Goal: Task Accomplishment & Management: Manage account settings

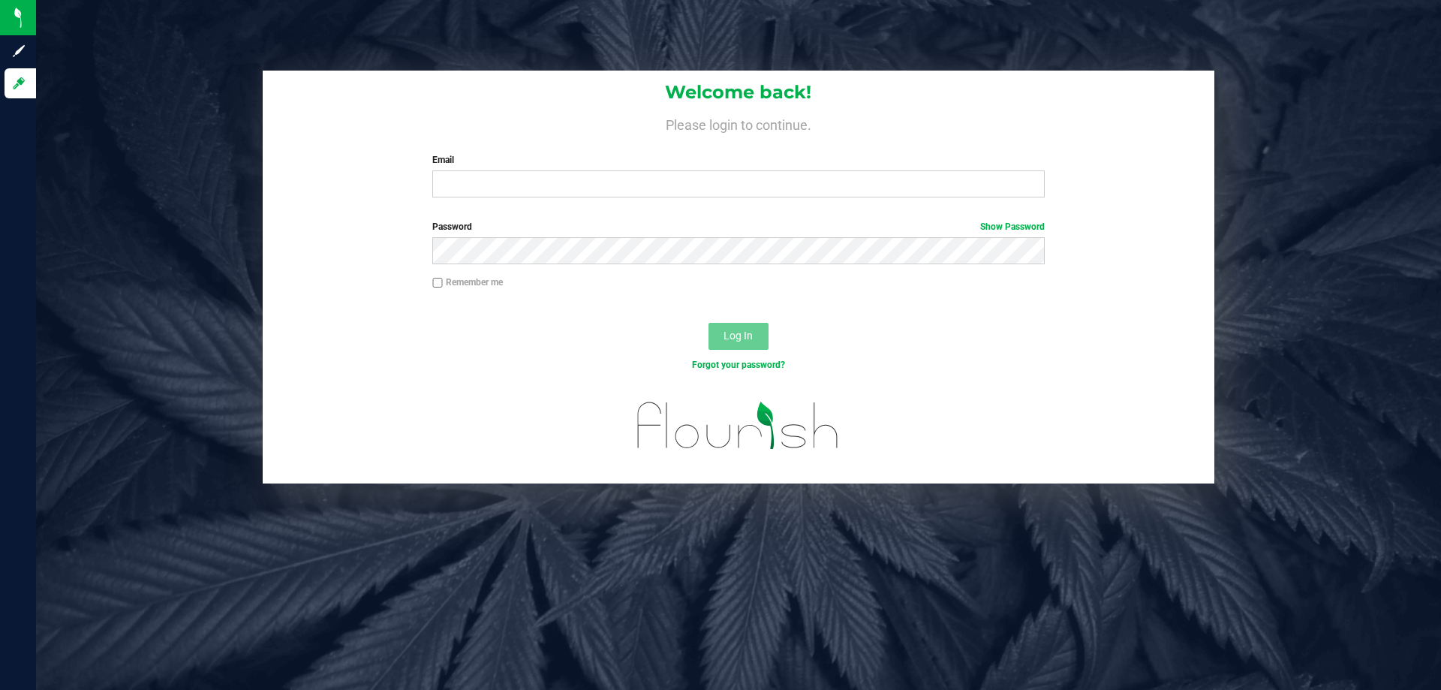
click at [1102, 355] on div "Log In" at bounding box center [739, 341] width 952 height 50
click at [748, 189] on input "Email" at bounding box center [738, 183] width 612 height 27
click at [489, 185] on input "Email" at bounding box center [738, 183] width 612 height 27
type input "[EMAIL_ADDRESS][DOMAIN_NAME]"
click at [709, 323] on button "Log In" at bounding box center [739, 336] width 60 height 27
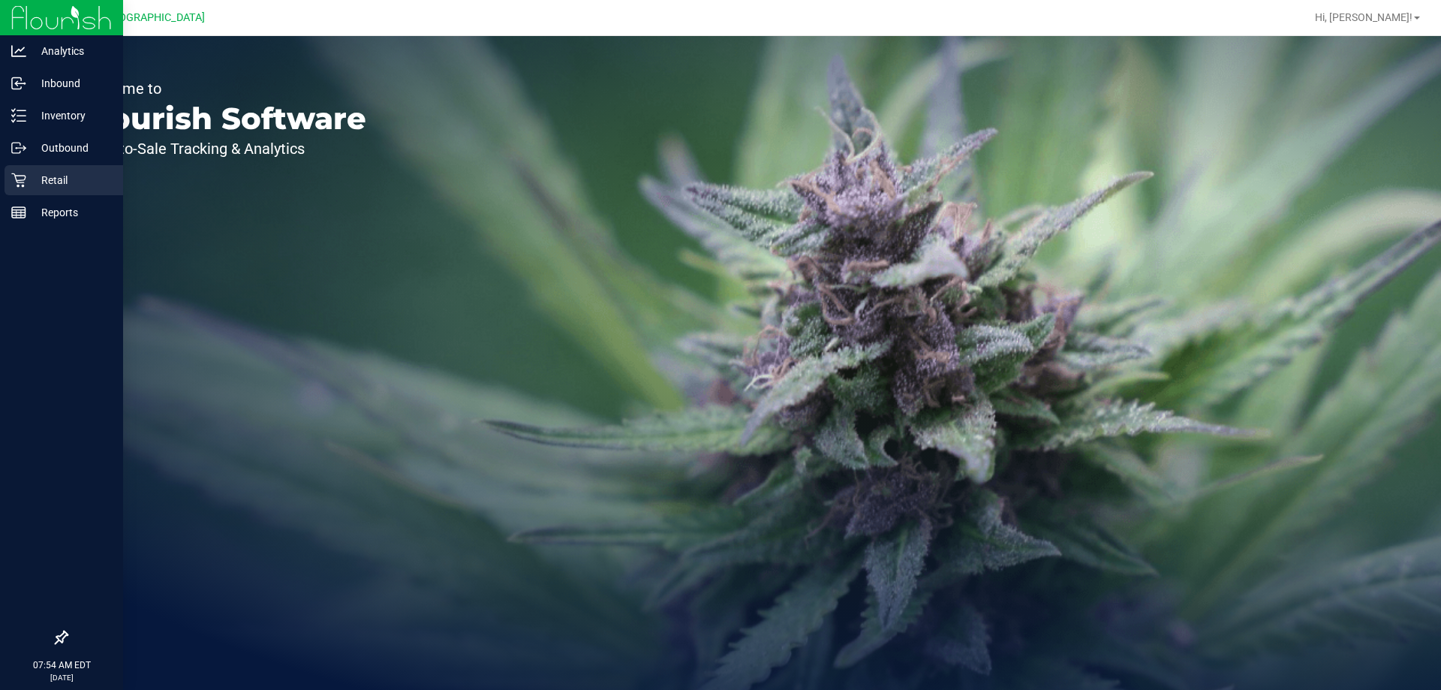
click at [32, 180] on p "Retail" at bounding box center [71, 180] width 90 height 18
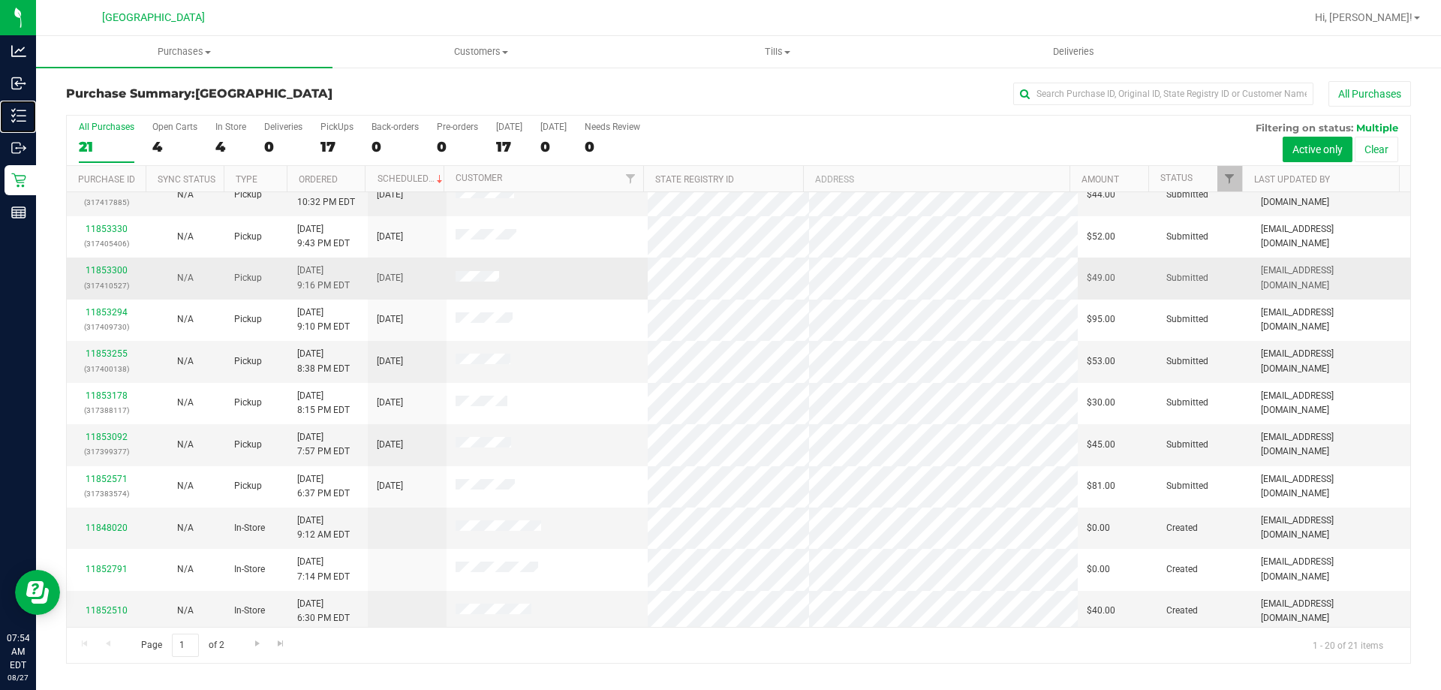
scroll to position [396, 0]
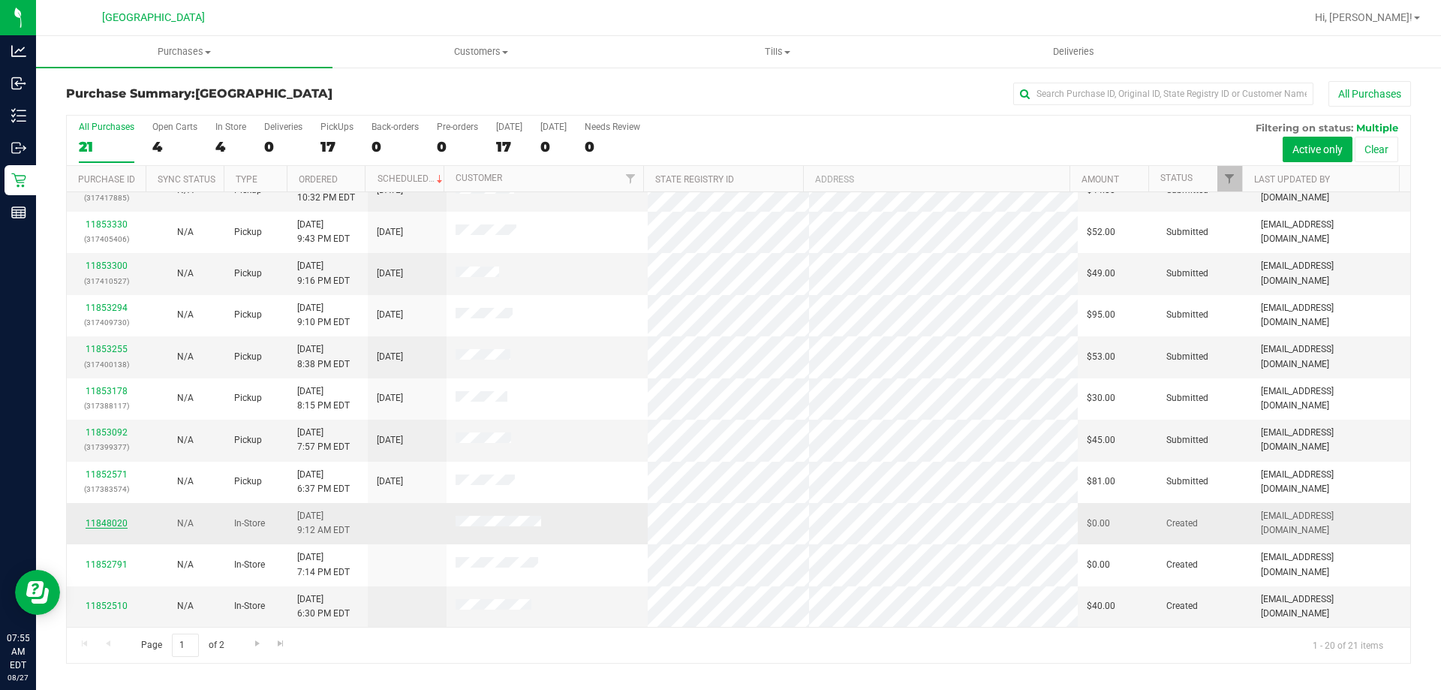
click at [107, 524] on link "11848020" at bounding box center [107, 523] width 42 height 11
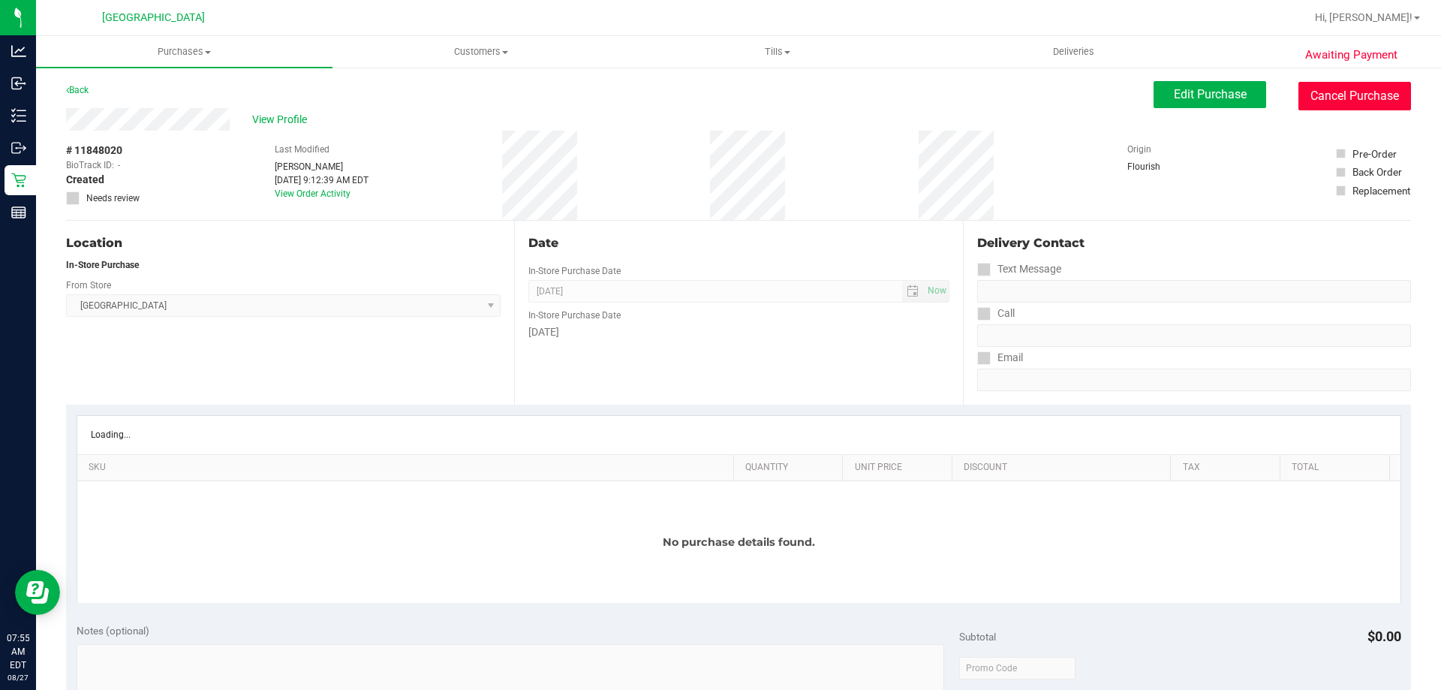
click at [1336, 98] on button "Cancel Purchase" at bounding box center [1354, 96] width 113 height 29
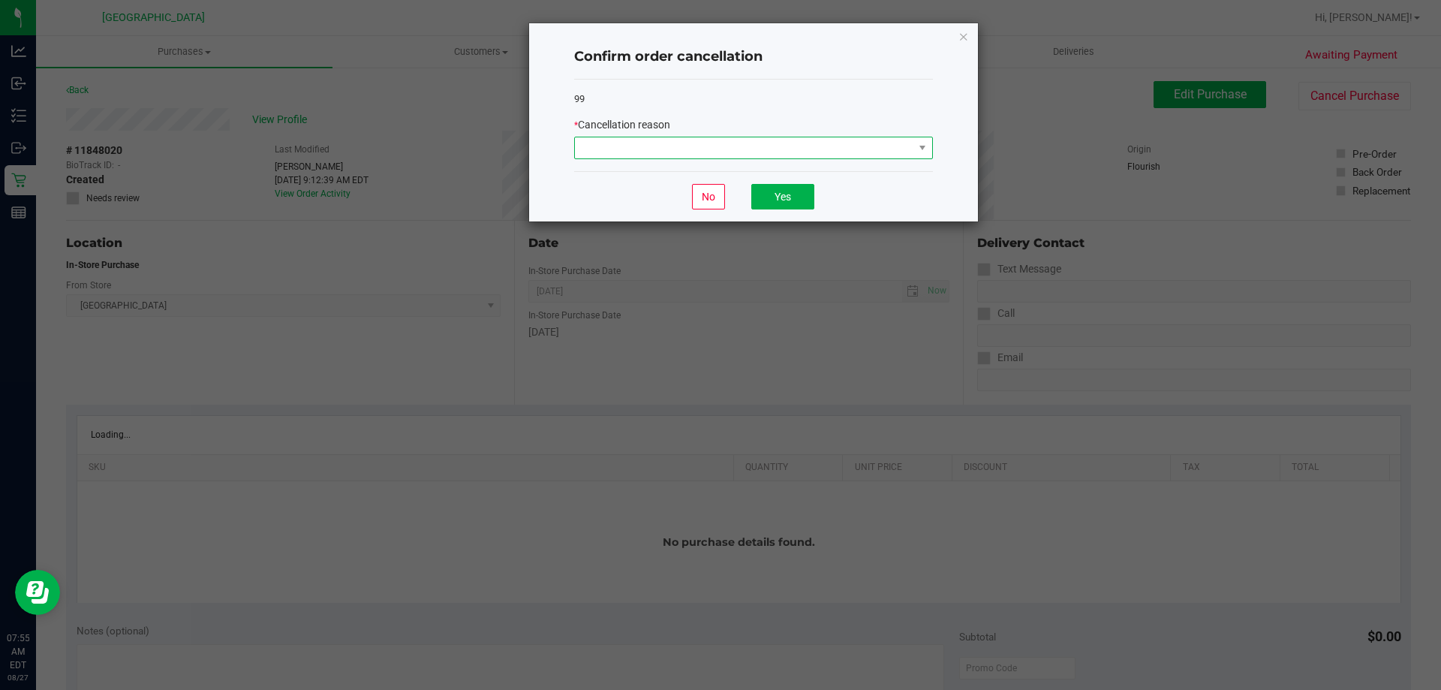
click at [612, 149] on span at bounding box center [744, 147] width 338 height 21
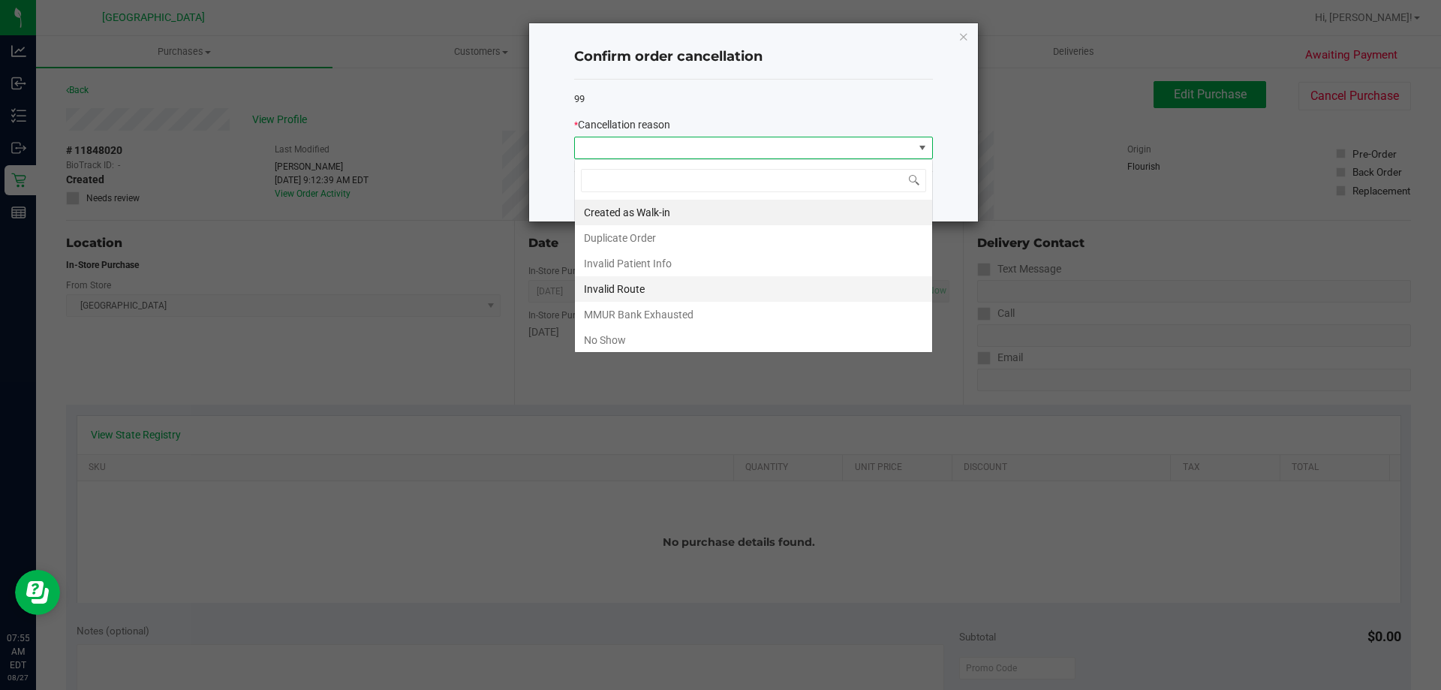
scroll to position [23, 359]
click at [618, 339] on li "No Show" at bounding box center [753, 340] width 357 height 26
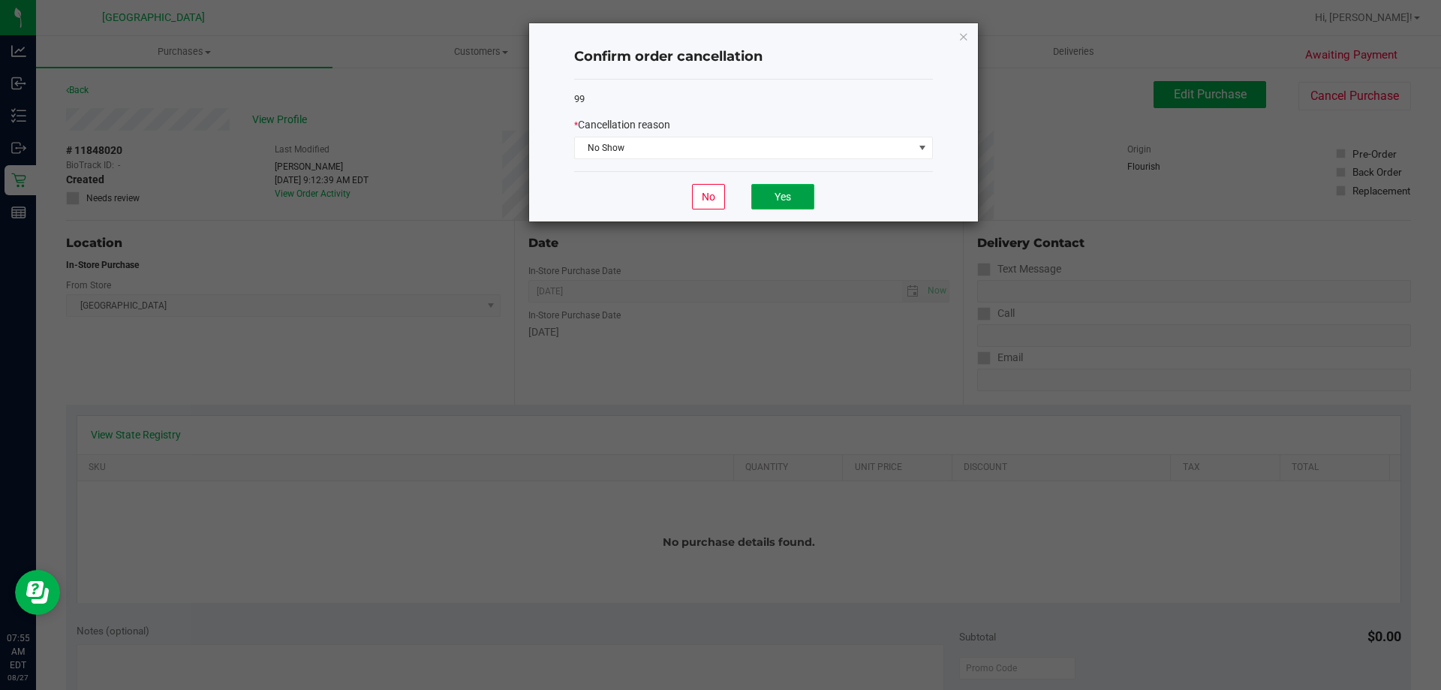
click at [773, 197] on button "Yes" at bounding box center [782, 197] width 63 height 26
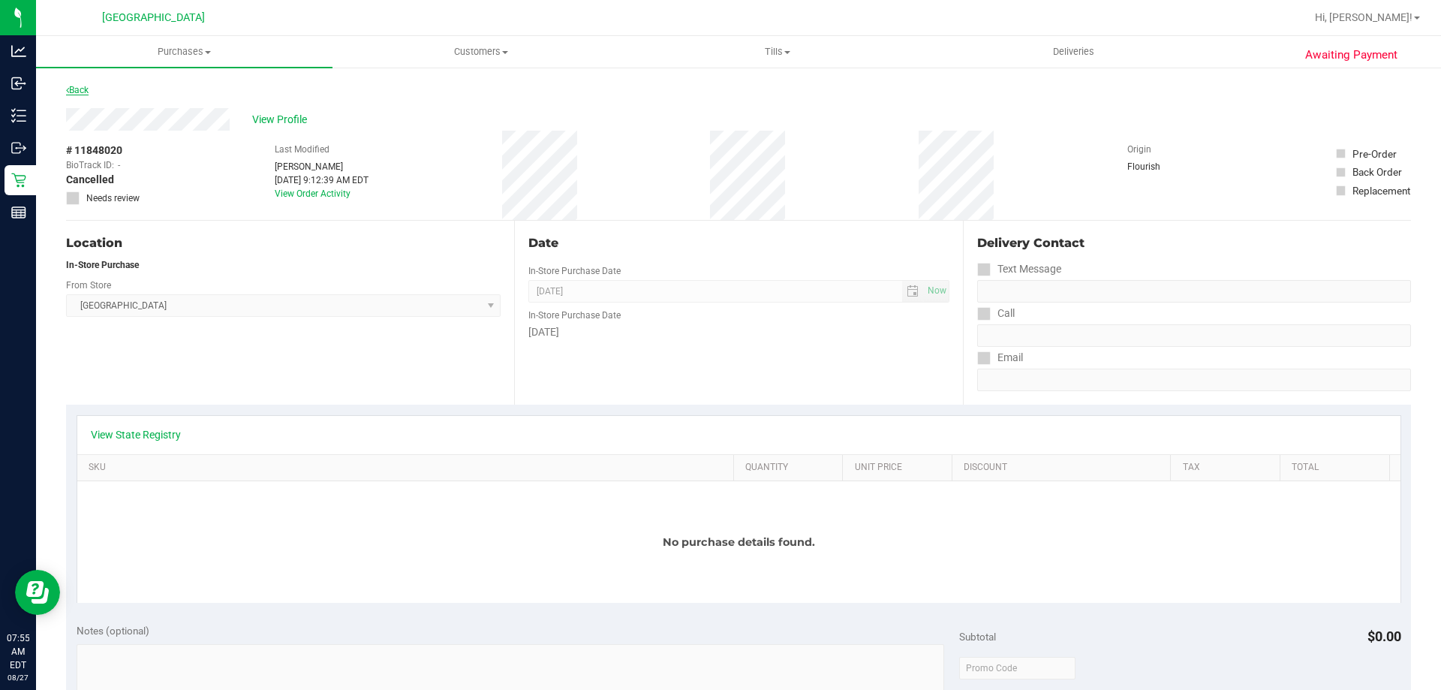
click at [68, 86] on icon at bounding box center [67, 90] width 3 height 9
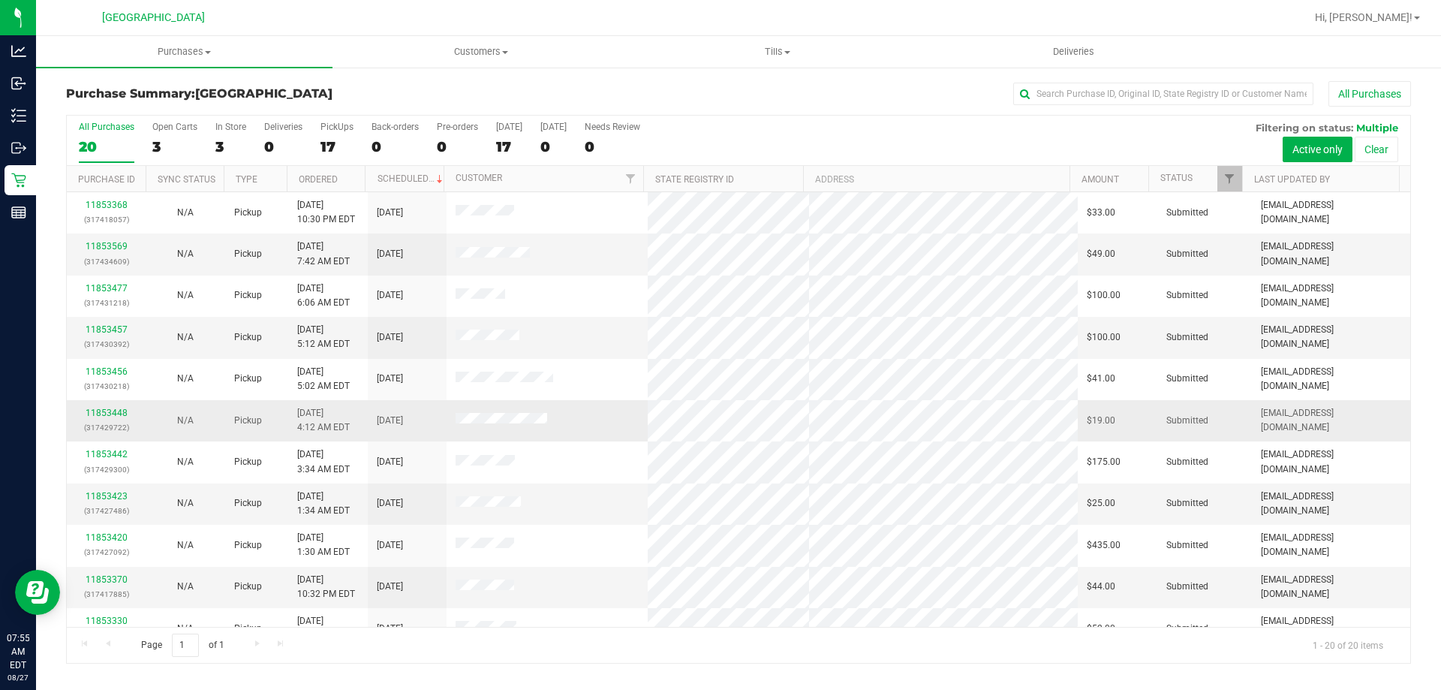
scroll to position [396, 0]
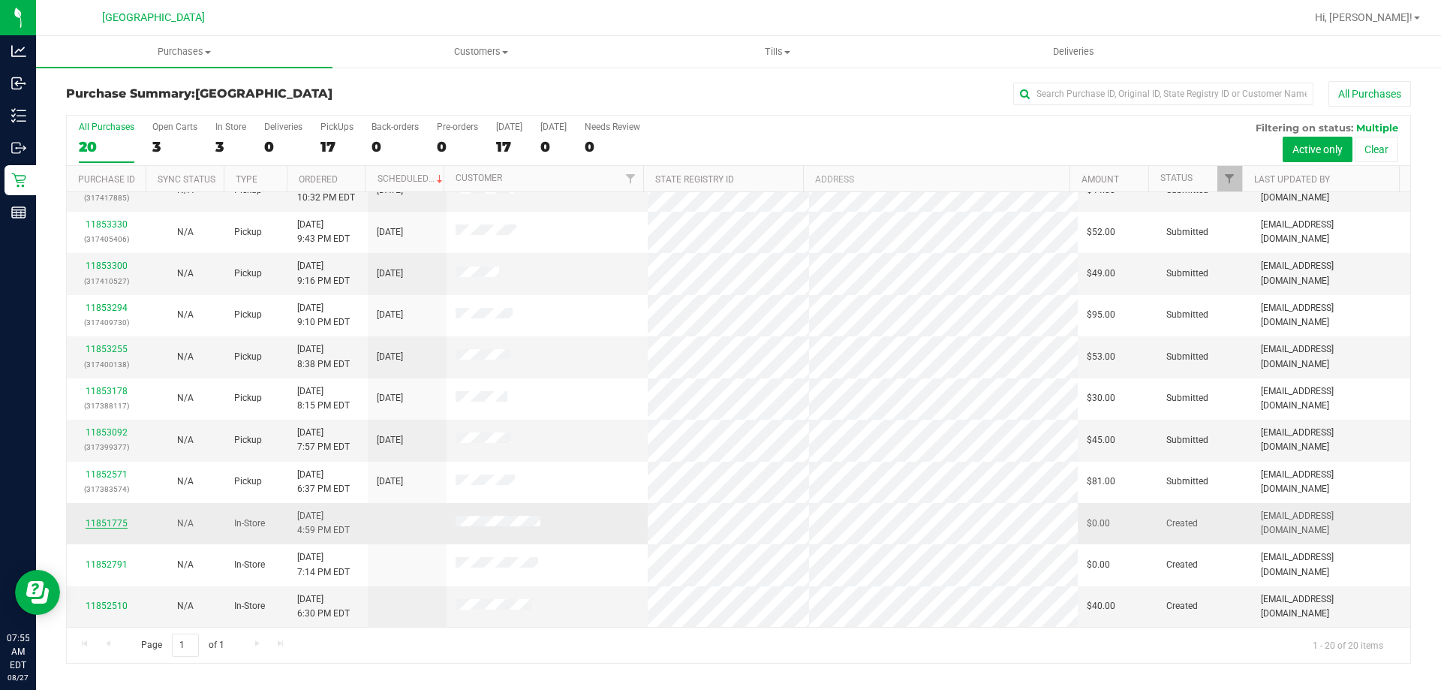
click at [109, 525] on link "11851775" at bounding box center [107, 523] width 42 height 11
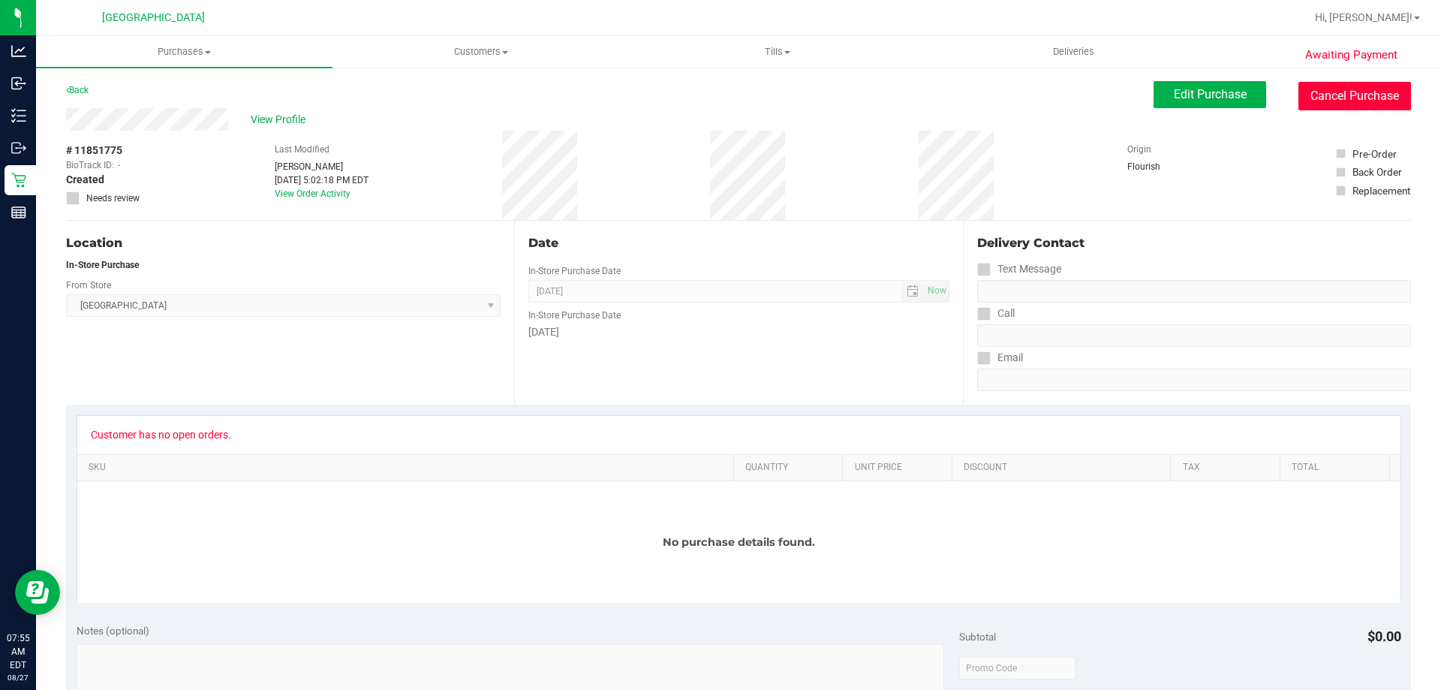
click at [1322, 107] on button "Cancel Purchase" at bounding box center [1354, 96] width 113 height 29
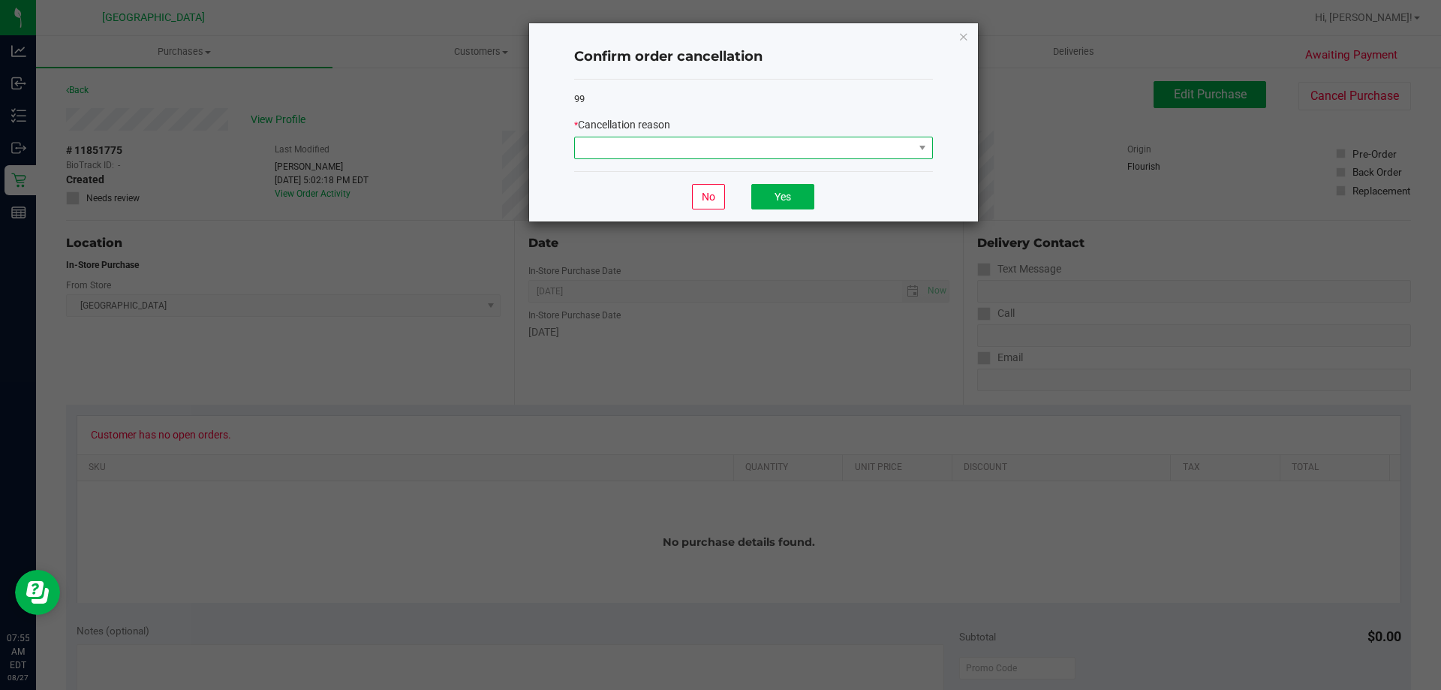
click at [719, 140] on span at bounding box center [744, 147] width 338 height 21
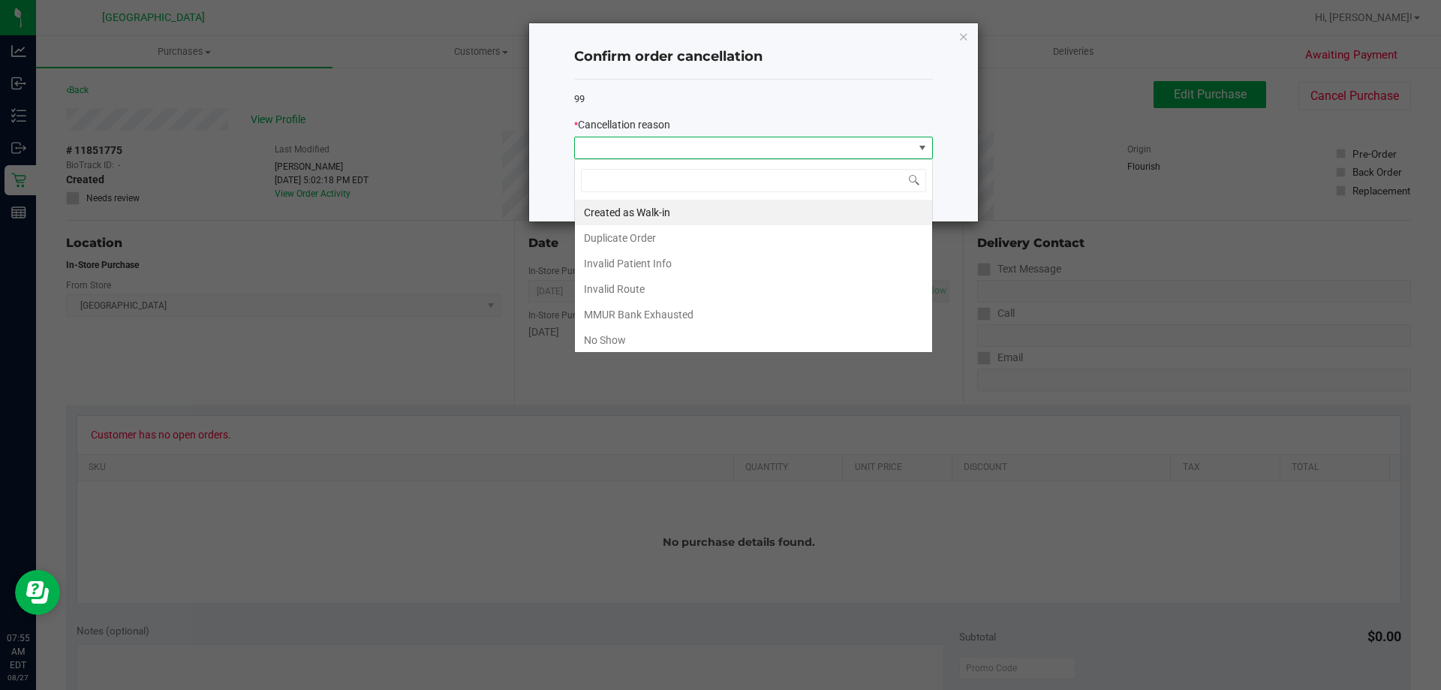
scroll to position [23, 359]
click at [626, 337] on li "No Show" at bounding box center [753, 340] width 357 height 26
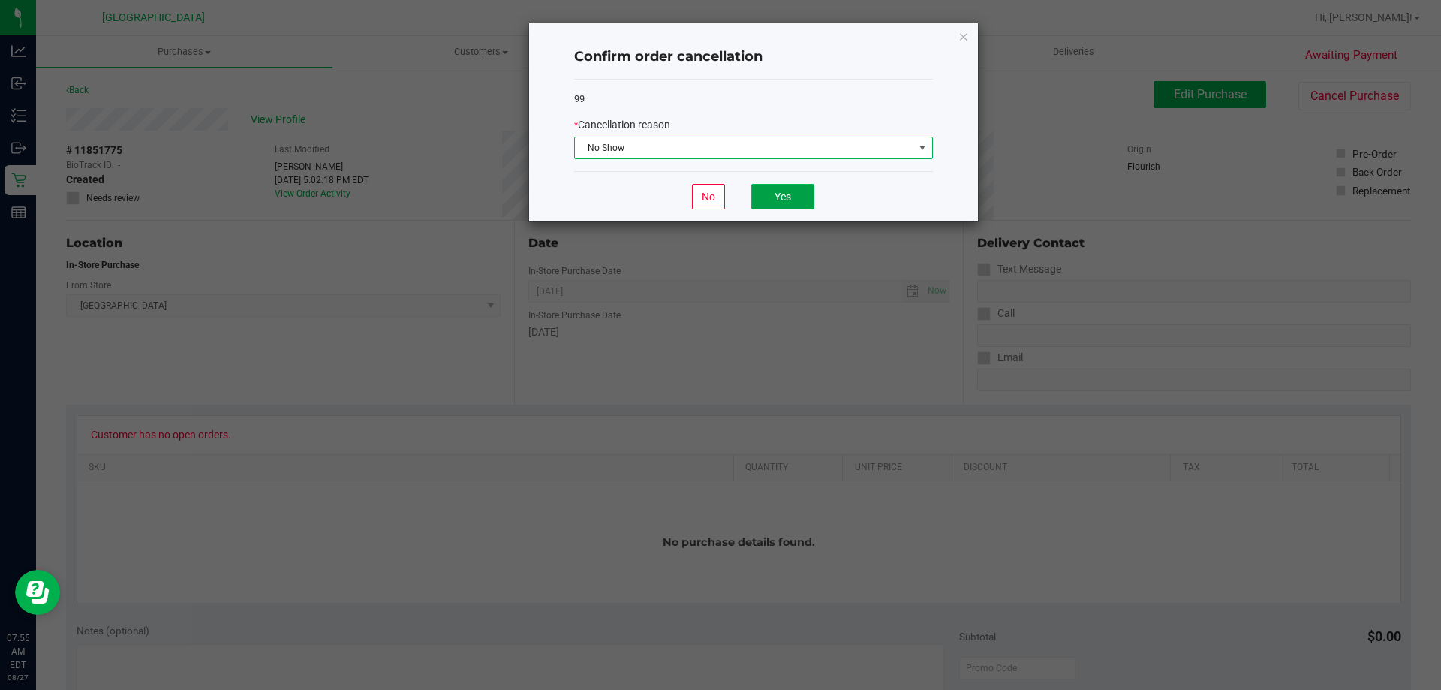
click at [782, 198] on button "Yes" at bounding box center [782, 197] width 63 height 26
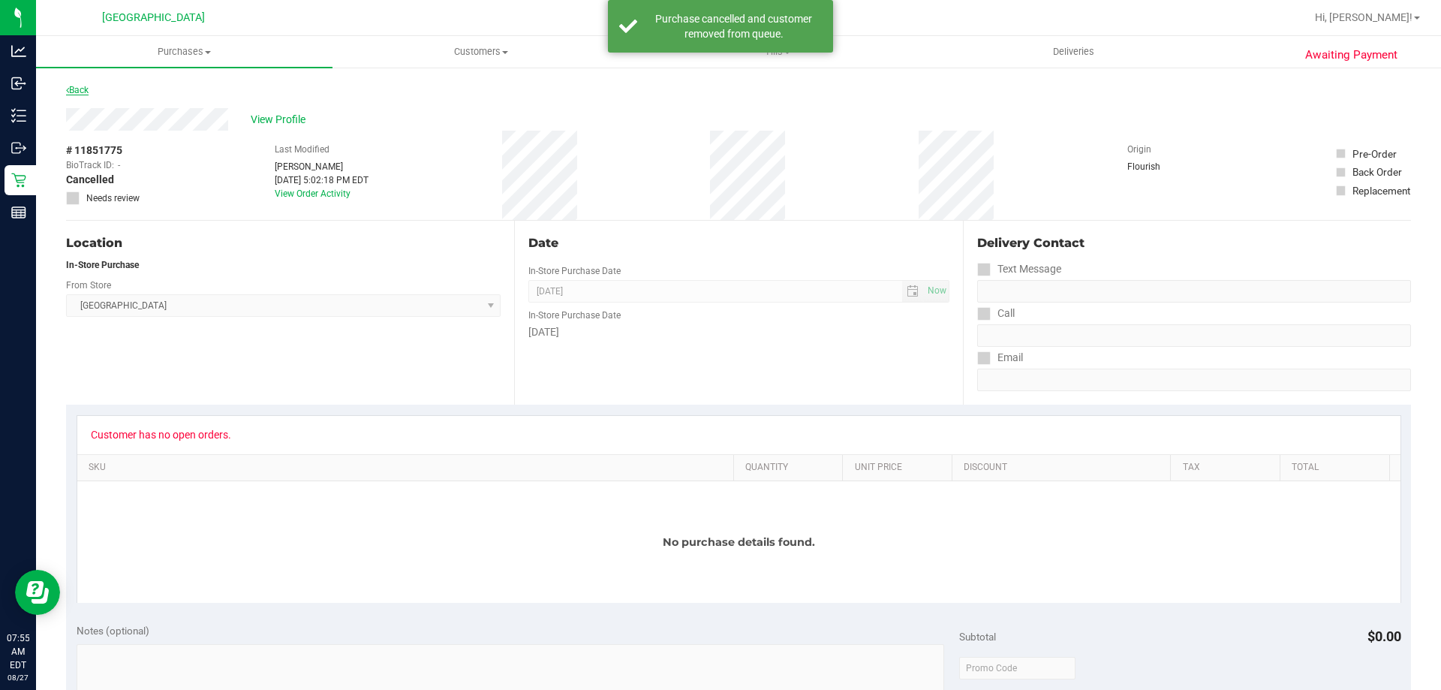
click at [89, 92] on link "Back" at bounding box center [77, 90] width 23 height 11
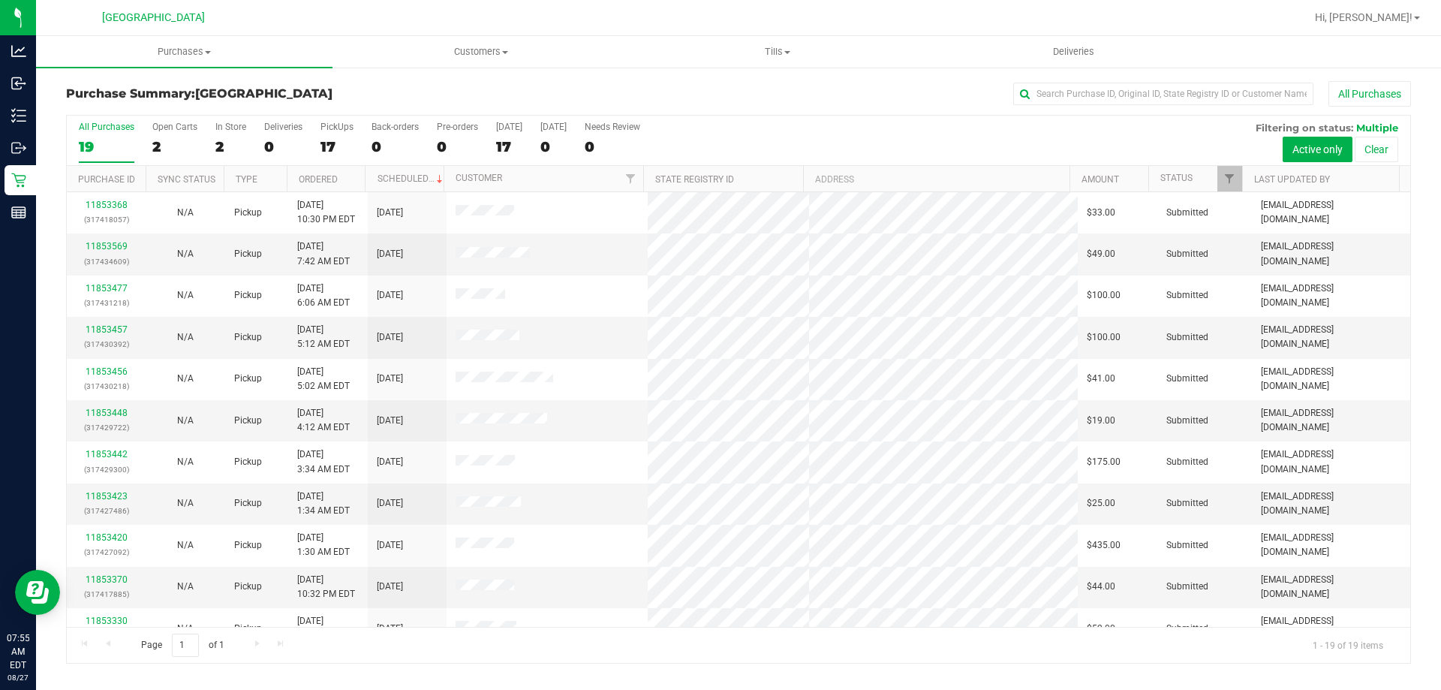
scroll to position [355, 0]
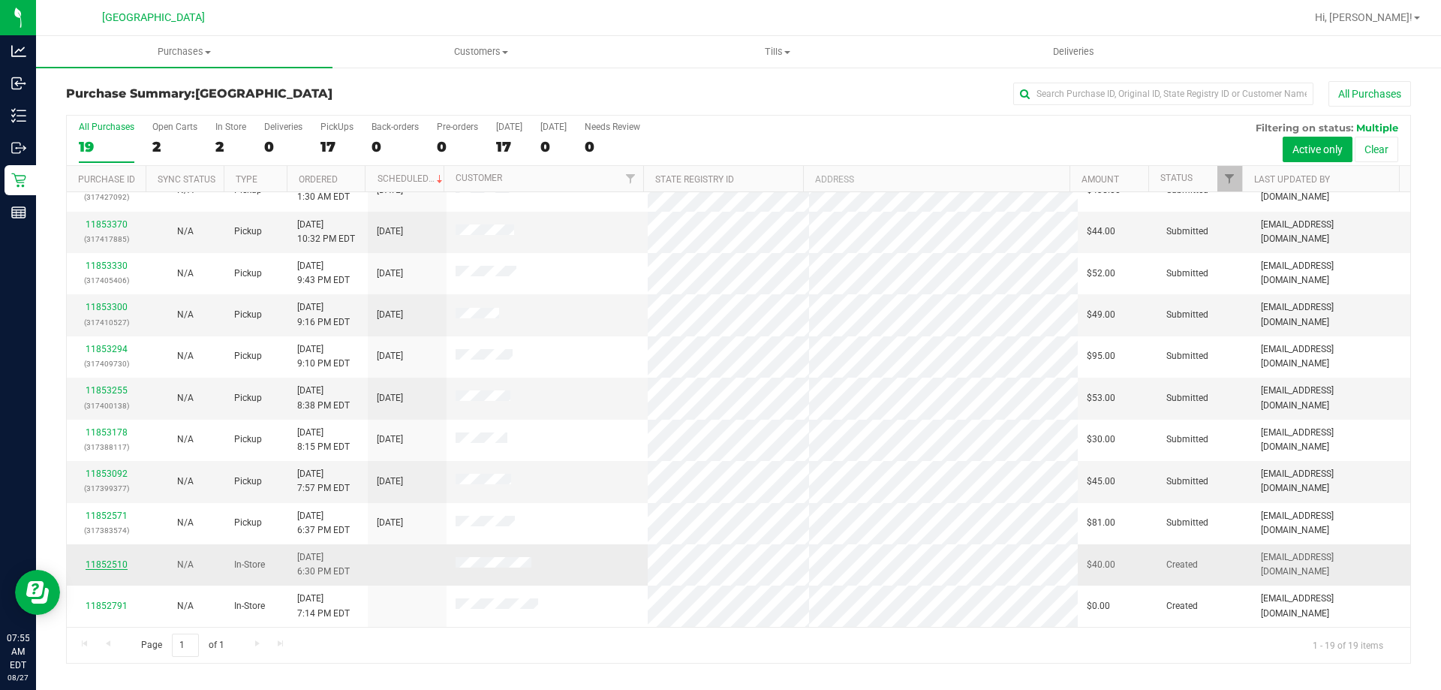
click at [116, 561] on link "11852510" at bounding box center [107, 564] width 42 height 11
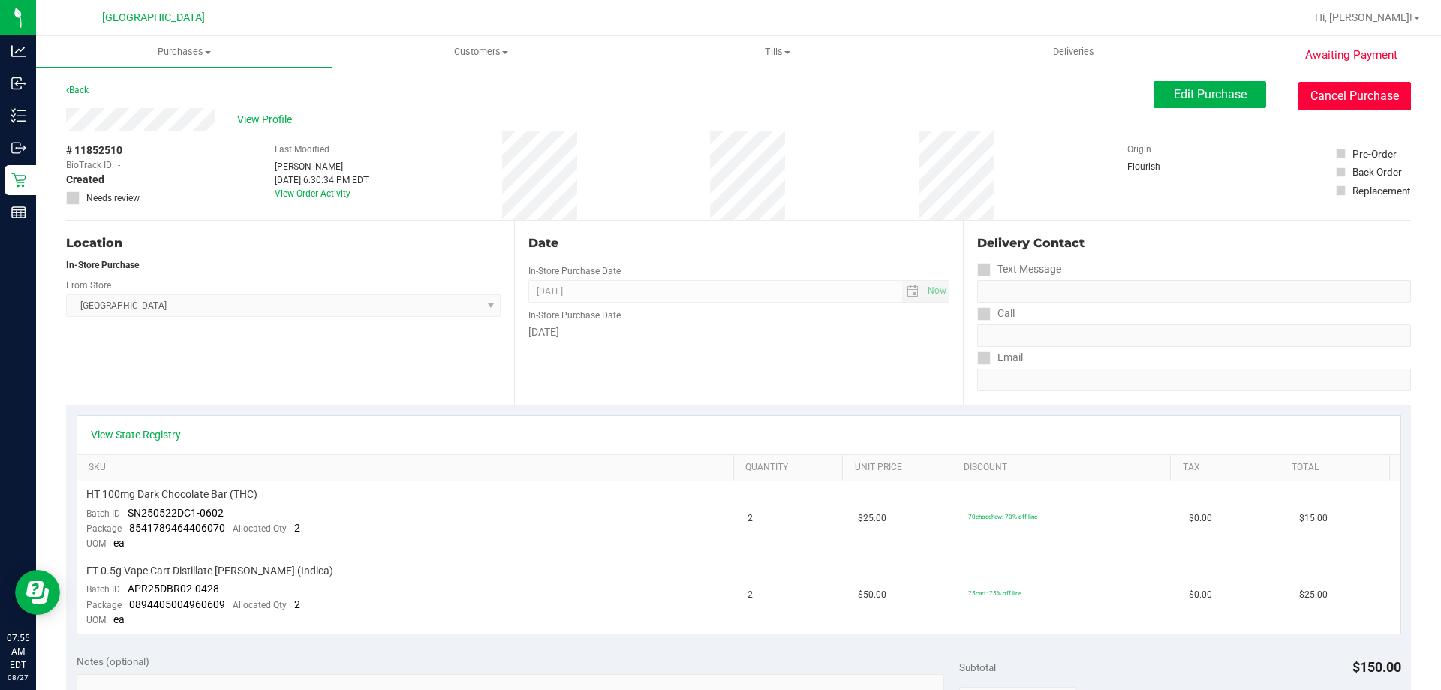
click at [1329, 99] on button "Cancel Purchase" at bounding box center [1354, 96] width 113 height 29
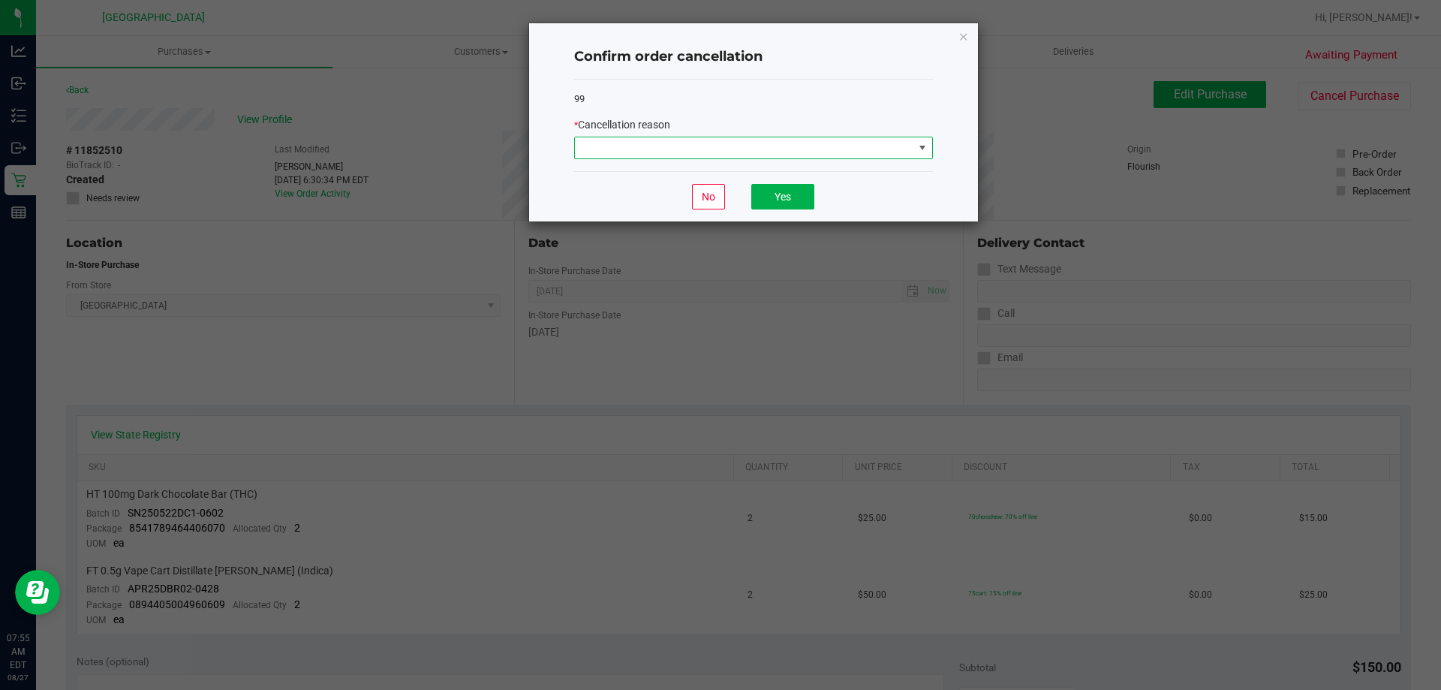
click at [579, 143] on span at bounding box center [744, 147] width 338 height 21
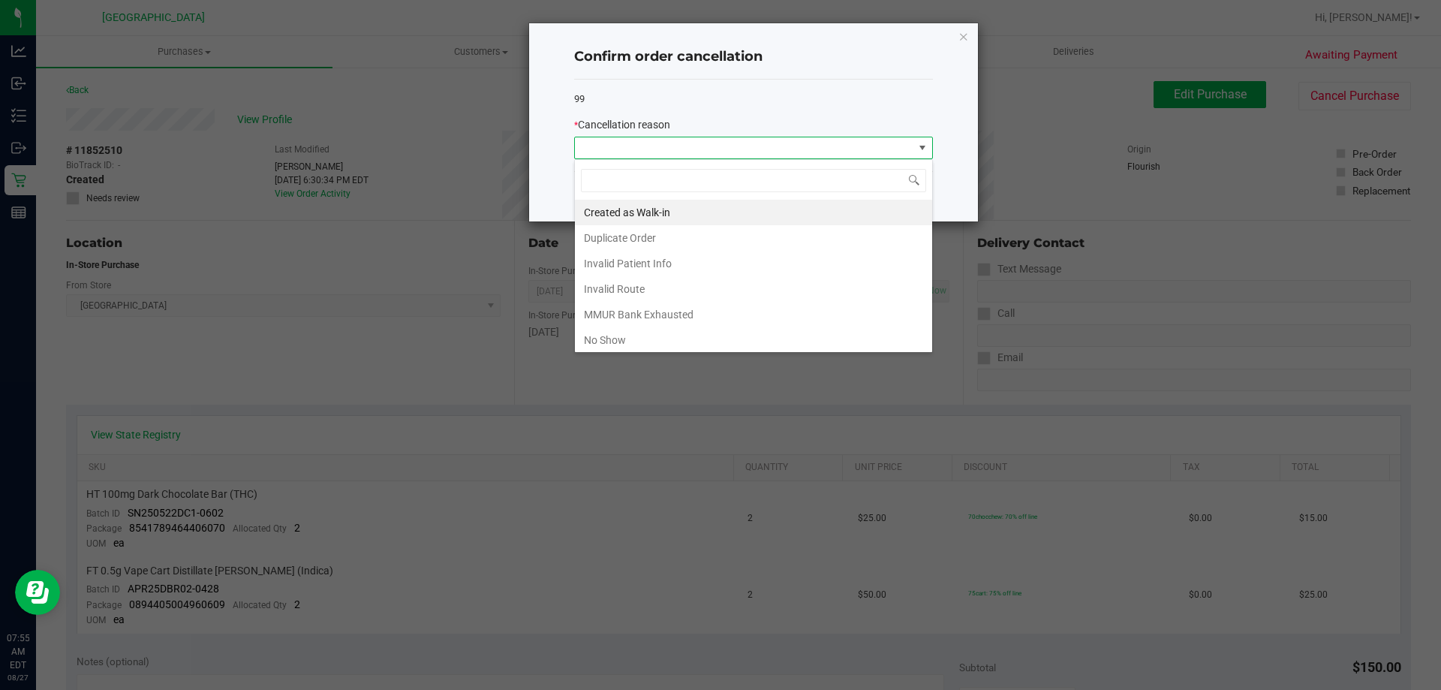
scroll to position [23, 359]
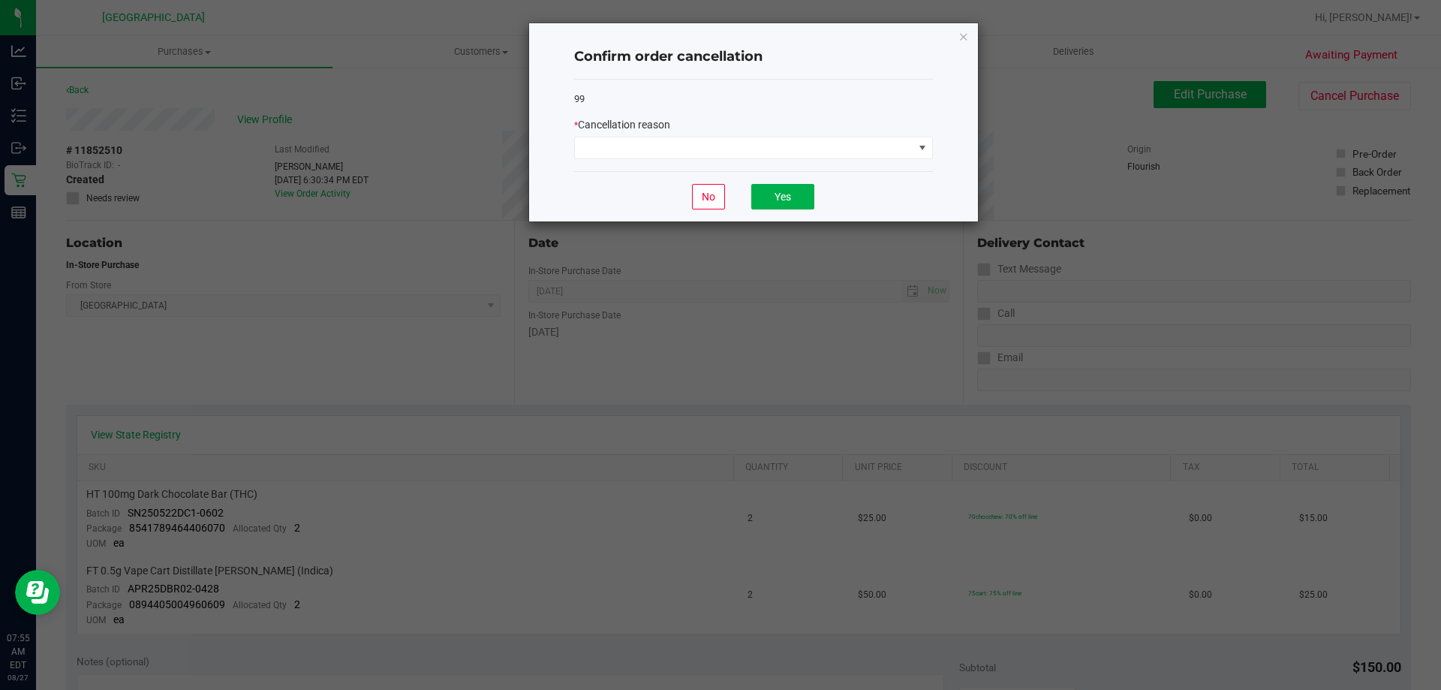
click at [645, 104] on div "99" at bounding box center [753, 99] width 359 height 15
click at [723, 189] on button "No" at bounding box center [708, 197] width 33 height 26
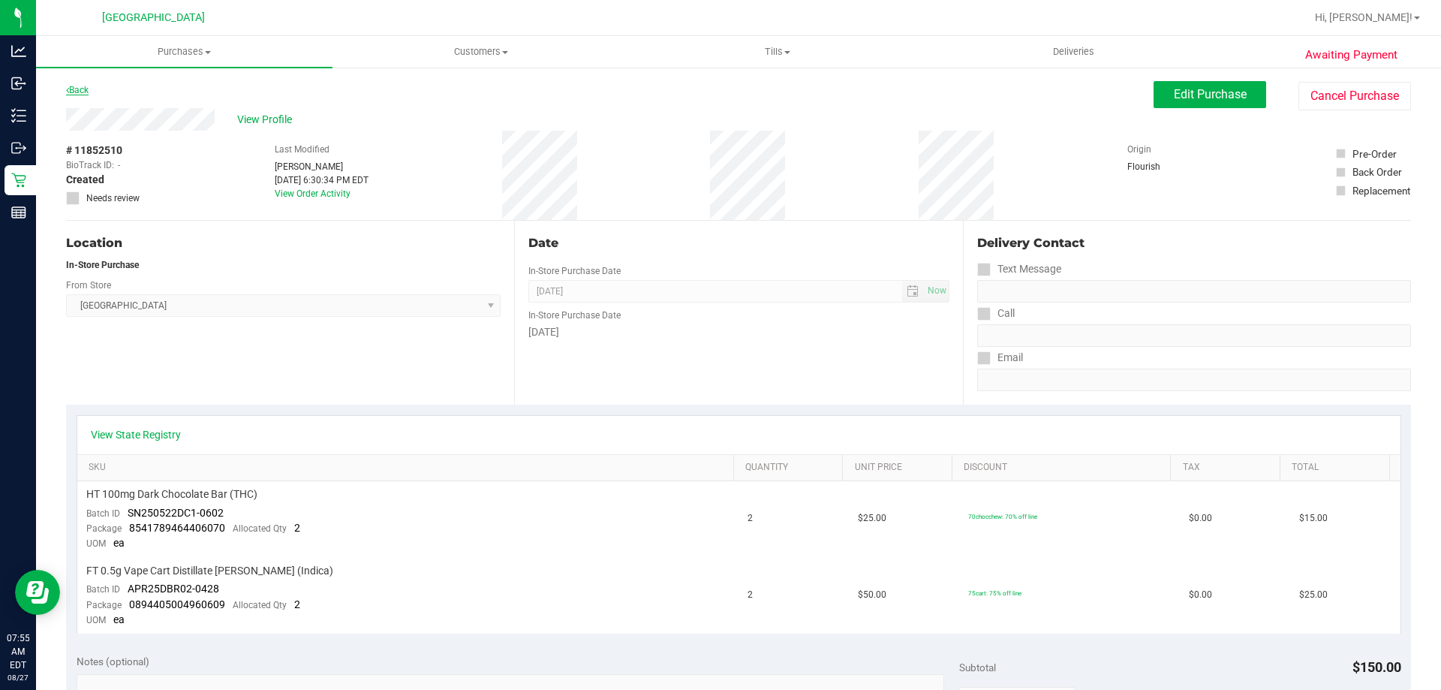
click at [81, 90] on link "Back" at bounding box center [77, 90] width 23 height 11
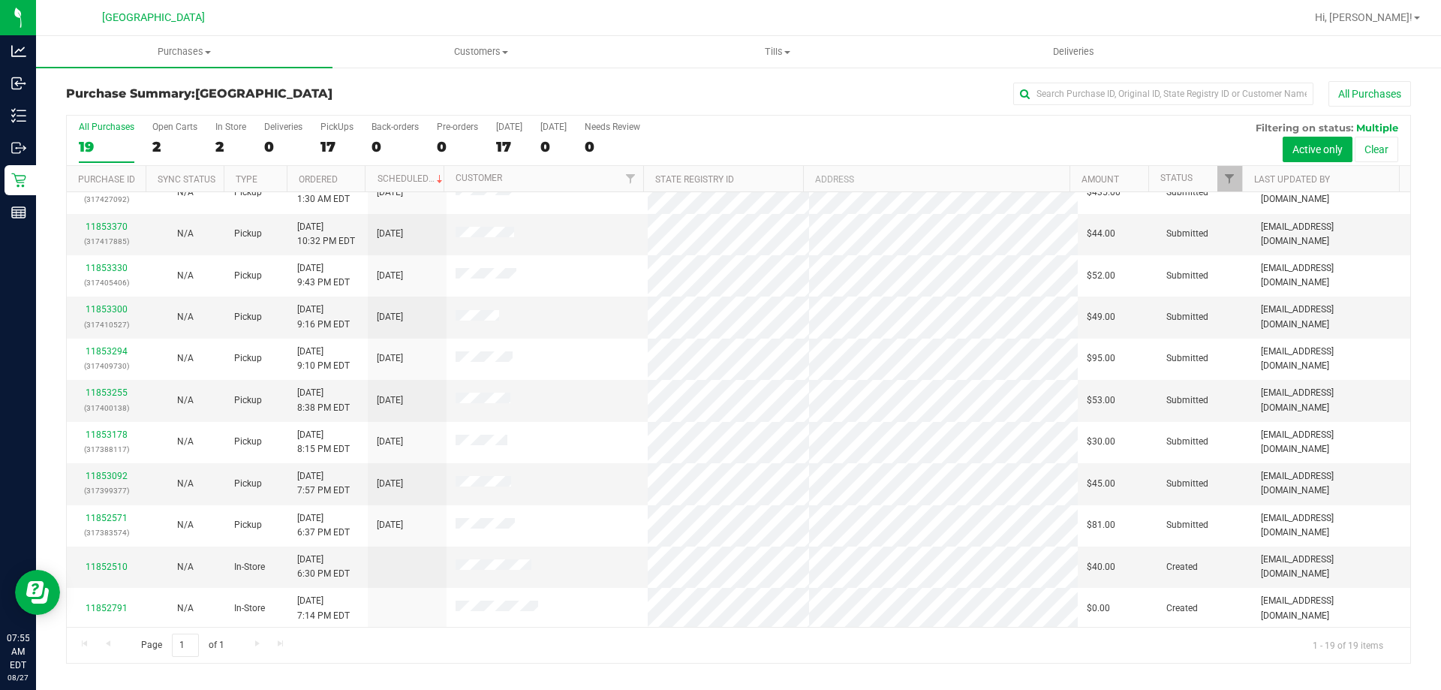
scroll to position [355, 0]
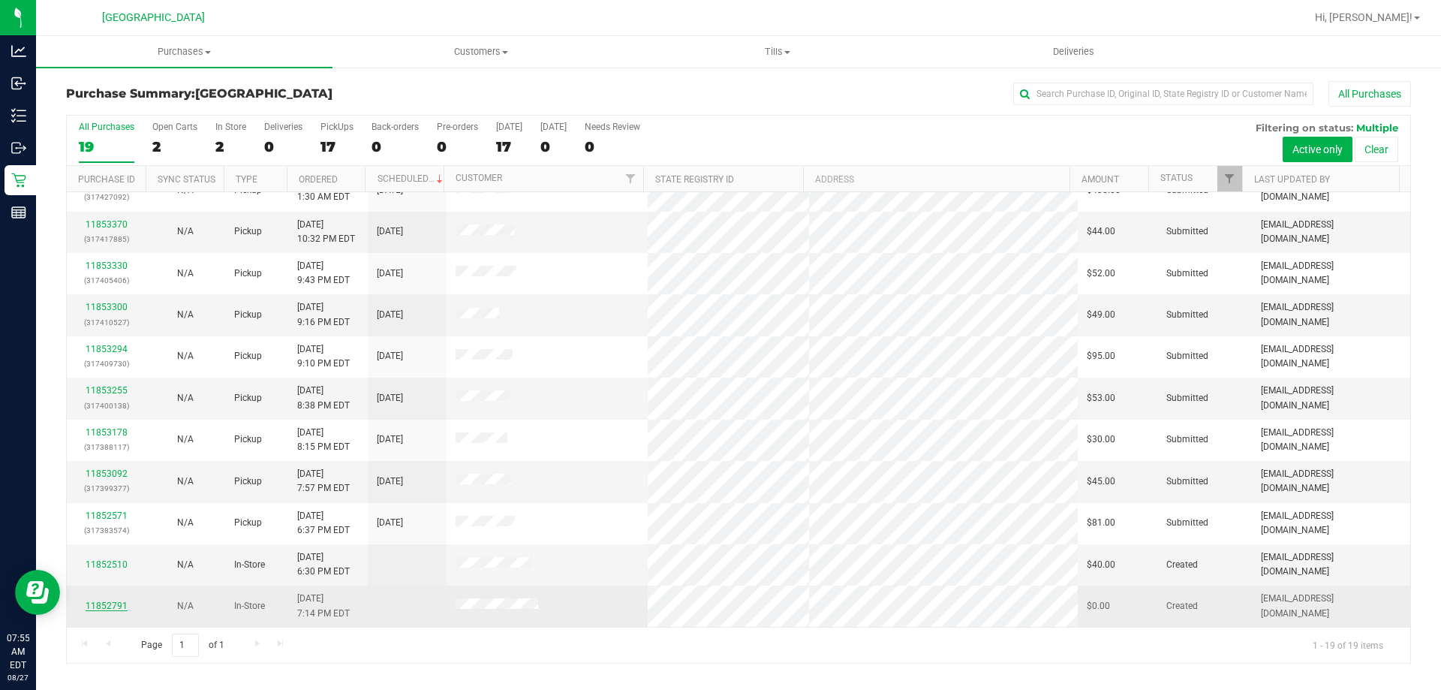
click at [113, 605] on link "11852791" at bounding box center [107, 605] width 42 height 11
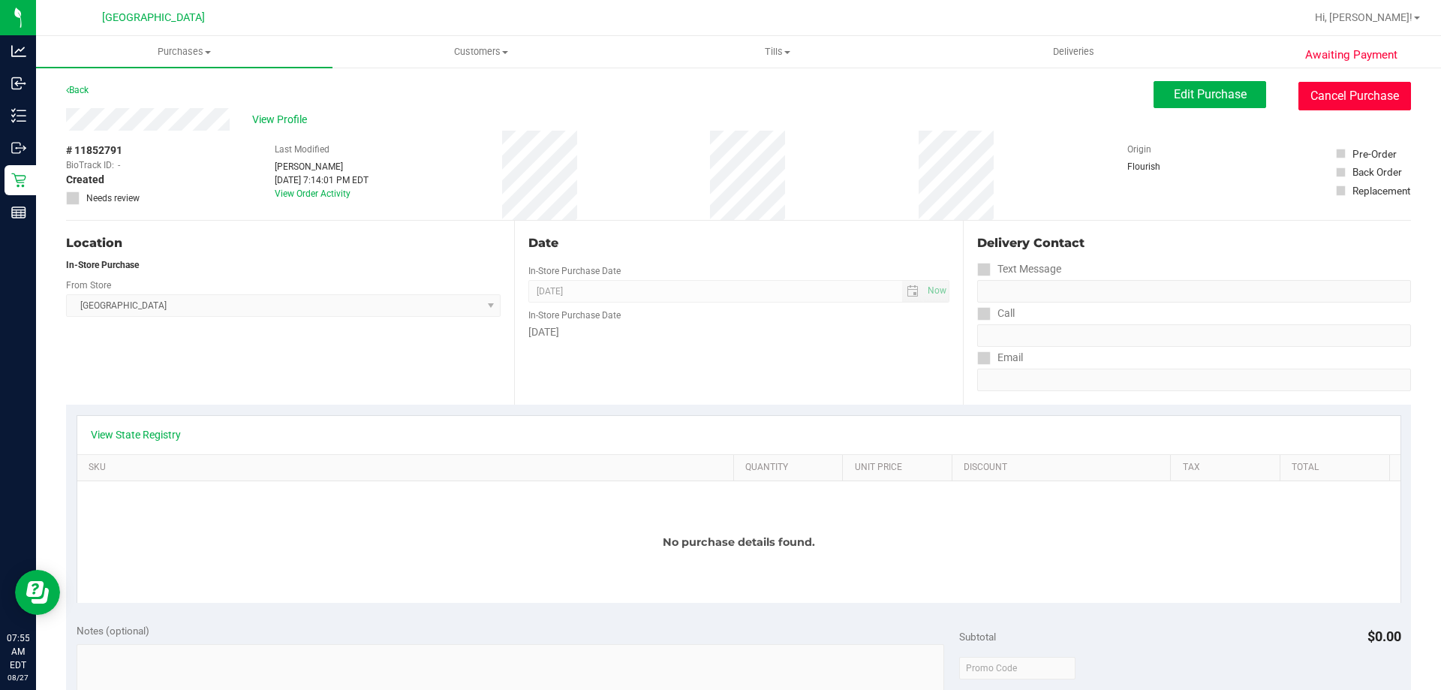
click at [1330, 92] on button "Cancel Purchase" at bounding box center [1354, 96] width 113 height 29
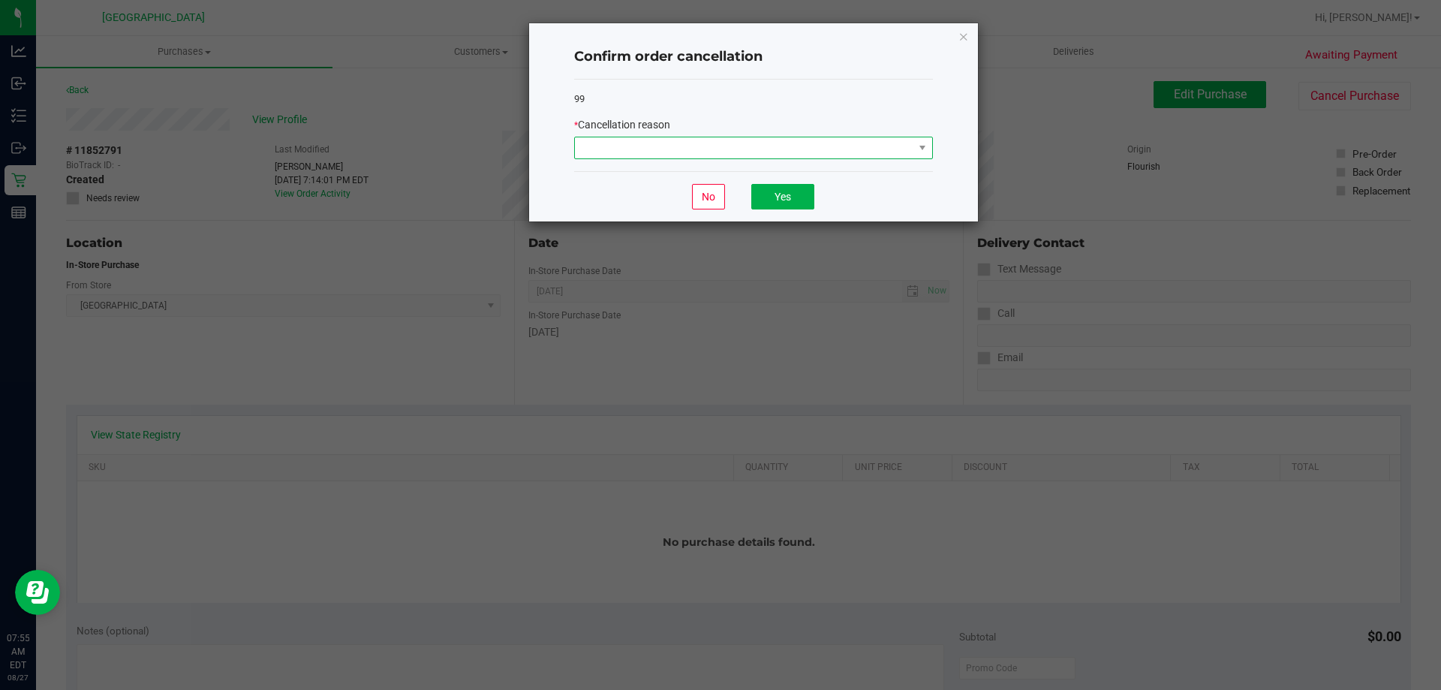
click at [778, 137] on span at bounding box center [744, 147] width 338 height 21
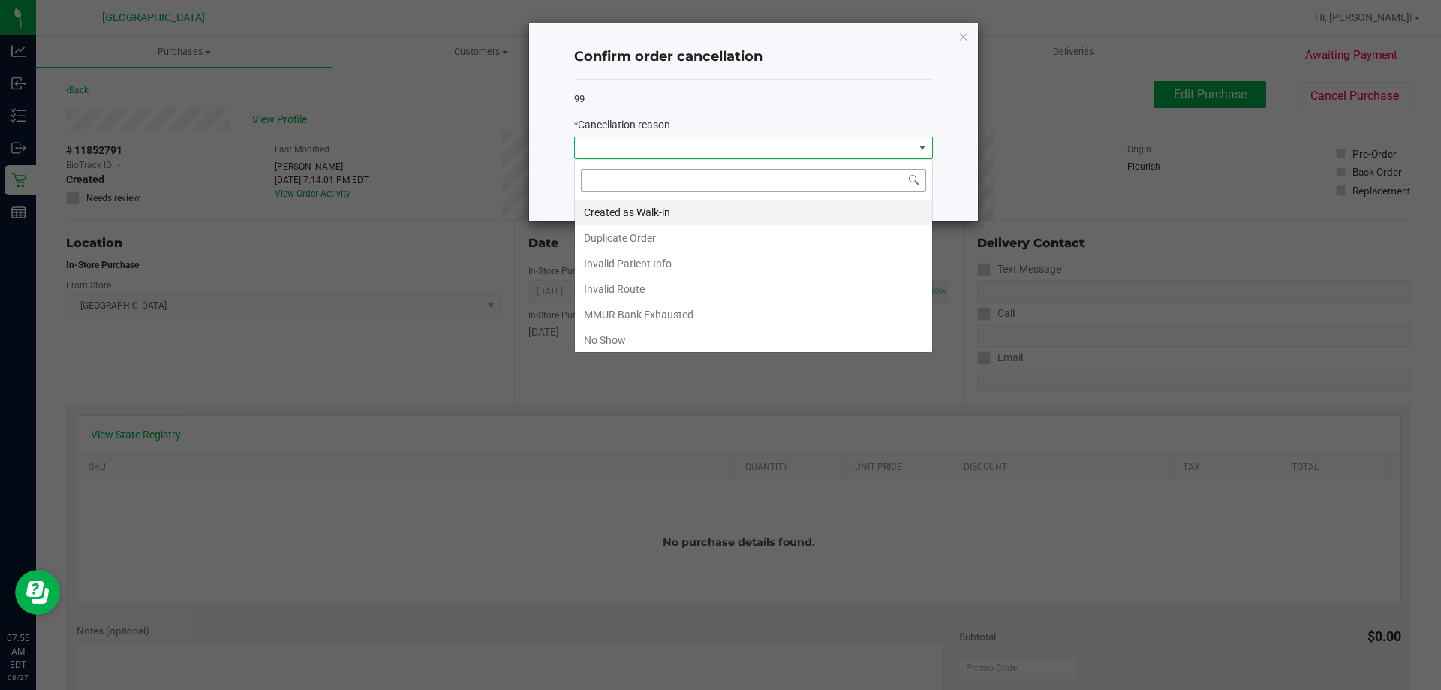
scroll to position [23, 359]
click at [614, 336] on li "No Show" at bounding box center [753, 340] width 357 height 26
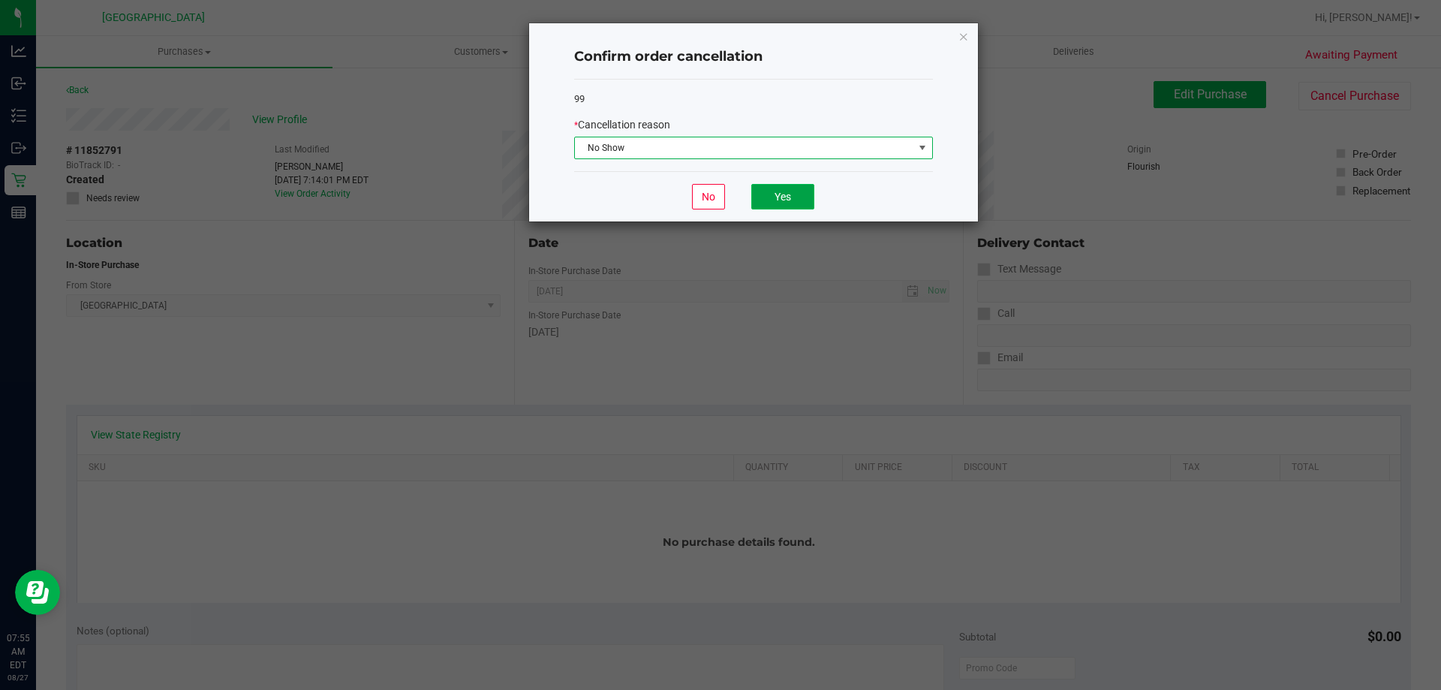
click at [782, 200] on button "Yes" at bounding box center [782, 197] width 63 height 26
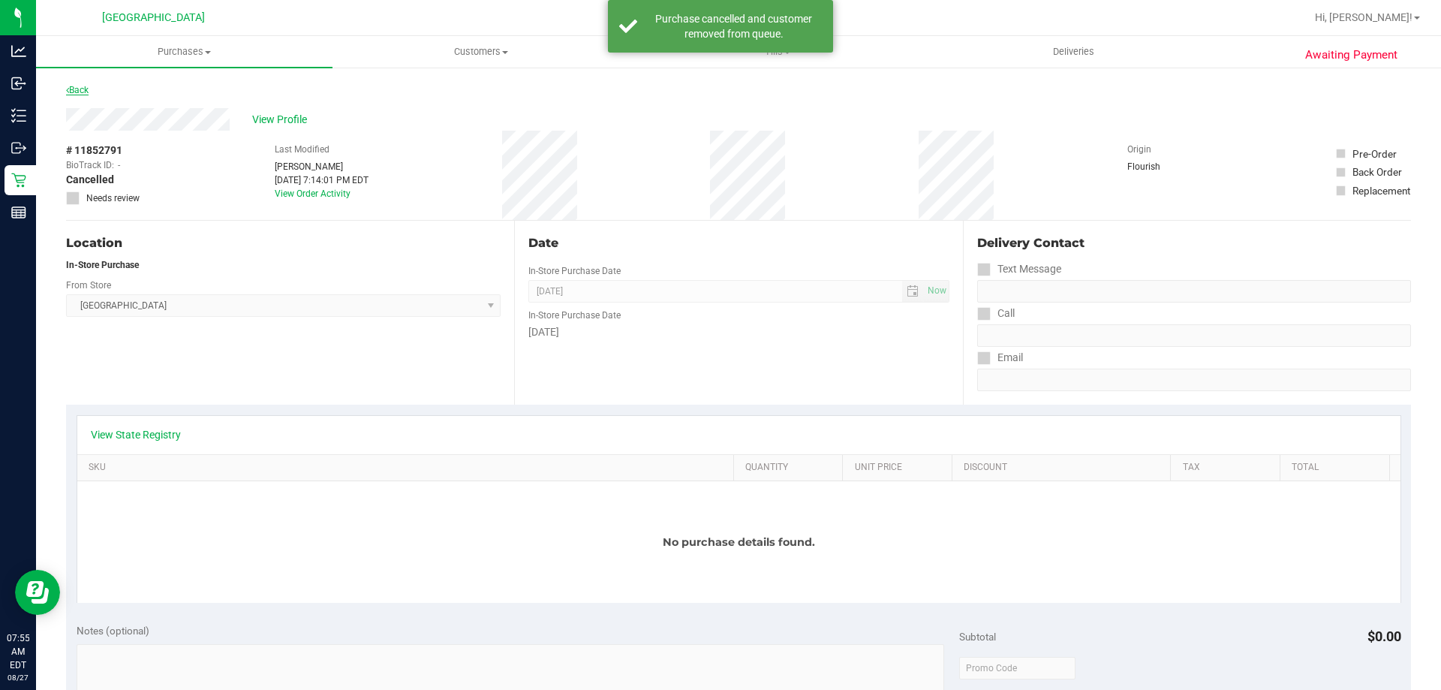
click at [72, 93] on link "Back" at bounding box center [77, 90] width 23 height 11
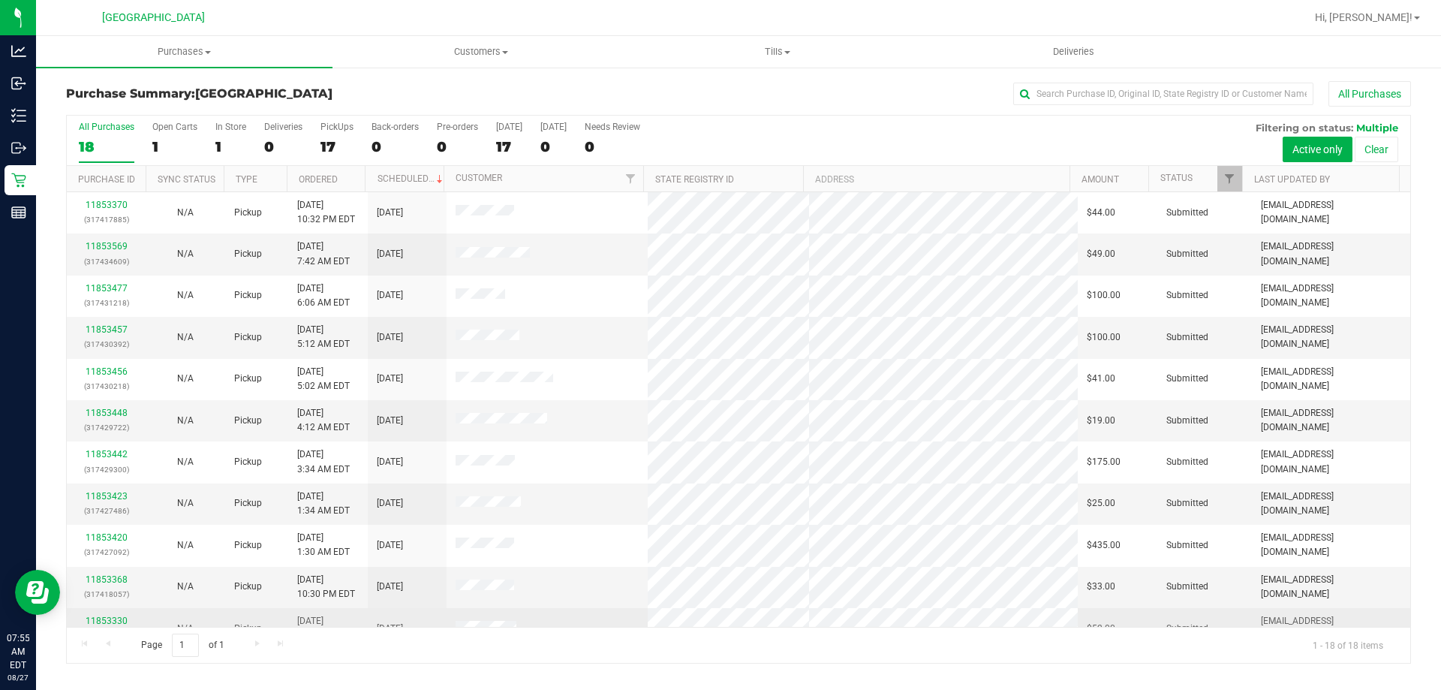
scroll to position [313, 0]
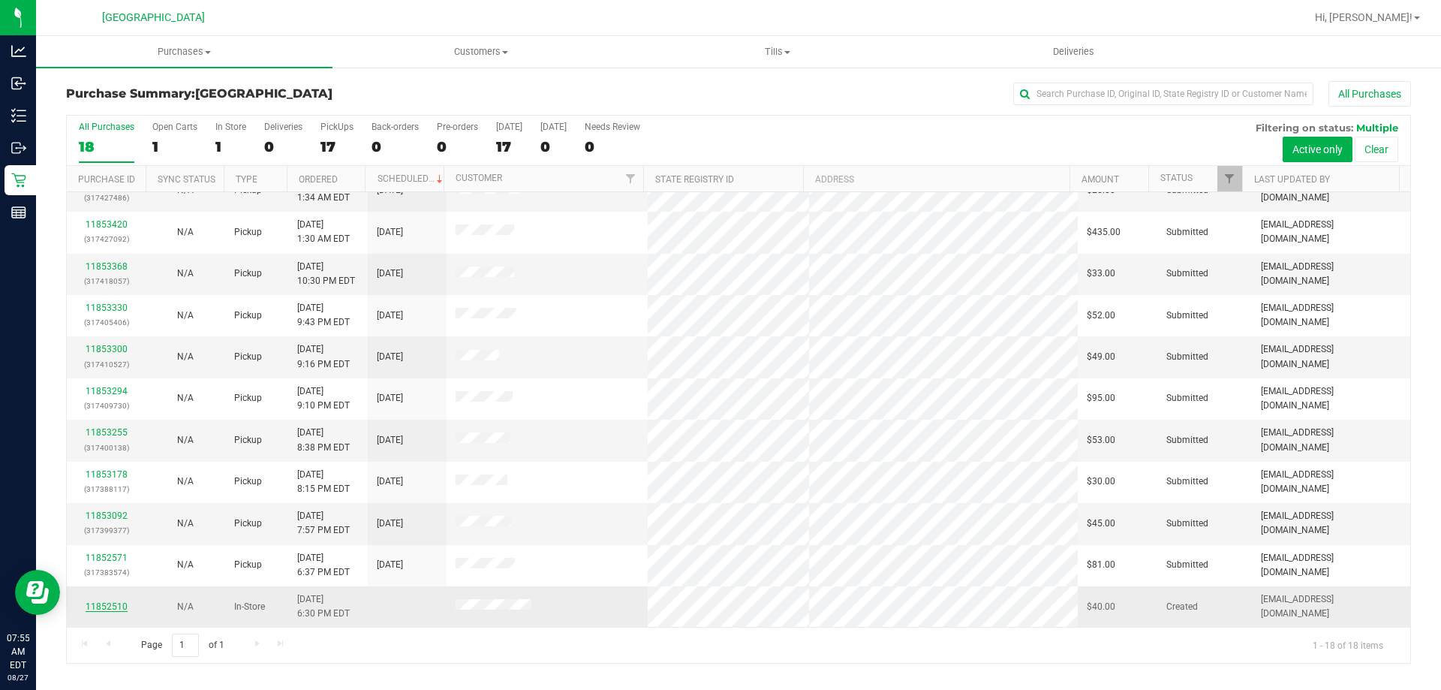
click at [110, 603] on link "11852510" at bounding box center [107, 606] width 42 height 11
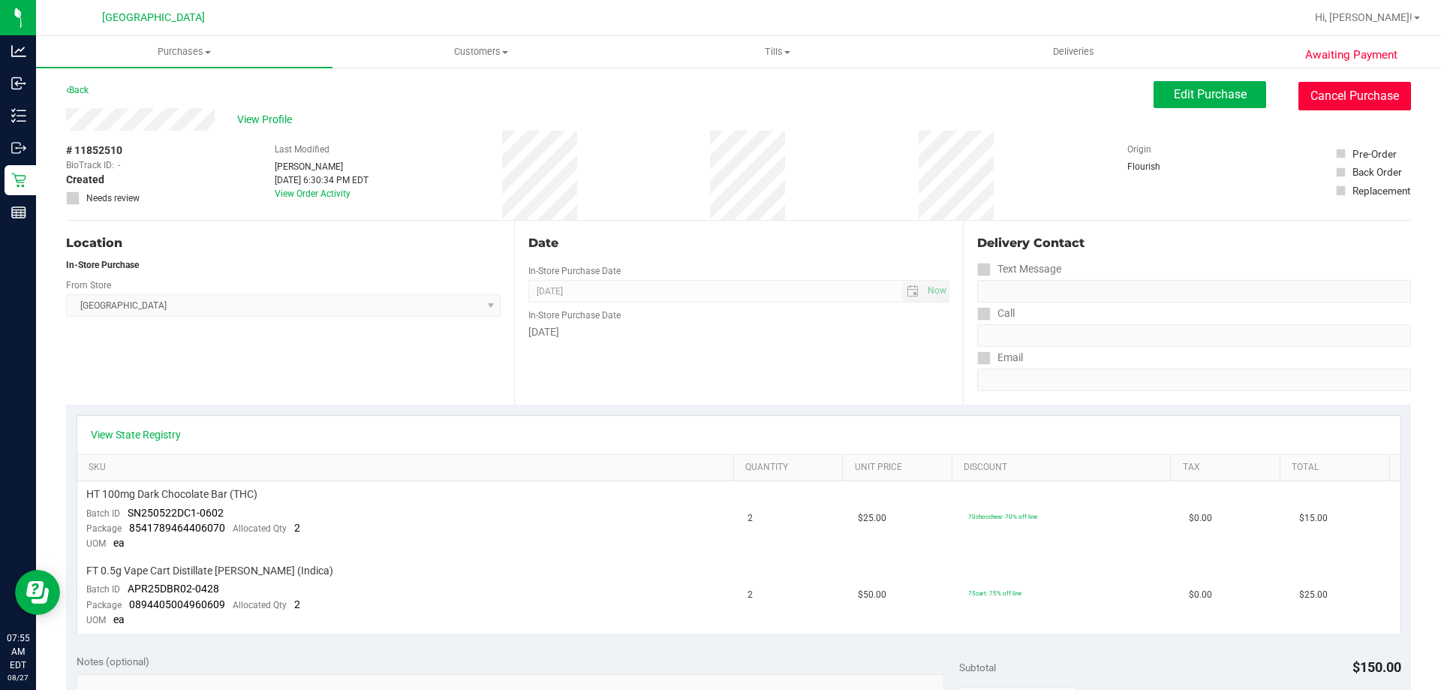
click at [1349, 96] on button "Cancel Purchase" at bounding box center [1354, 96] width 113 height 29
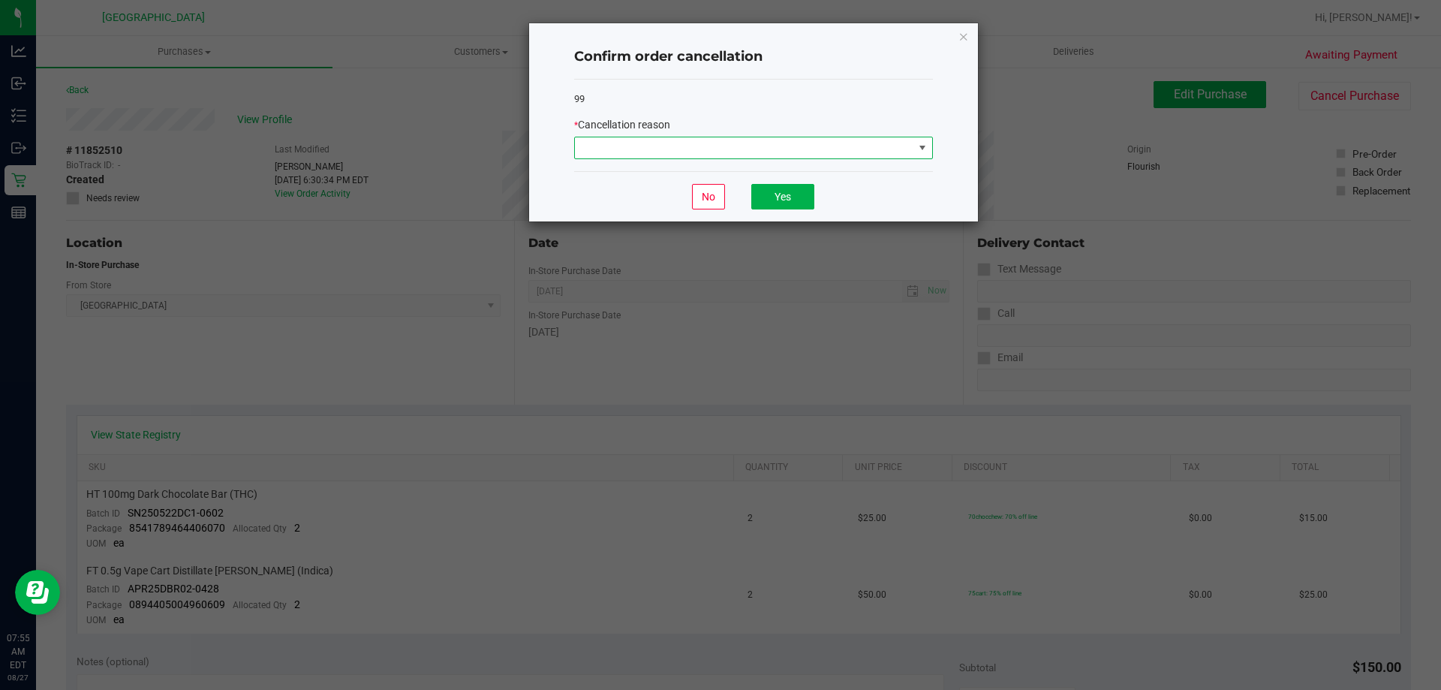
drag, startPoint x: 666, startPoint y: 149, endPoint x: 639, endPoint y: 156, distance: 28.6
click at [665, 149] on span at bounding box center [744, 147] width 338 height 21
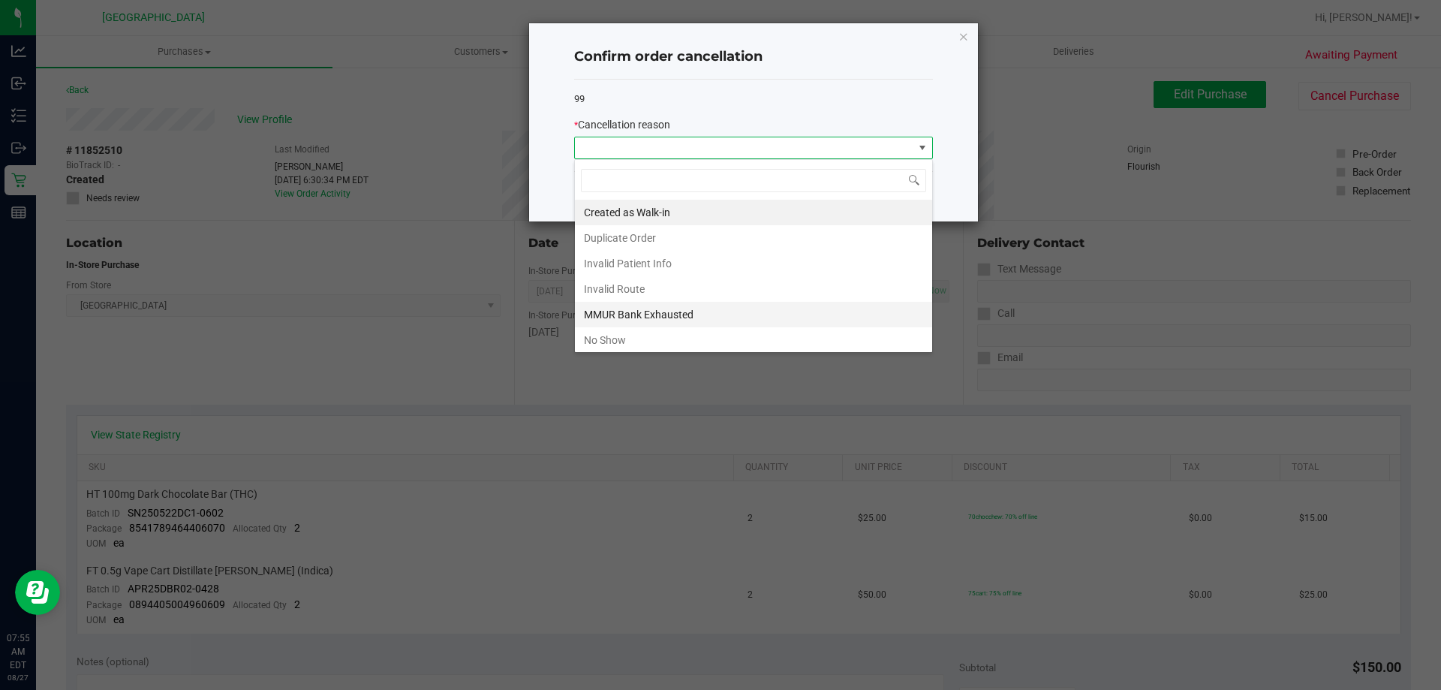
scroll to position [23, 359]
click at [596, 333] on li "No Show" at bounding box center [753, 340] width 357 height 26
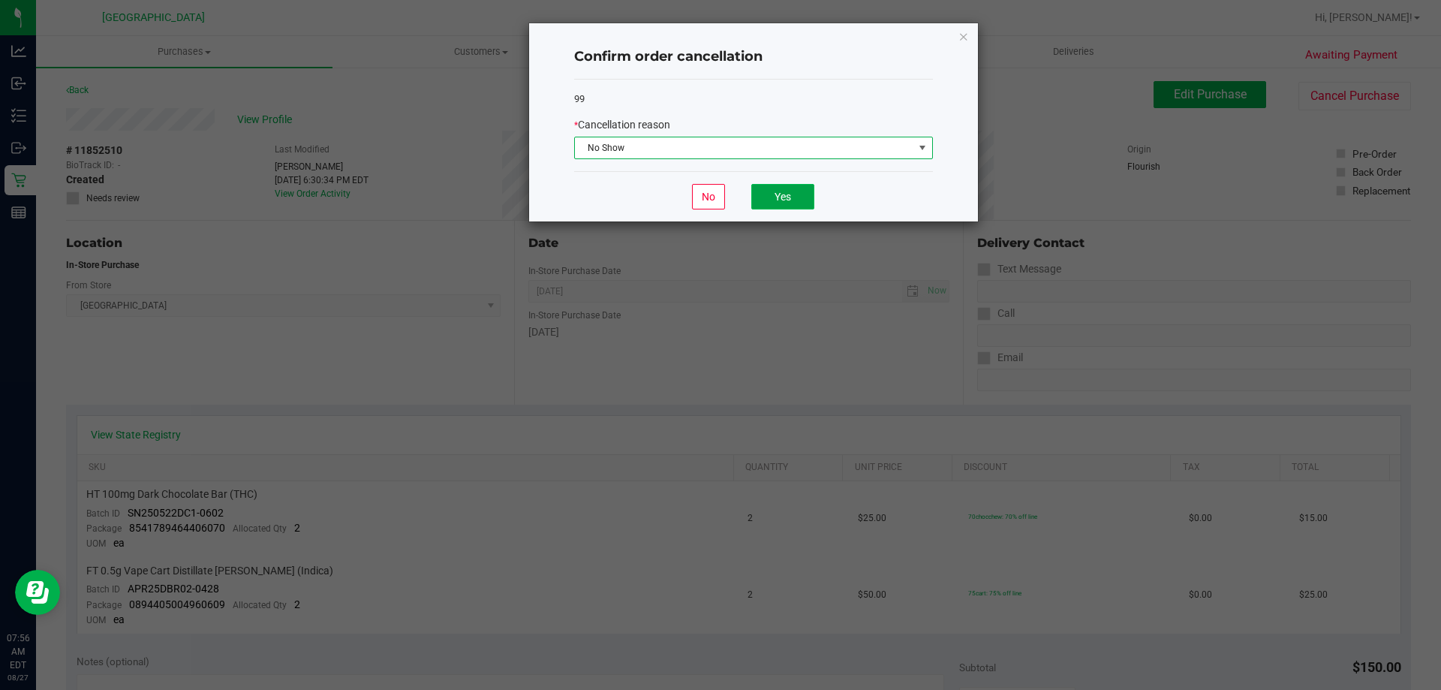
click at [770, 198] on button "Yes" at bounding box center [782, 197] width 63 height 26
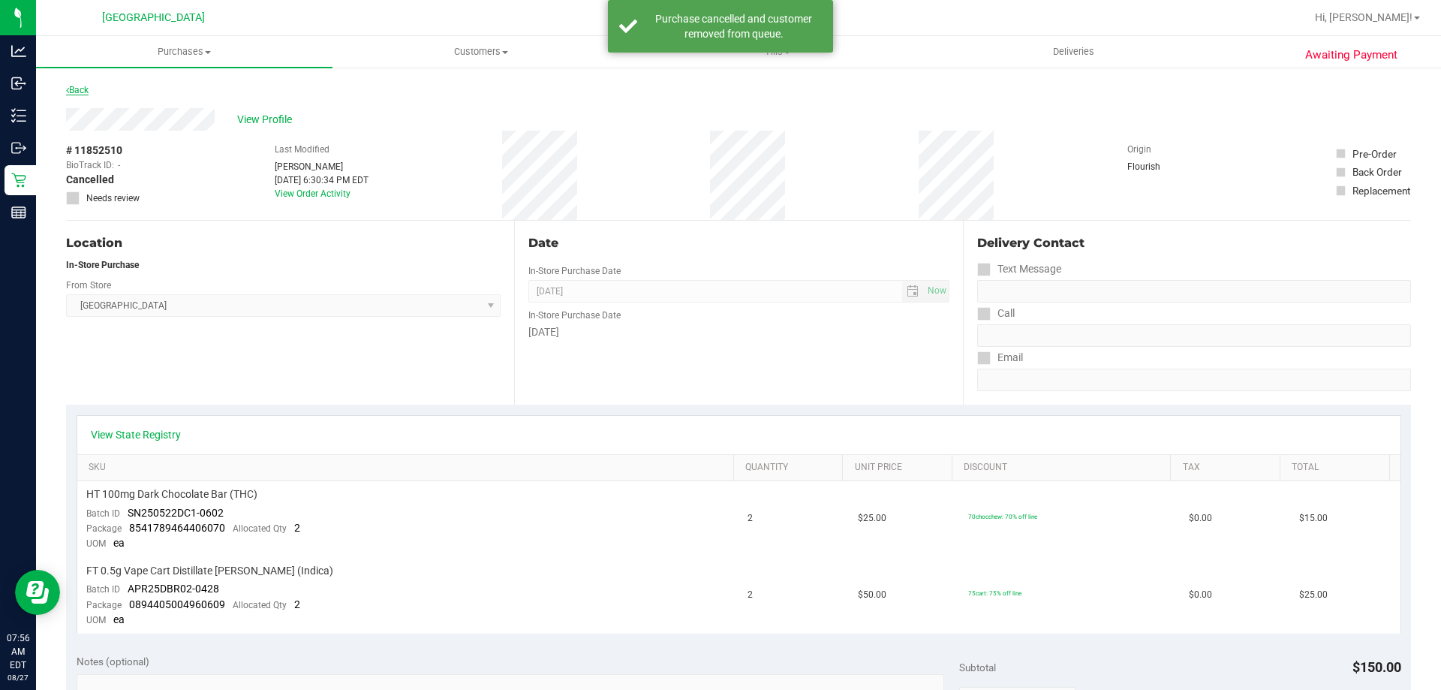
click at [83, 88] on link "Back" at bounding box center [77, 90] width 23 height 11
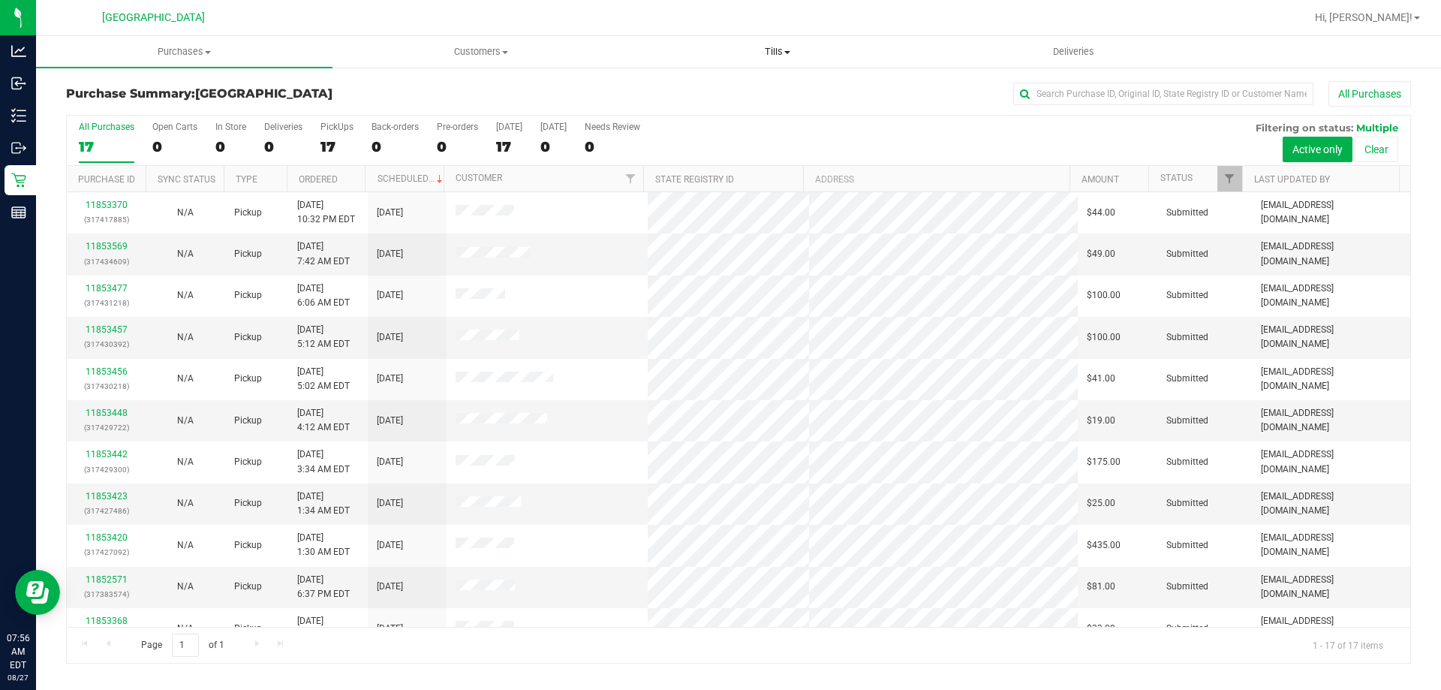
click at [774, 44] on uib-tab-heading "Tills Manage tills Reconcile e-payments" at bounding box center [777, 52] width 295 height 30
click at [727, 85] on li "Manage tills" at bounding box center [777, 91] width 296 height 18
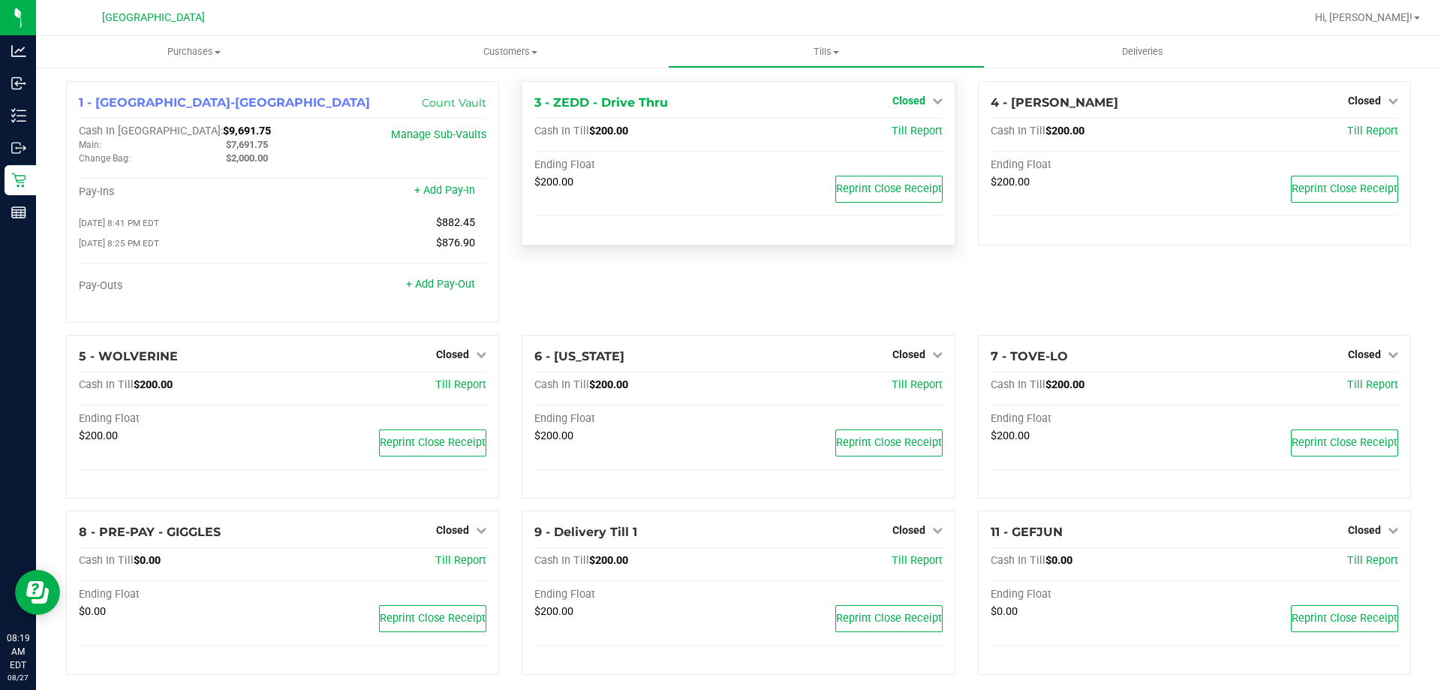
click at [901, 95] on span "Closed" at bounding box center [908, 101] width 33 height 12
click at [916, 137] on link "Open Till" at bounding box center [909, 132] width 40 height 12
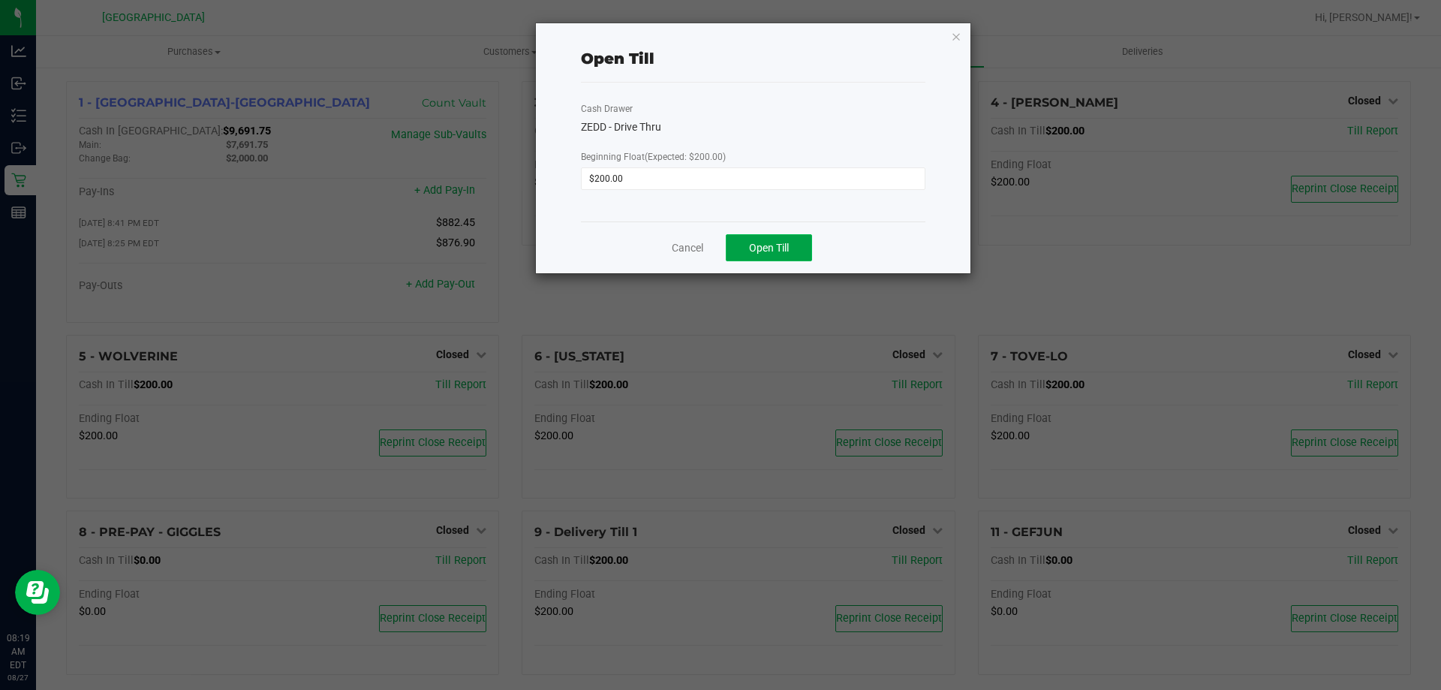
drag, startPoint x: 778, startPoint y: 242, endPoint x: 718, endPoint y: 245, distance: 59.4
click at [778, 242] on span "Open Till" at bounding box center [769, 248] width 40 height 12
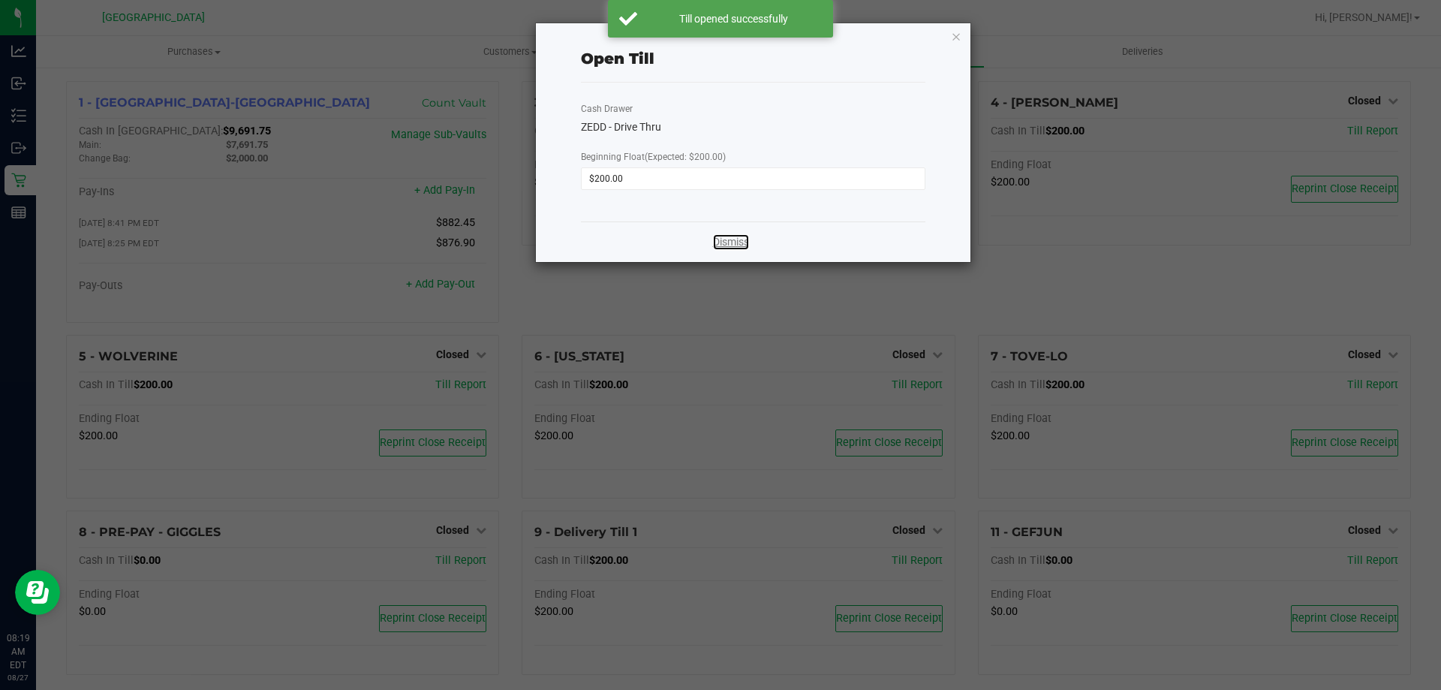
click at [726, 242] on link "Dismiss" at bounding box center [731, 242] width 36 height 16
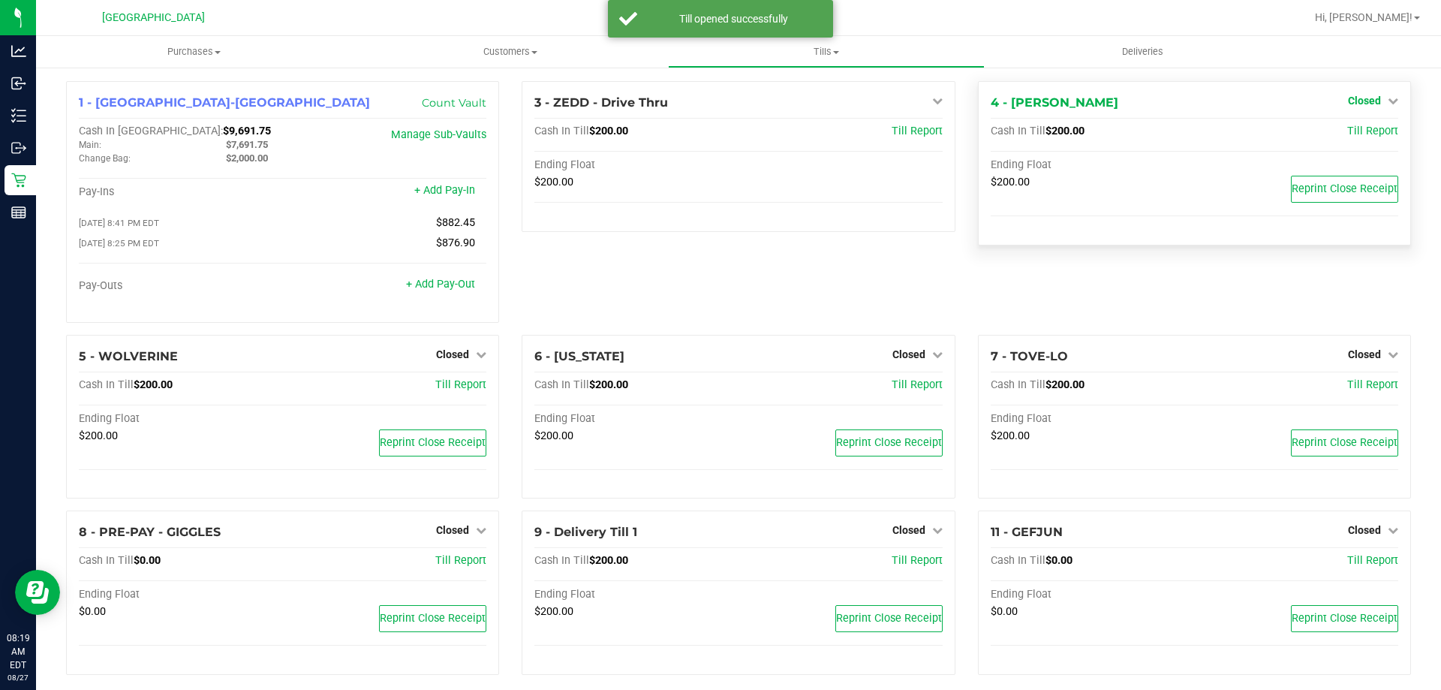
click at [1355, 106] on span "Closed" at bounding box center [1364, 101] width 33 height 12
click at [1345, 134] on link "Open Till" at bounding box center [1364, 132] width 40 height 12
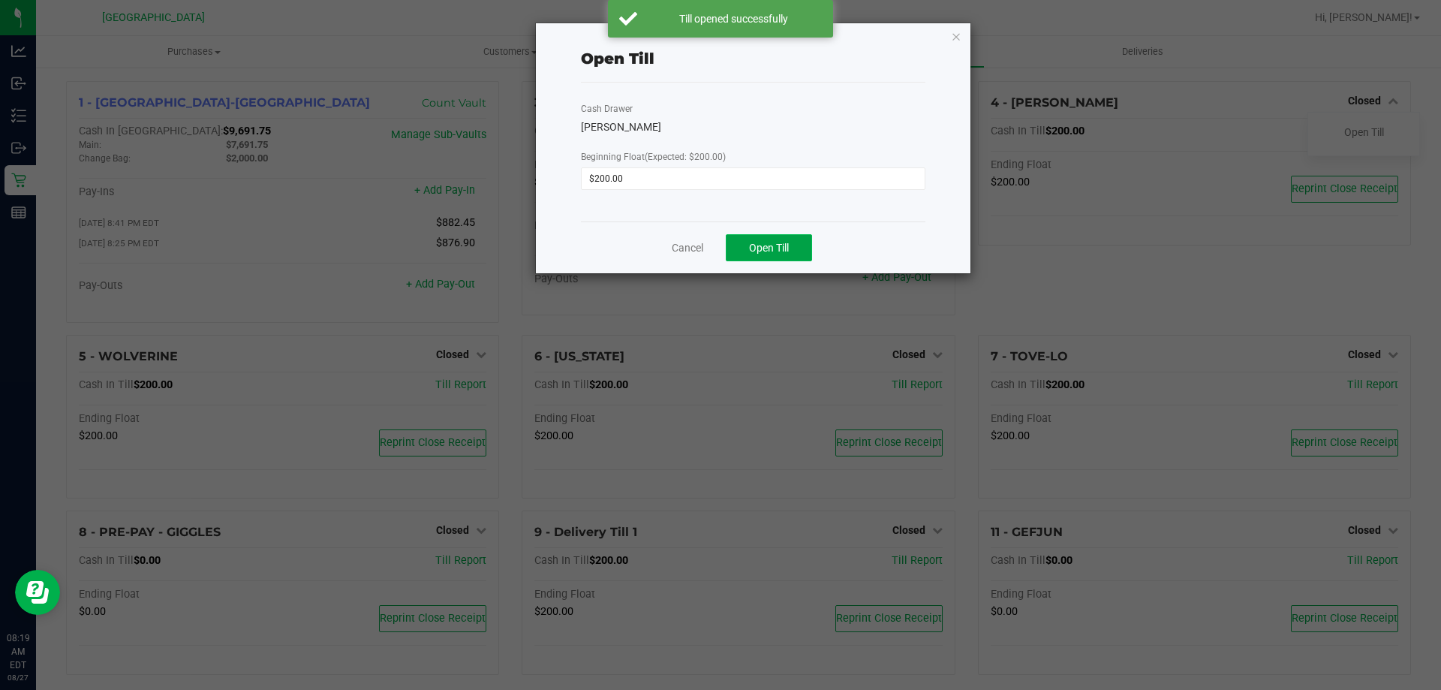
click at [778, 244] on span "Open Till" at bounding box center [769, 248] width 40 height 12
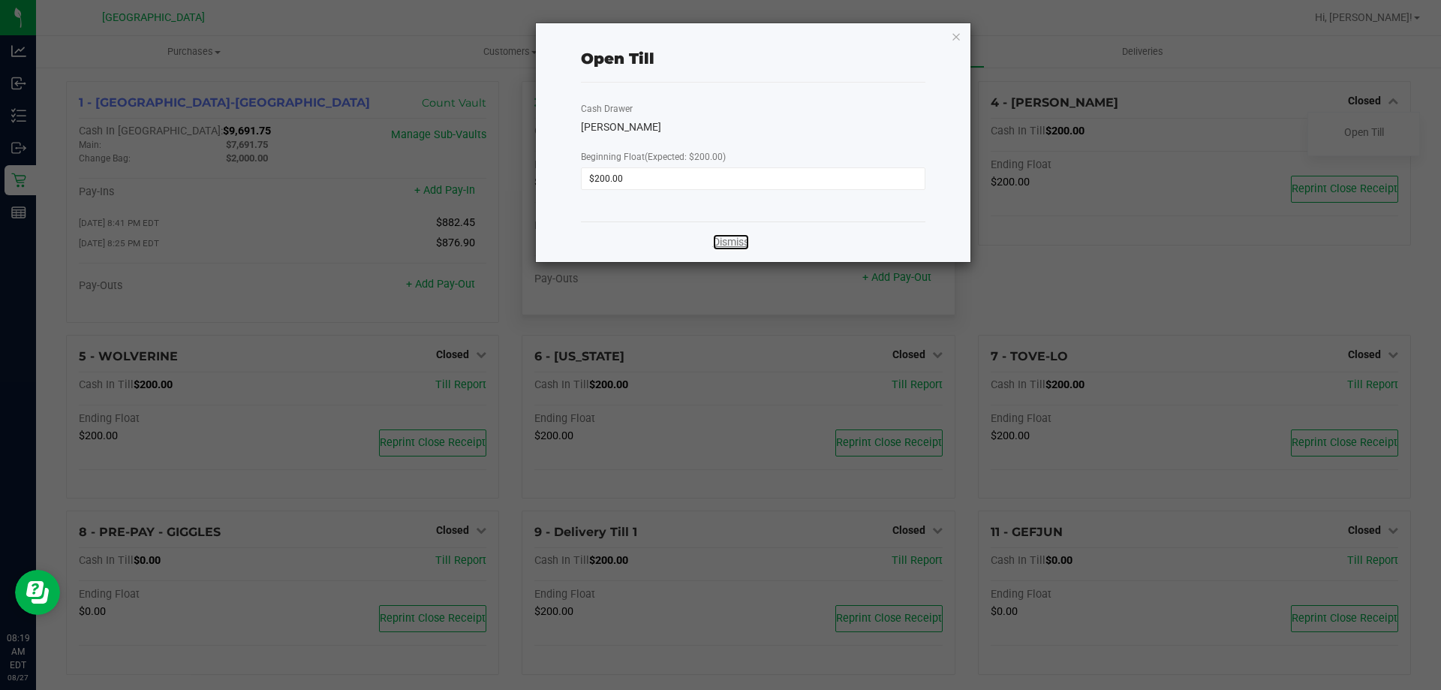
click at [715, 236] on link "Dismiss" at bounding box center [731, 242] width 36 height 16
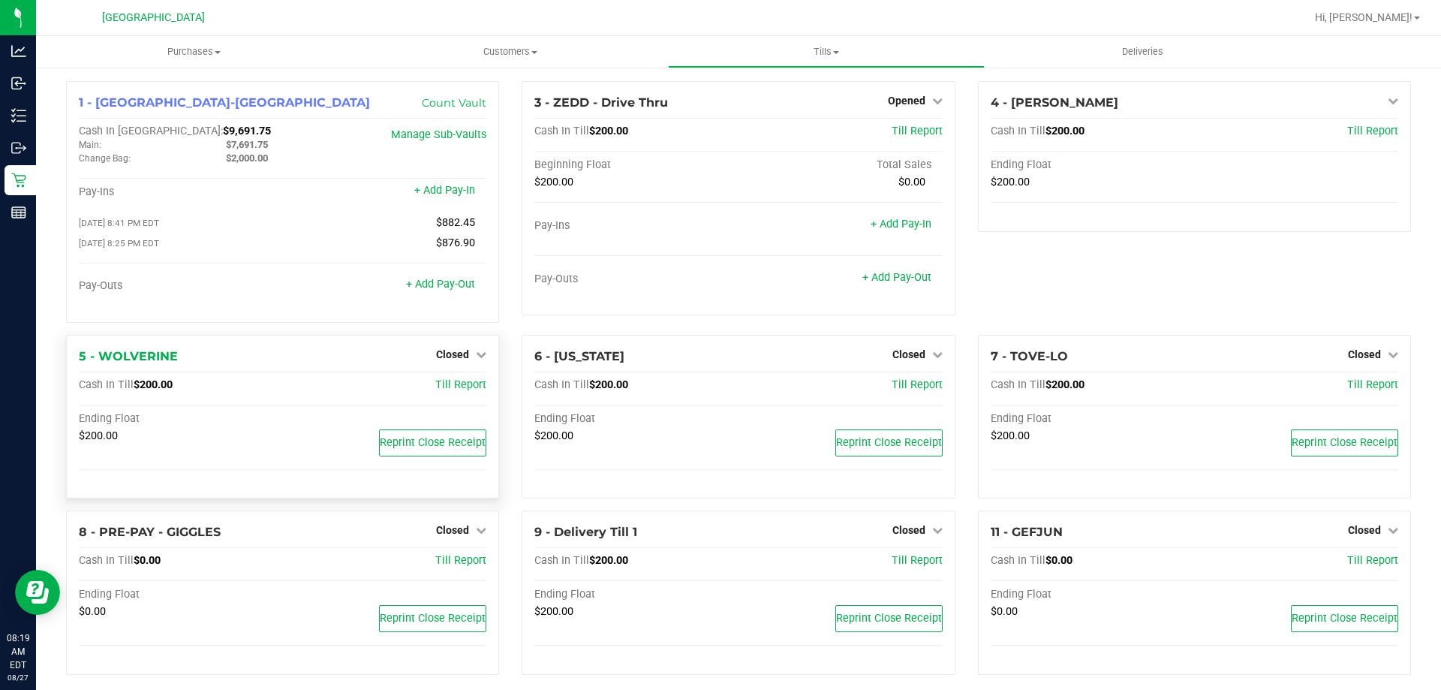
click at [444, 351] on div "Closed" at bounding box center [461, 354] width 50 height 18
click at [449, 354] on span "Closed" at bounding box center [452, 354] width 33 height 12
click at [463, 387] on link "Open Till" at bounding box center [452, 385] width 40 height 12
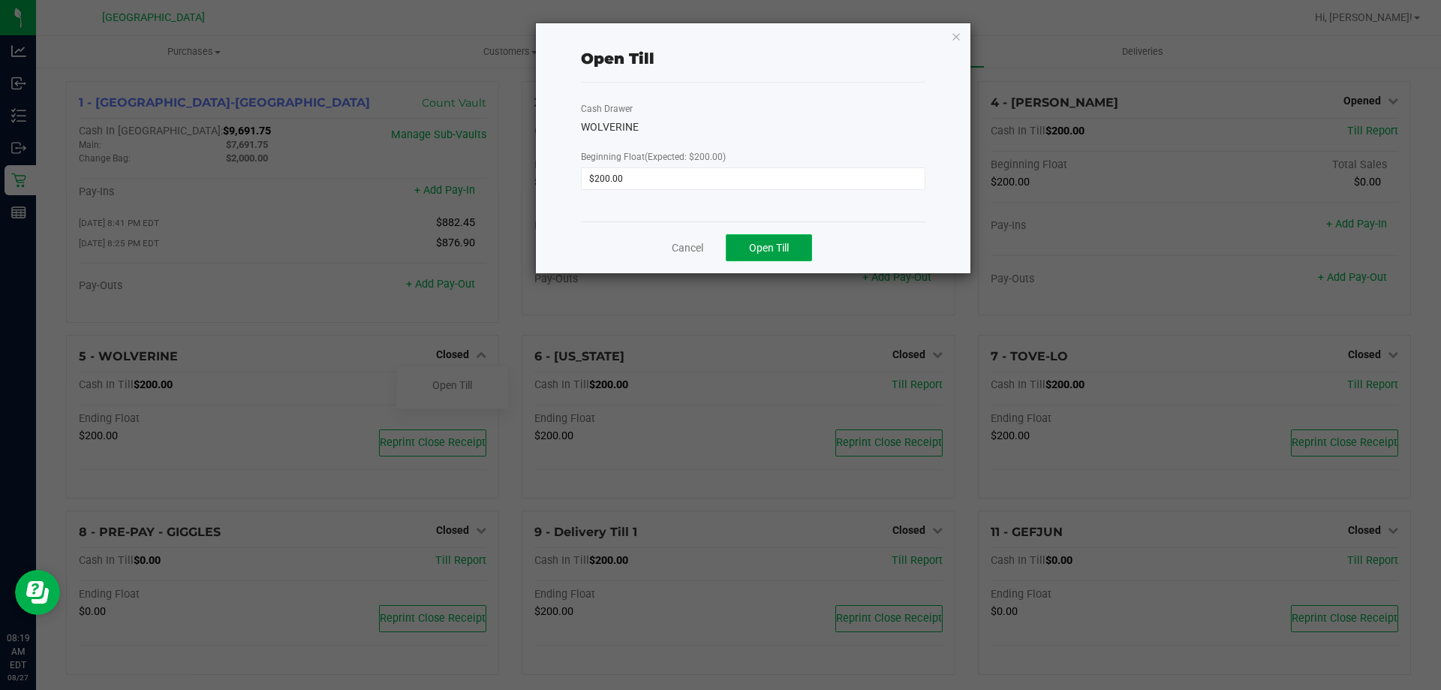
click at [769, 245] on span "Open Till" at bounding box center [769, 248] width 40 height 12
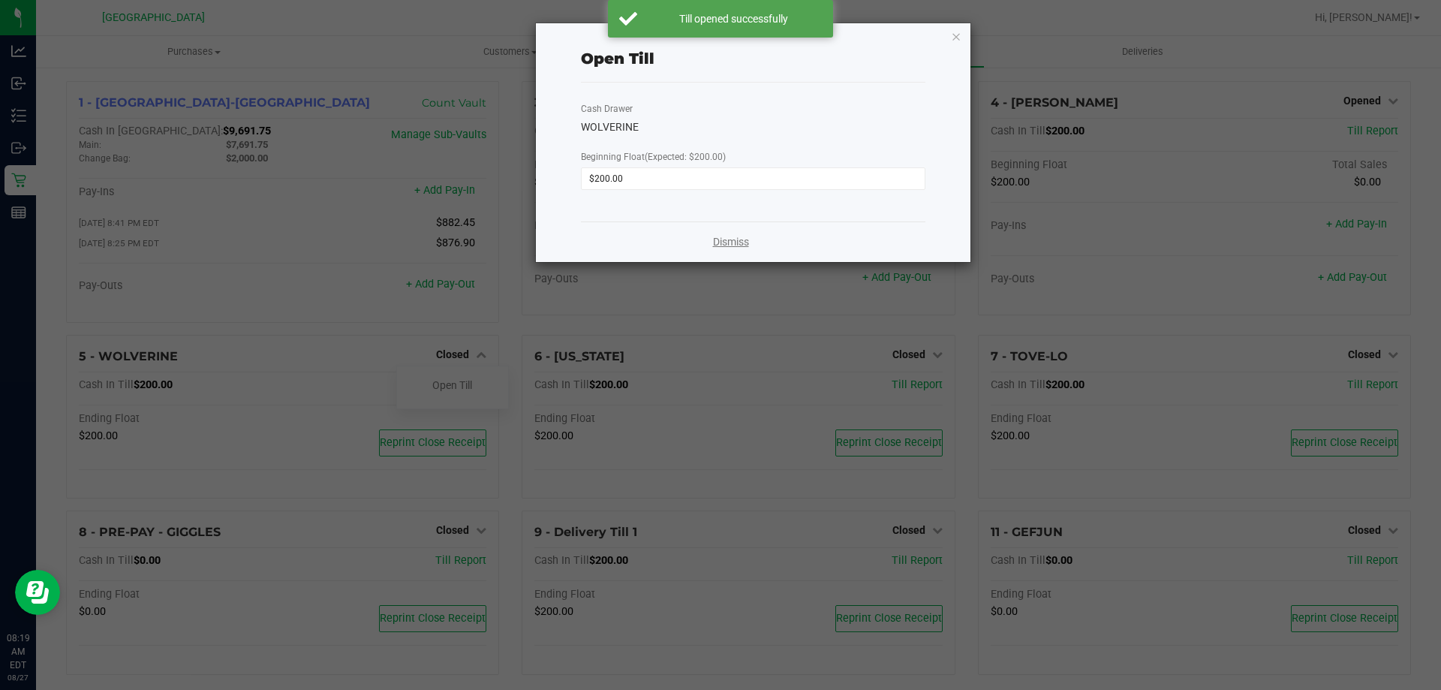
click at [739, 236] on link "Dismiss" at bounding box center [731, 242] width 36 height 16
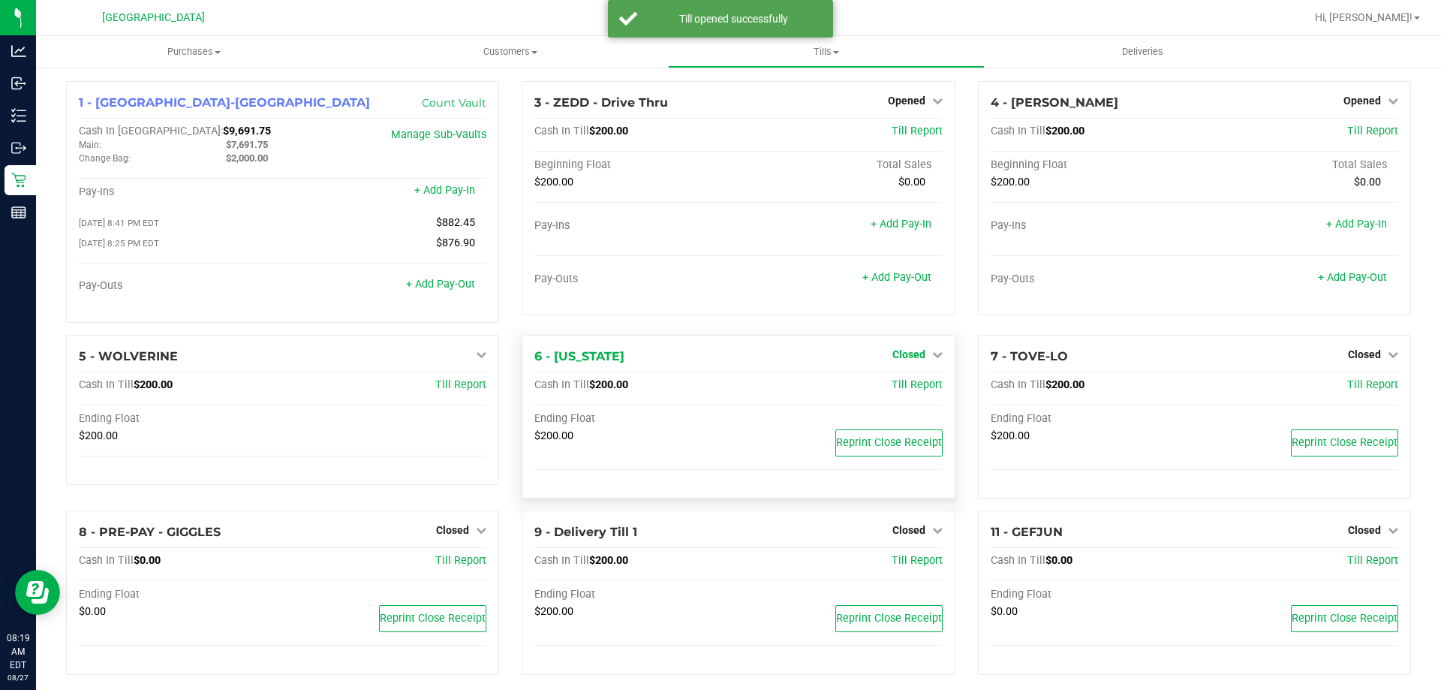
click at [913, 357] on span "Closed" at bounding box center [908, 354] width 33 height 12
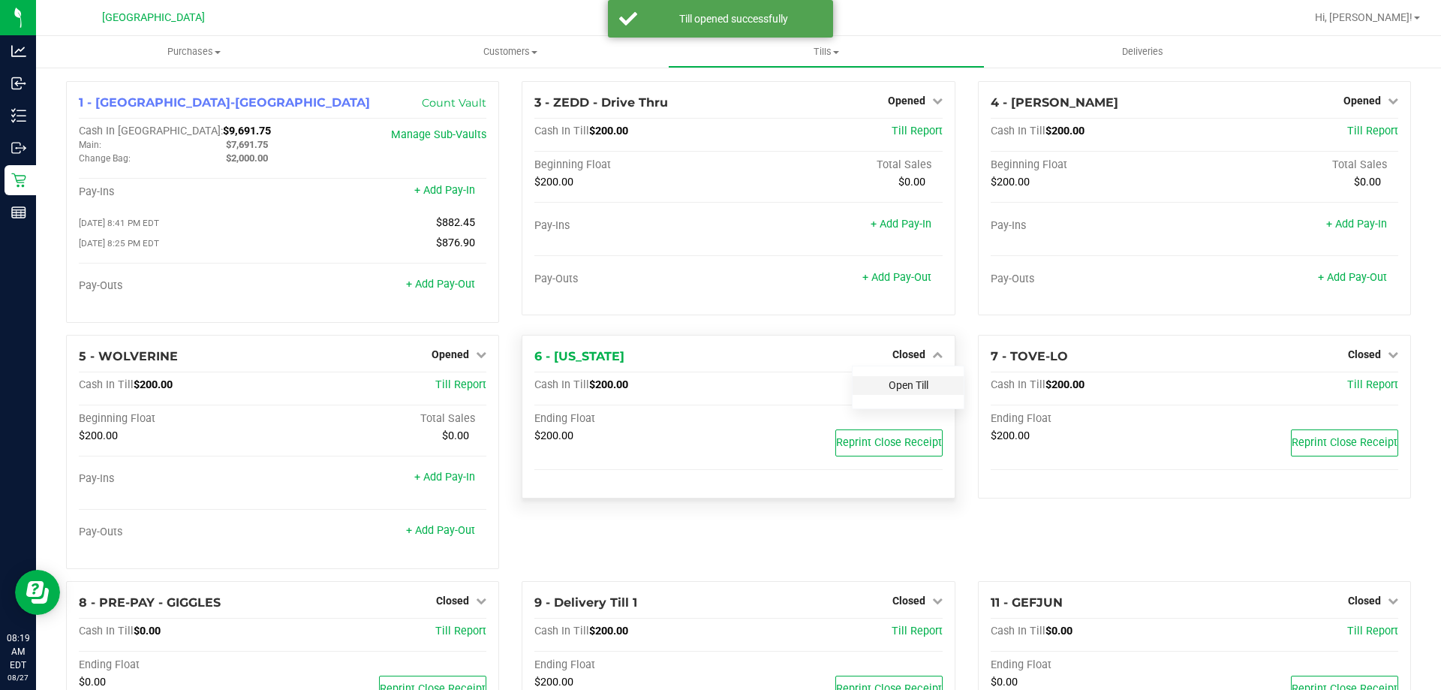
click at [919, 383] on link "Open Till" at bounding box center [909, 385] width 40 height 12
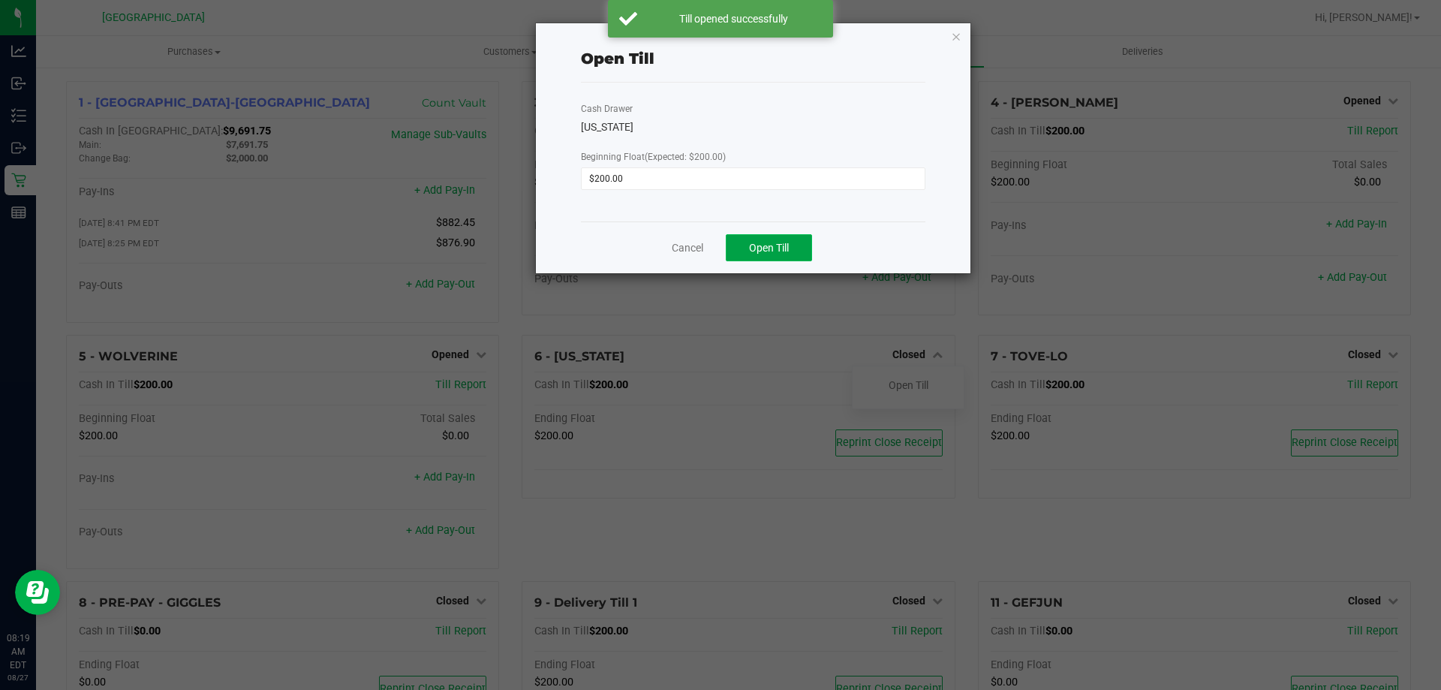
click at [796, 242] on button "Open Till" at bounding box center [769, 247] width 86 height 27
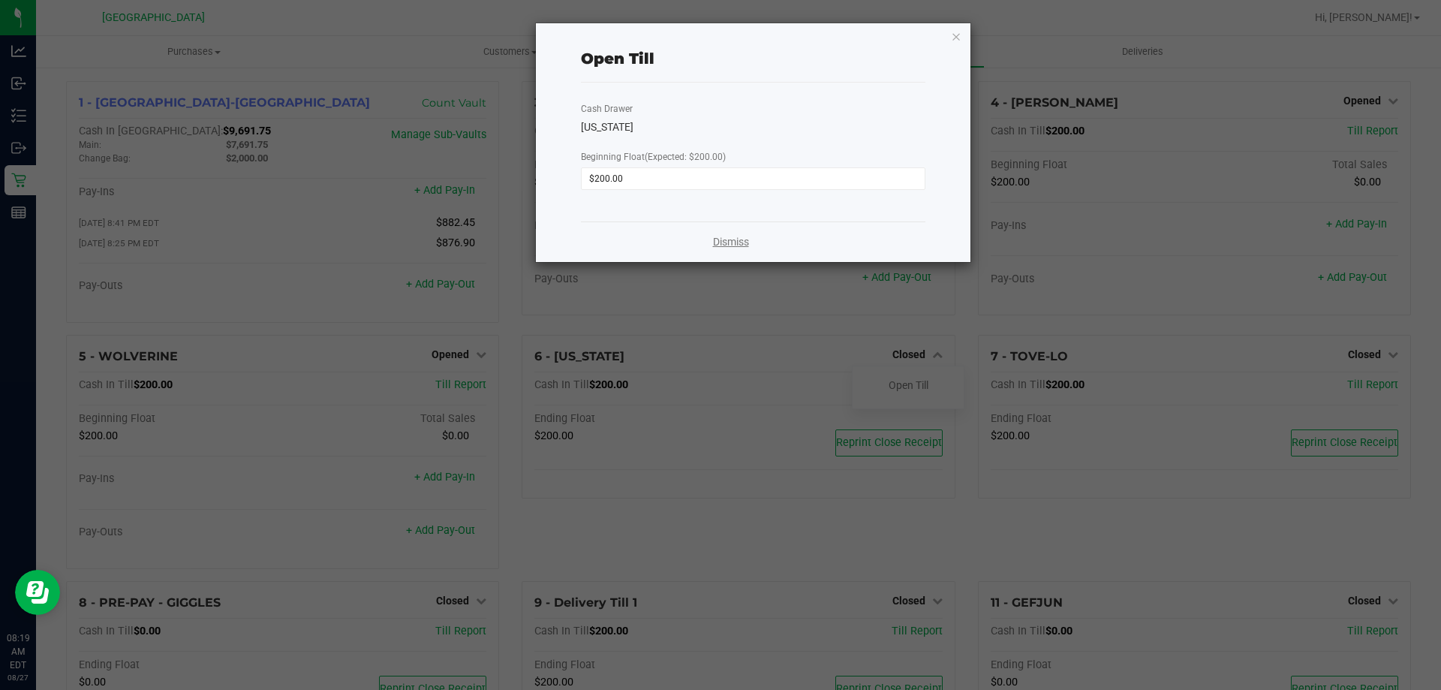
click at [719, 245] on link "Dismiss" at bounding box center [731, 242] width 36 height 16
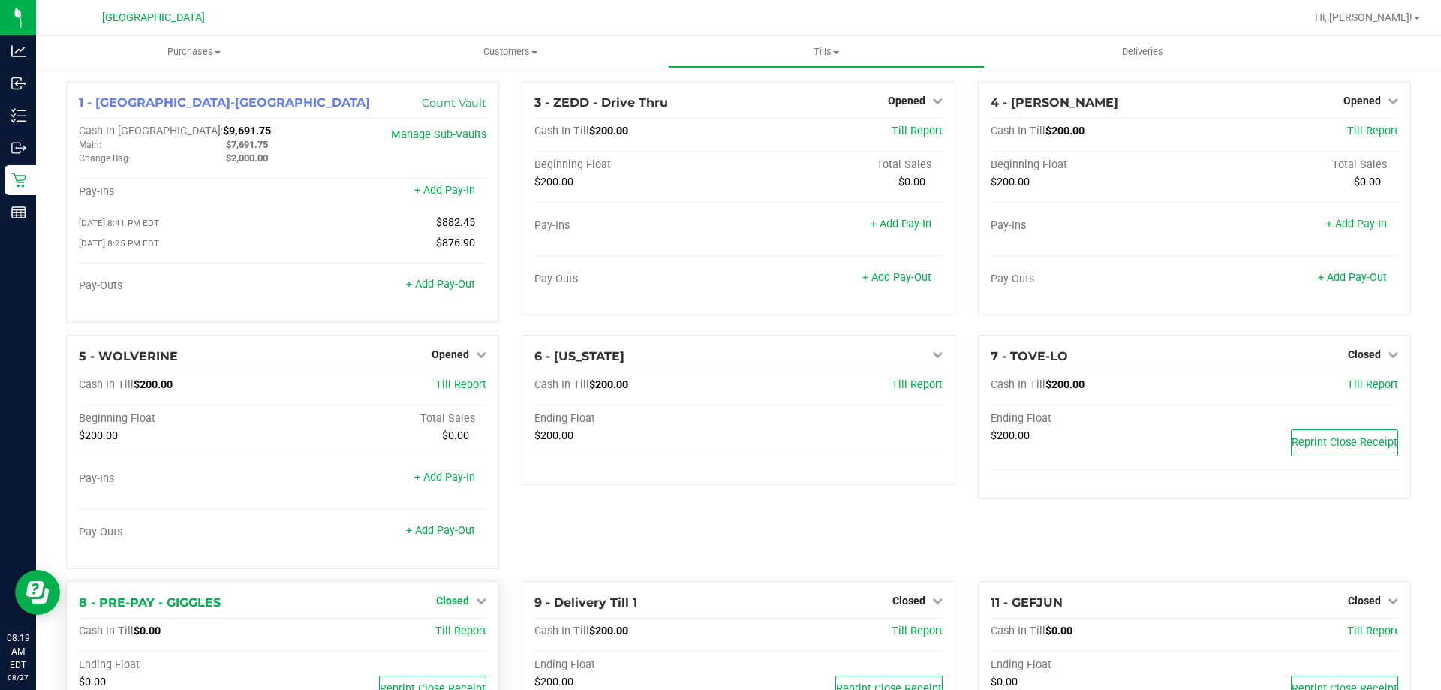
click at [458, 603] on span "Closed" at bounding box center [452, 600] width 33 height 12
click at [451, 637] on link "Open Till" at bounding box center [452, 631] width 40 height 12
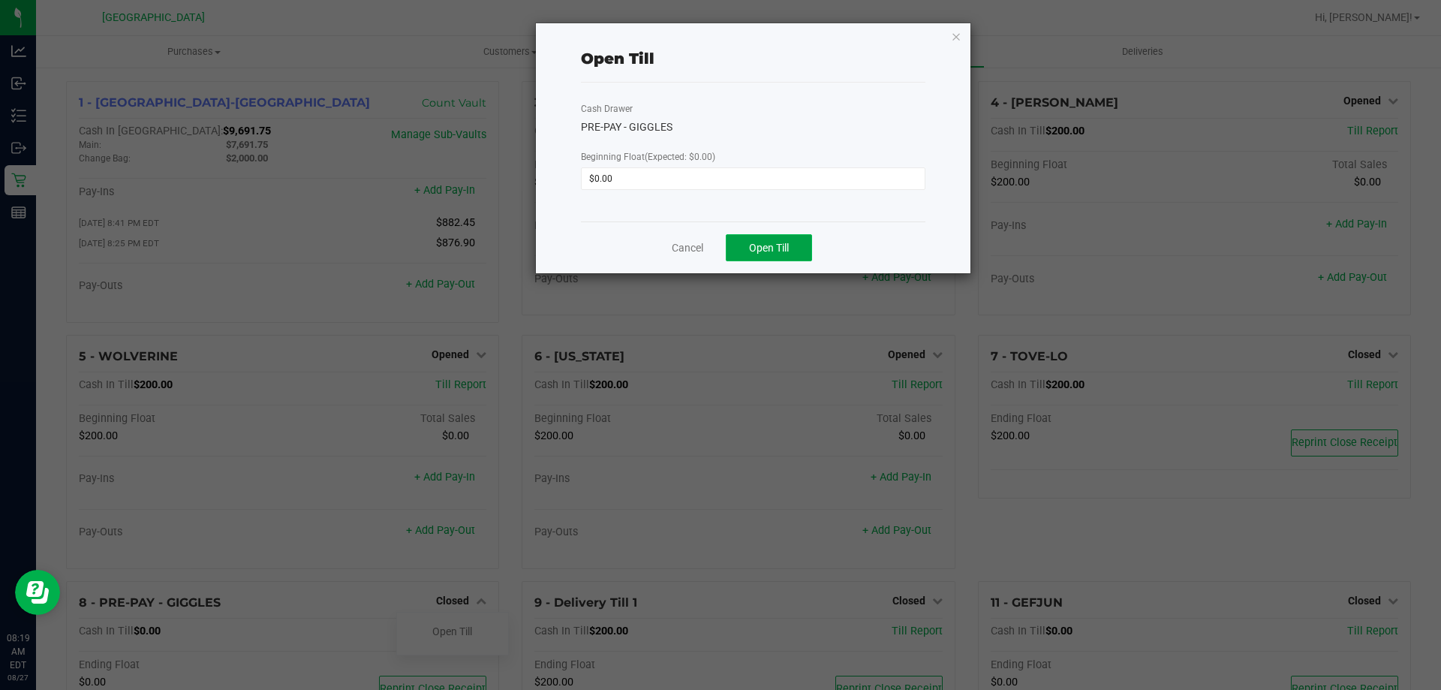
click at [797, 253] on button "Open Till" at bounding box center [769, 247] width 86 height 27
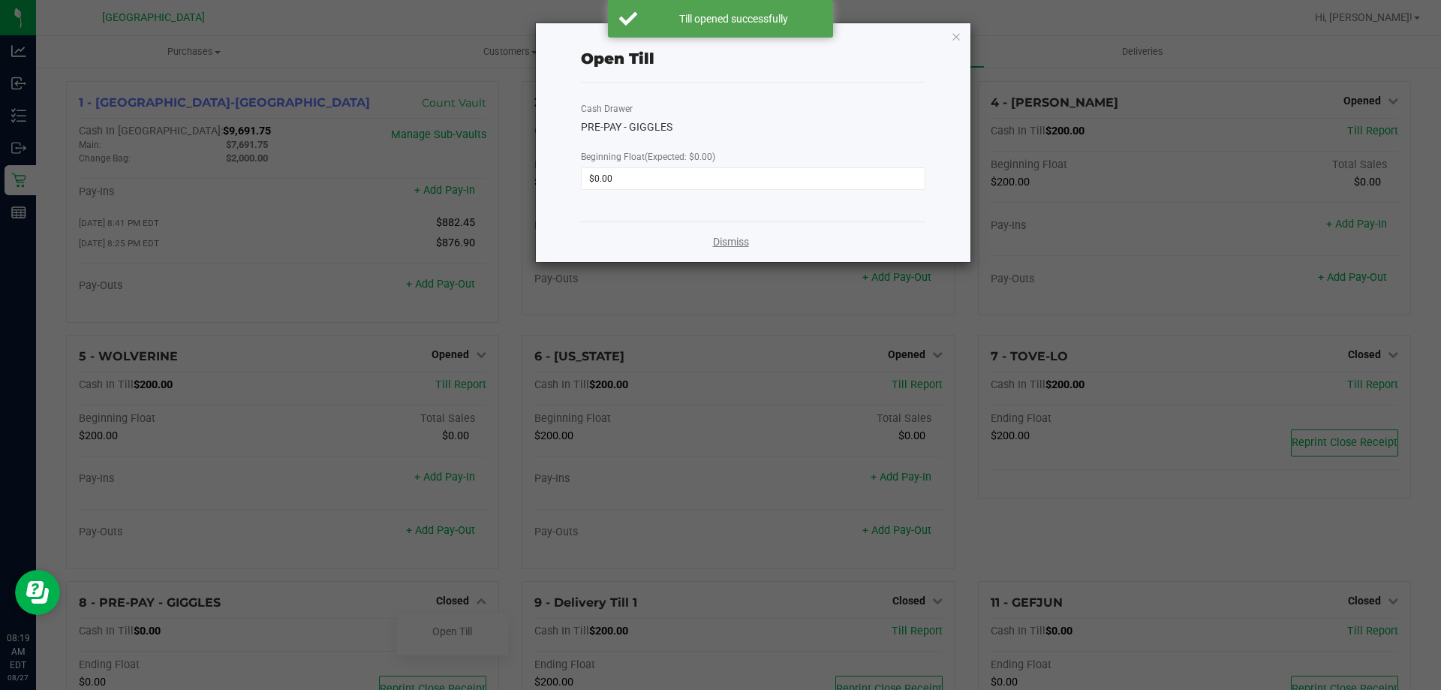
click at [747, 242] on link "Dismiss" at bounding box center [731, 242] width 36 height 16
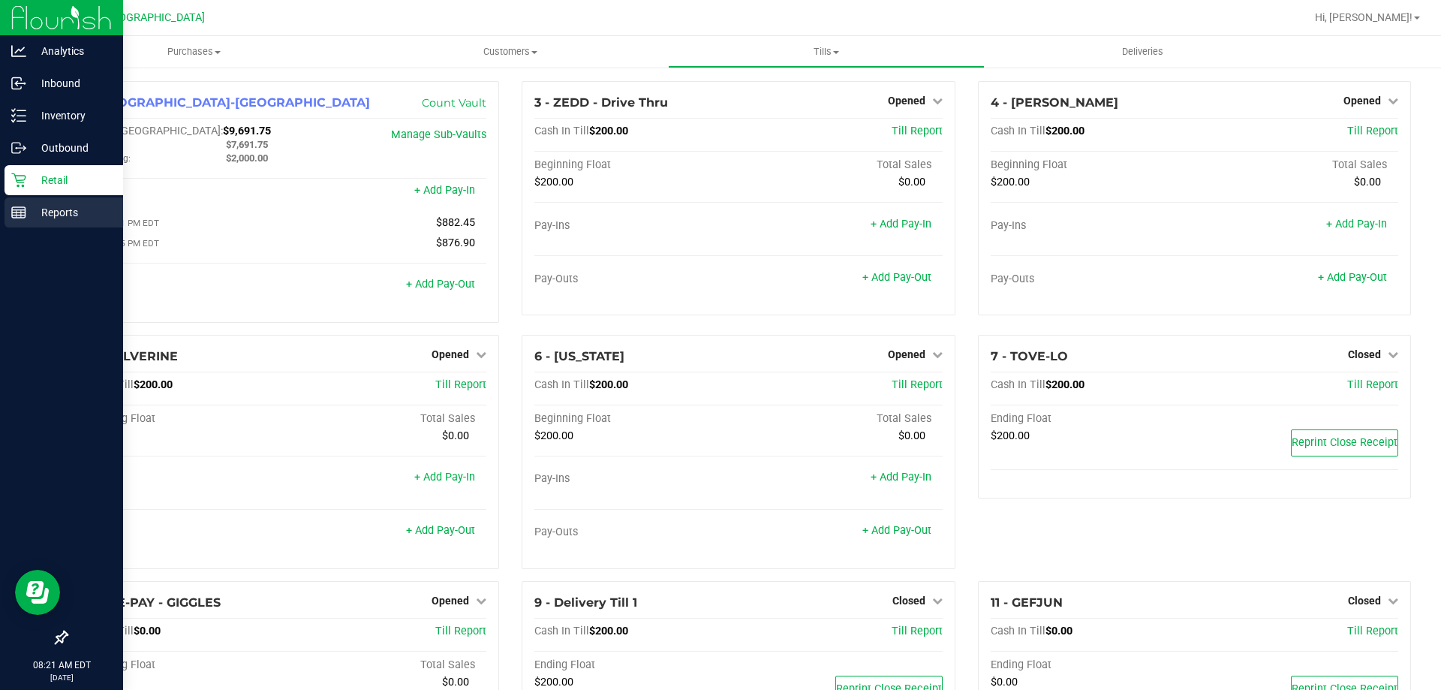
click at [15, 208] on icon at bounding box center [18, 212] width 15 height 15
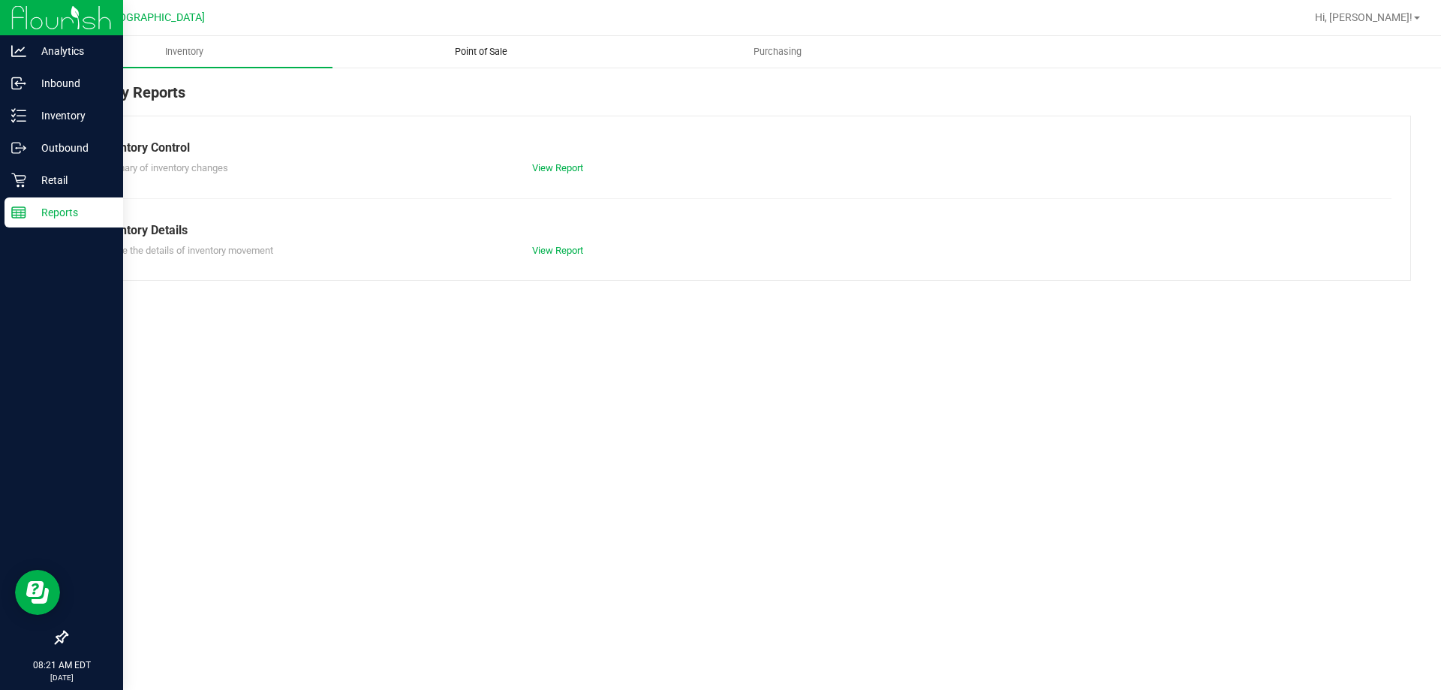
click at [495, 49] on span "Point of Sale" at bounding box center [481, 52] width 93 height 14
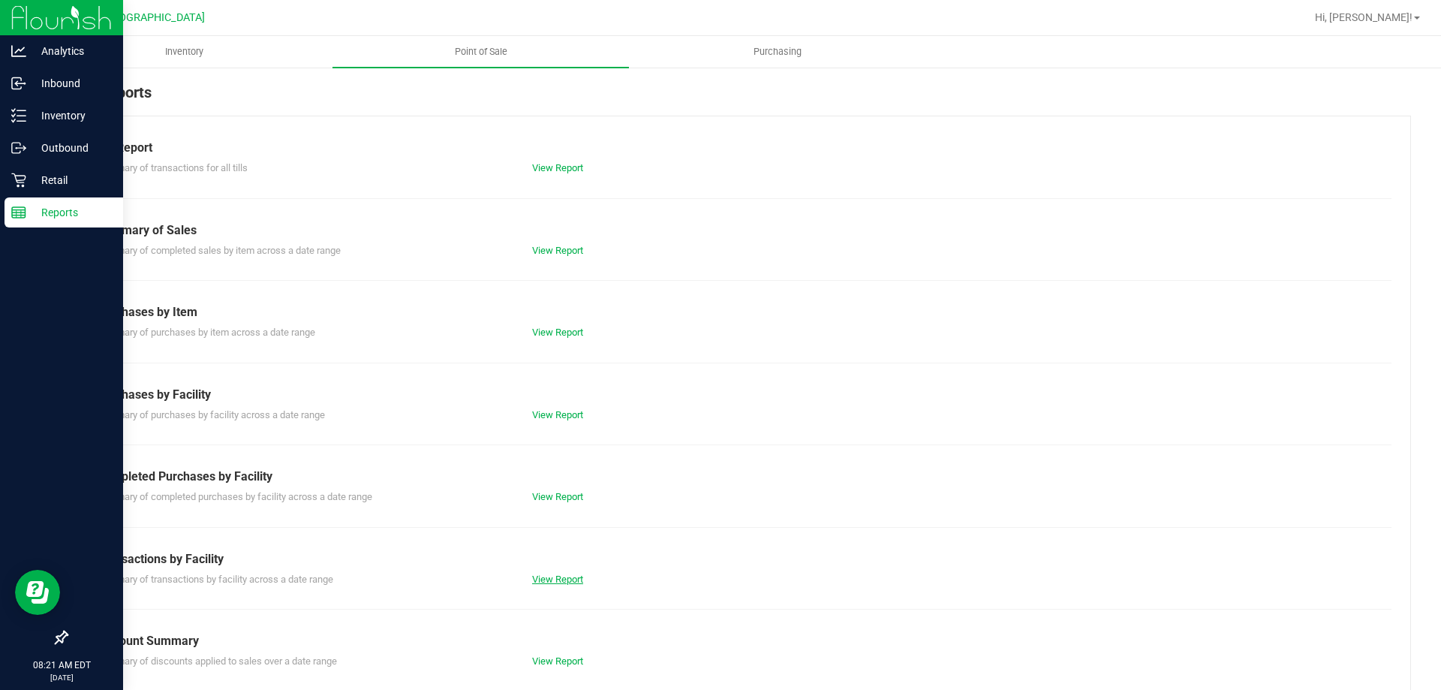
click at [554, 579] on link "View Report" at bounding box center [557, 578] width 51 height 11
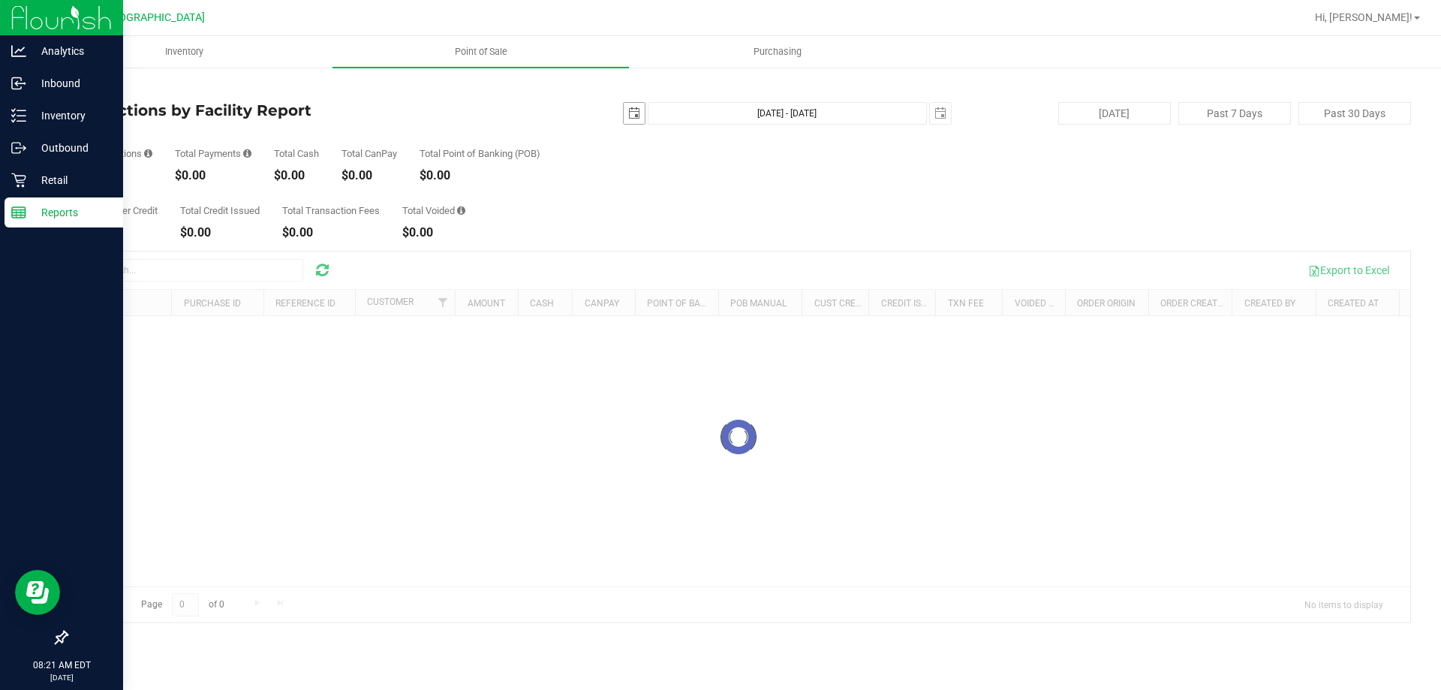
click at [632, 113] on span "select" at bounding box center [634, 113] width 12 height 12
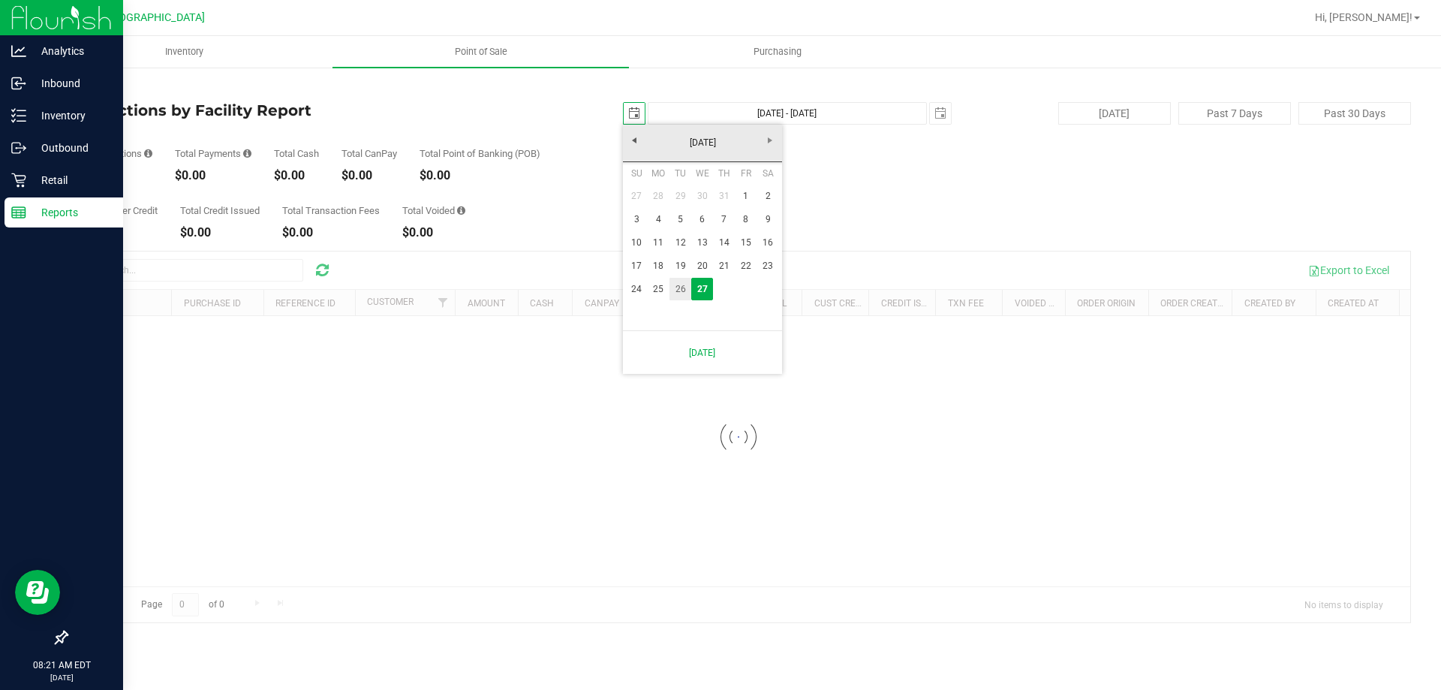
click at [682, 287] on link "26" at bounding box center [680, 289] width 22 height 23
type input "2025-08-26"
click at [943, 116] on span "select" at bounding box center [940, 113] width 12 height 12
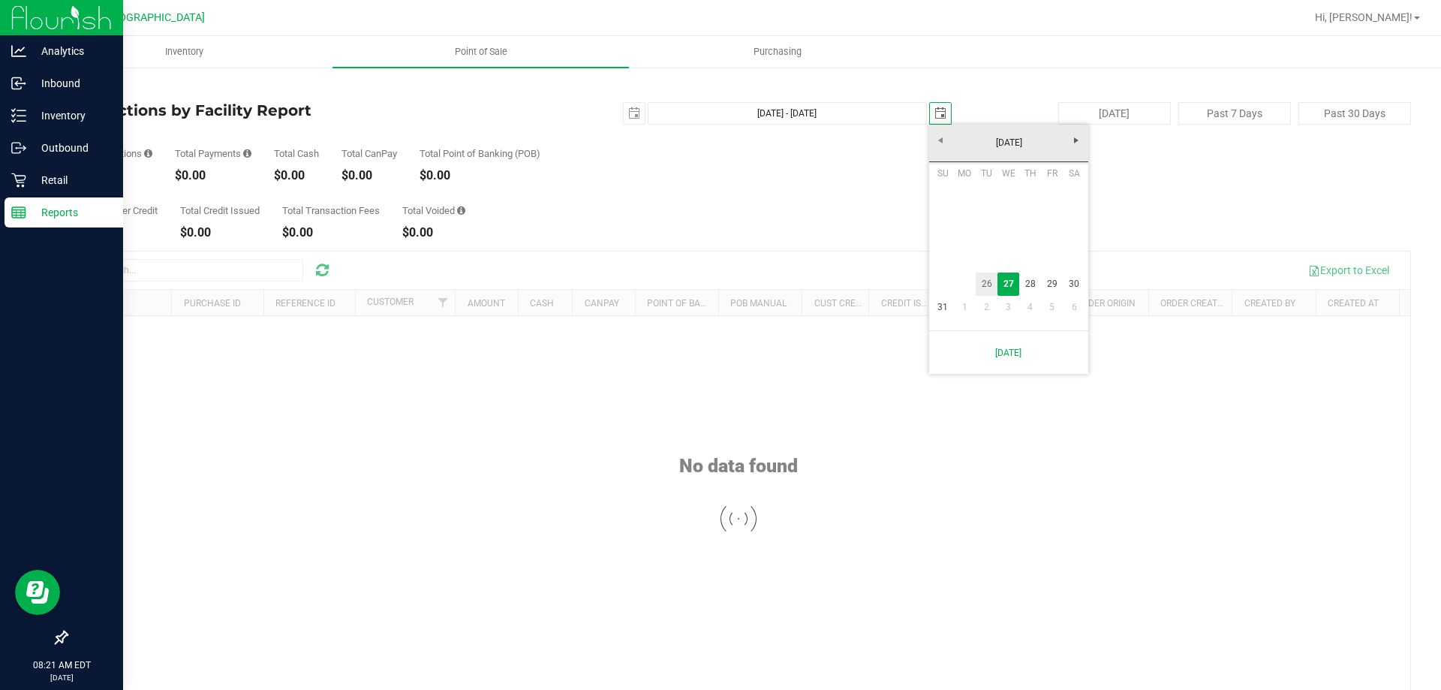
click at [985, 288] on link "26" at bounding box center [987, 283] width 22 height 23
type input "Aug 26, 2025 - Aug 26, 2025"
type input "2025-08-26"
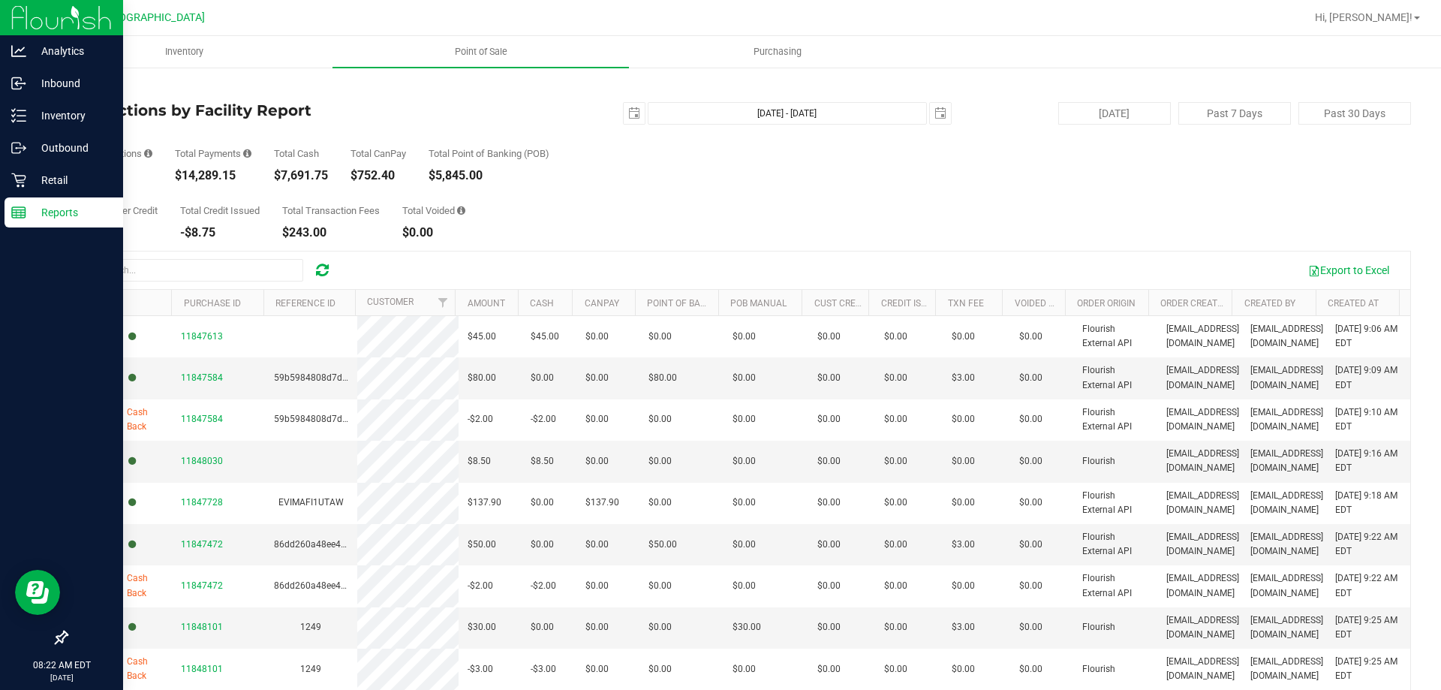
drag, startPoint x: 179, startPoint y: 176, endPoint x: 234, endPoint y: 178, distance: 54.8
click at [234, 178] on div "$14,289.15" at bounding box center [213, 176] width 77 height 12
copy div "14,289.15"
click at [475, 57] on span "Point of Sale" at bounding box center [481, 52] width 93 height 14
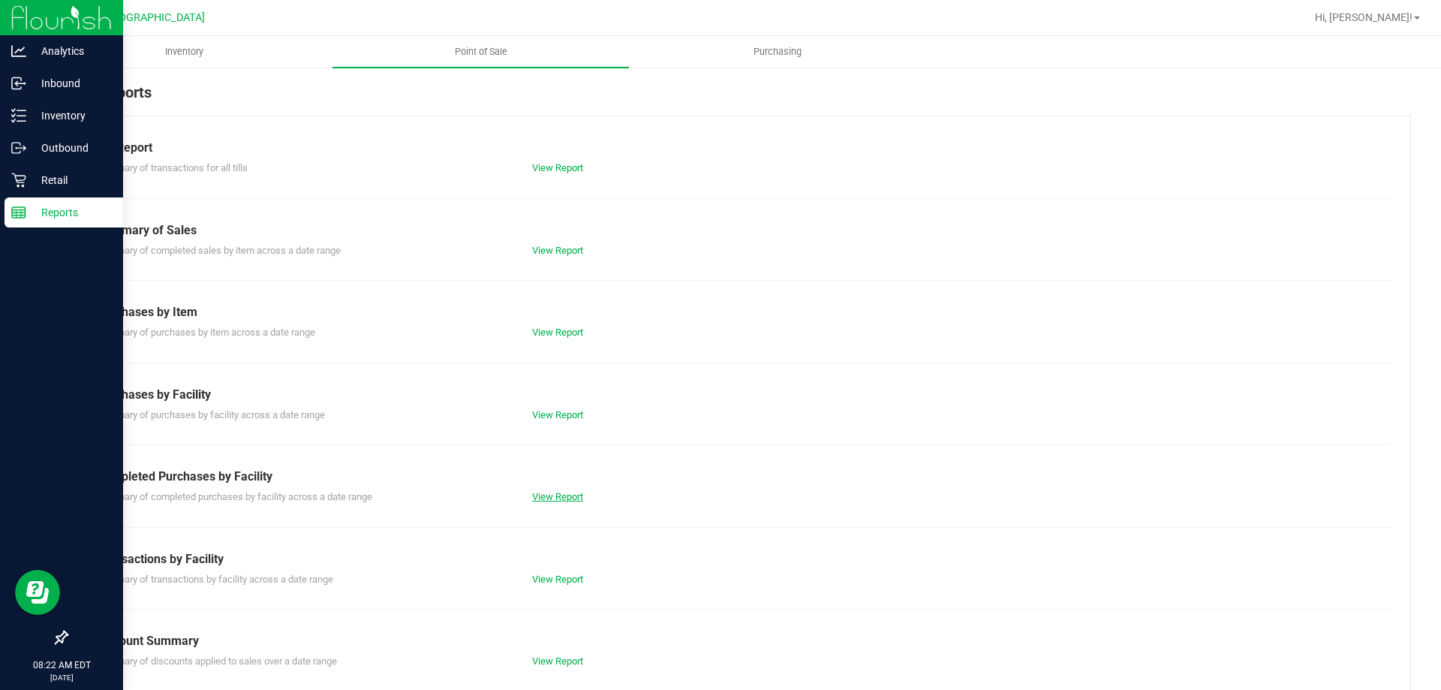
click at [544, 498] on link "View Report" at bounding box center [557, 496] width 51 height 11
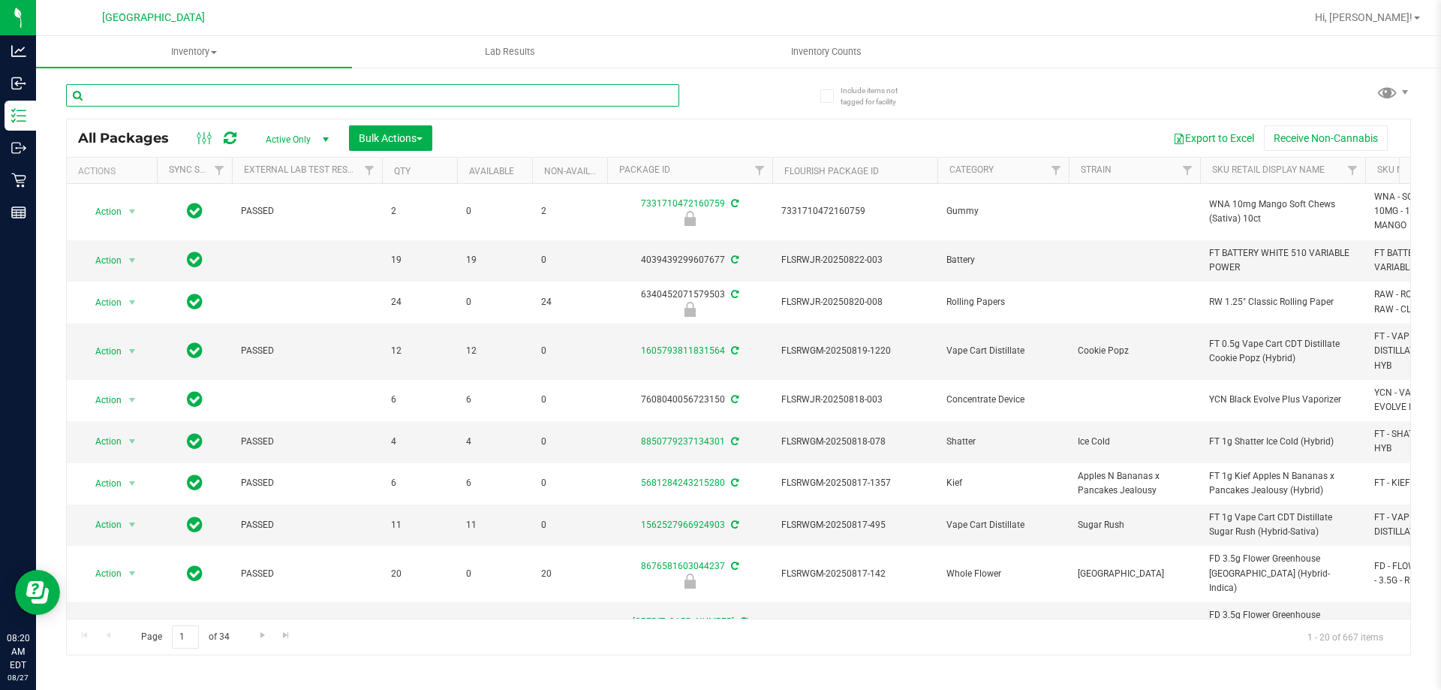
click at [357, 97] on input "text" at bounding box center [372, 95] width 613 height 23
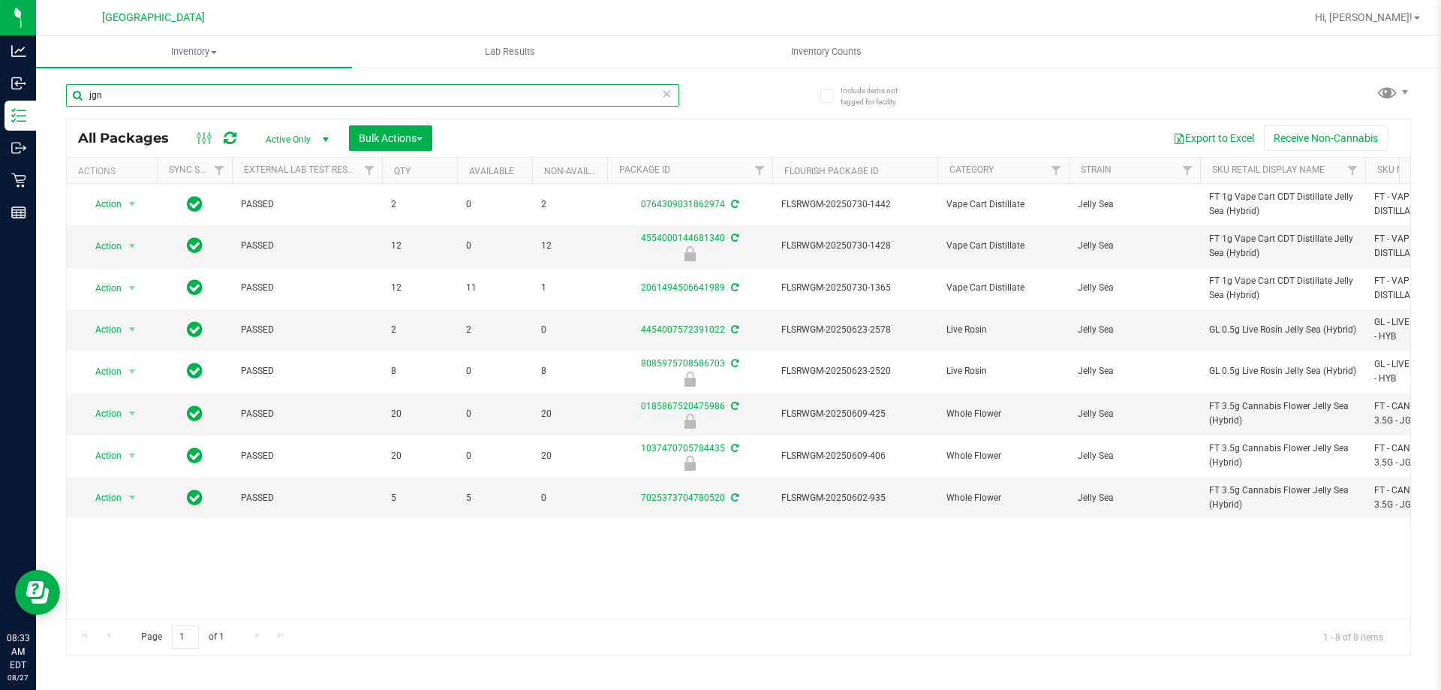
click at [253, 94] on input "jgn" at bounding box center [372, 95] width 613 height 23
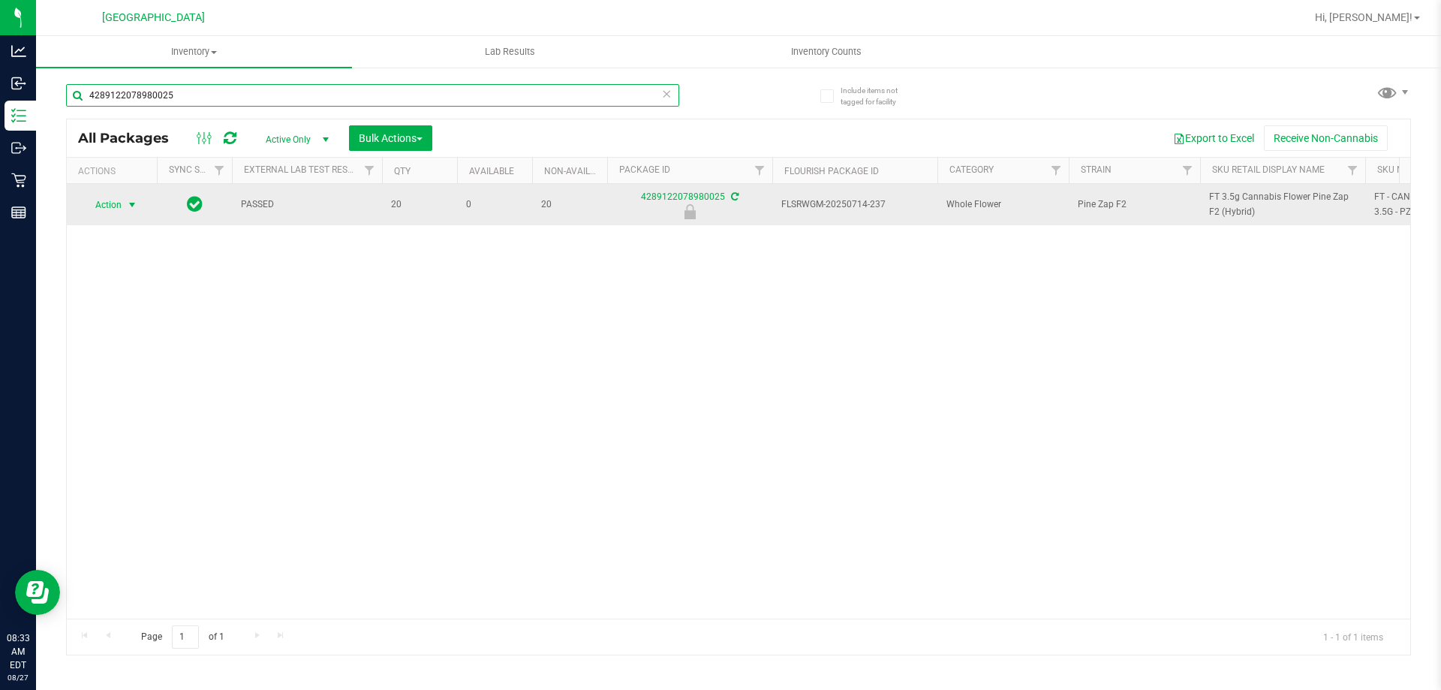
type input "4289122078980025"
click at [116, 206] on span "Action" at bounding box center [102, 204] width 41 height 21
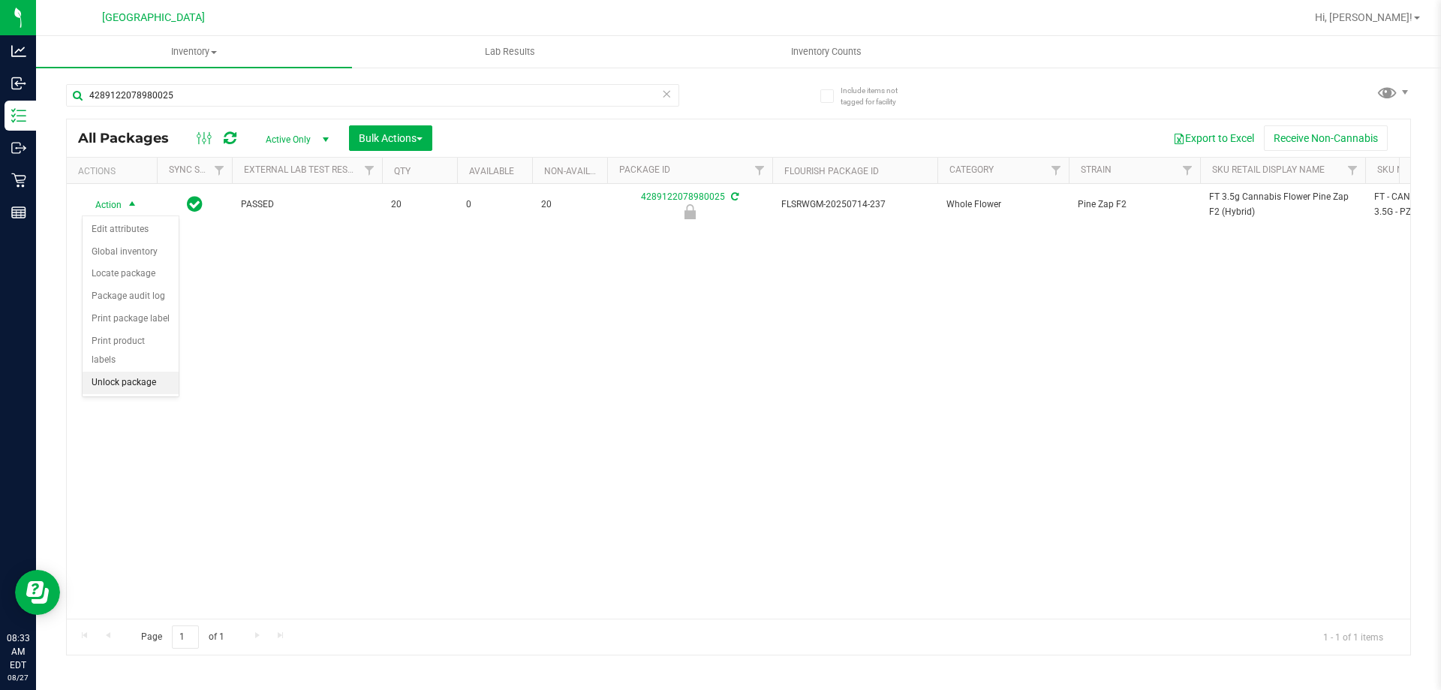
click at [119, 372] on li "Unlock package" at bounding box center [131, 383] width 96 height 23
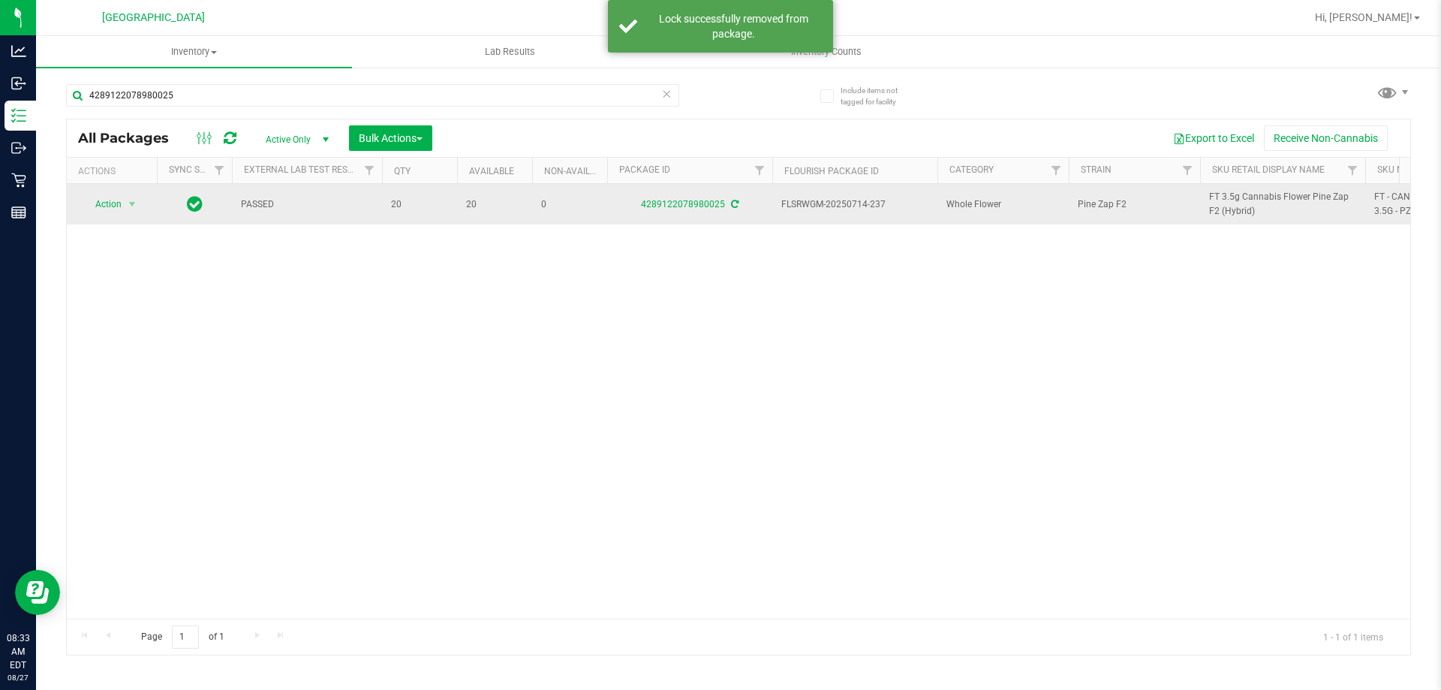
click at [1247, 200] on span "FT 3.5g Cannabis Flower Pine Zap F2 (Hybrid)" at bounding box center [1282, 204] width 147 height 29
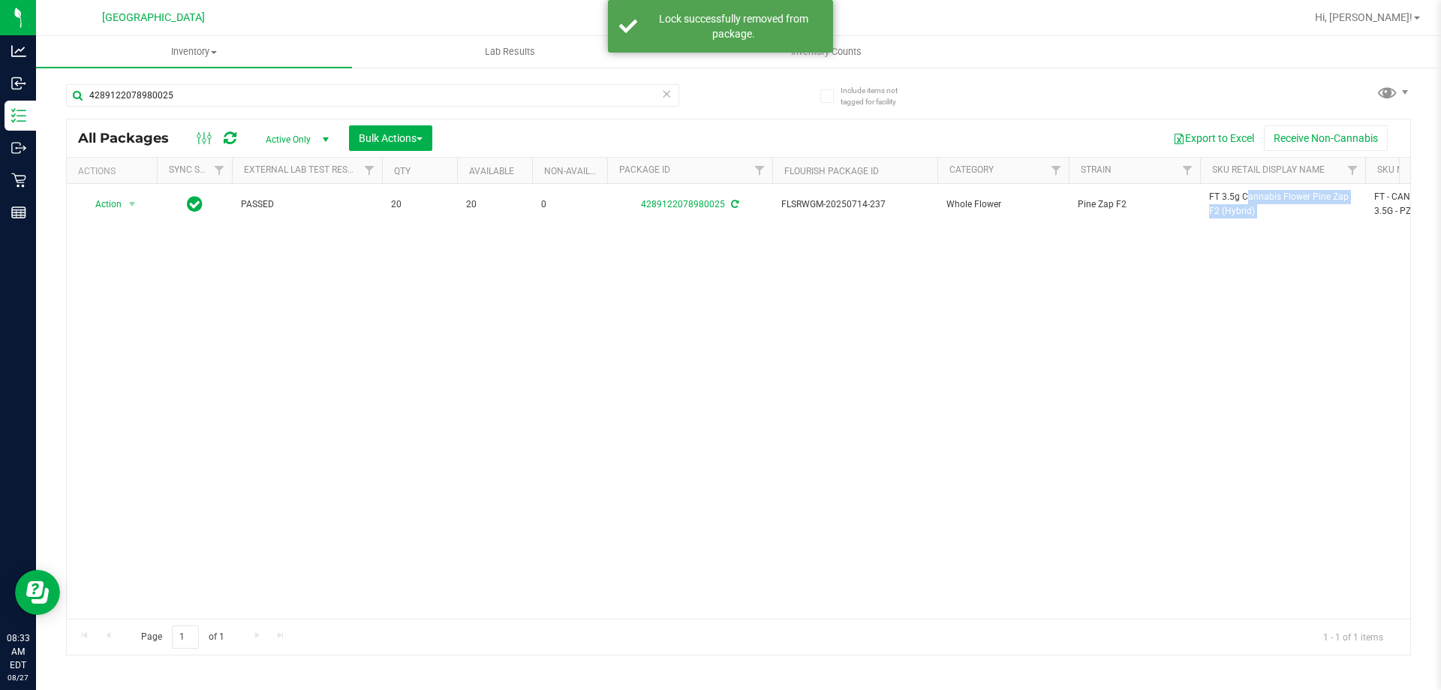
copy tr "FT 3.5g Cannabis Flower Pine Zap F2 (Hybrid)"
click at [501, 101] on input "4289122078980025" at bounding box center [372, 95] width 613 height 23
paste input "FT 3.5g Cannabis Flower Pine Zap F2 (Hybrid)"
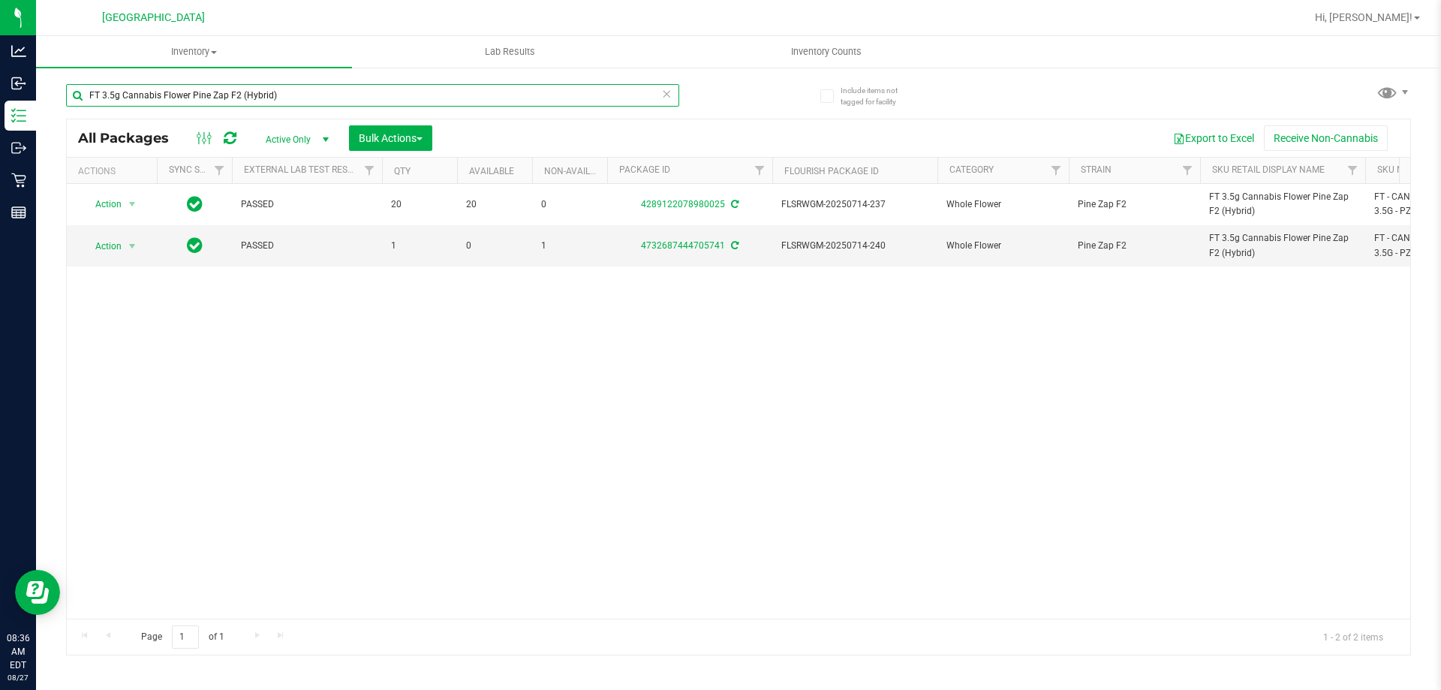
click at [490, 101] on input "FT 3.5g Cannabis Flower Pine Zap F2 (Hybrid)" at bounding box center [372, 95] width 613 height 23
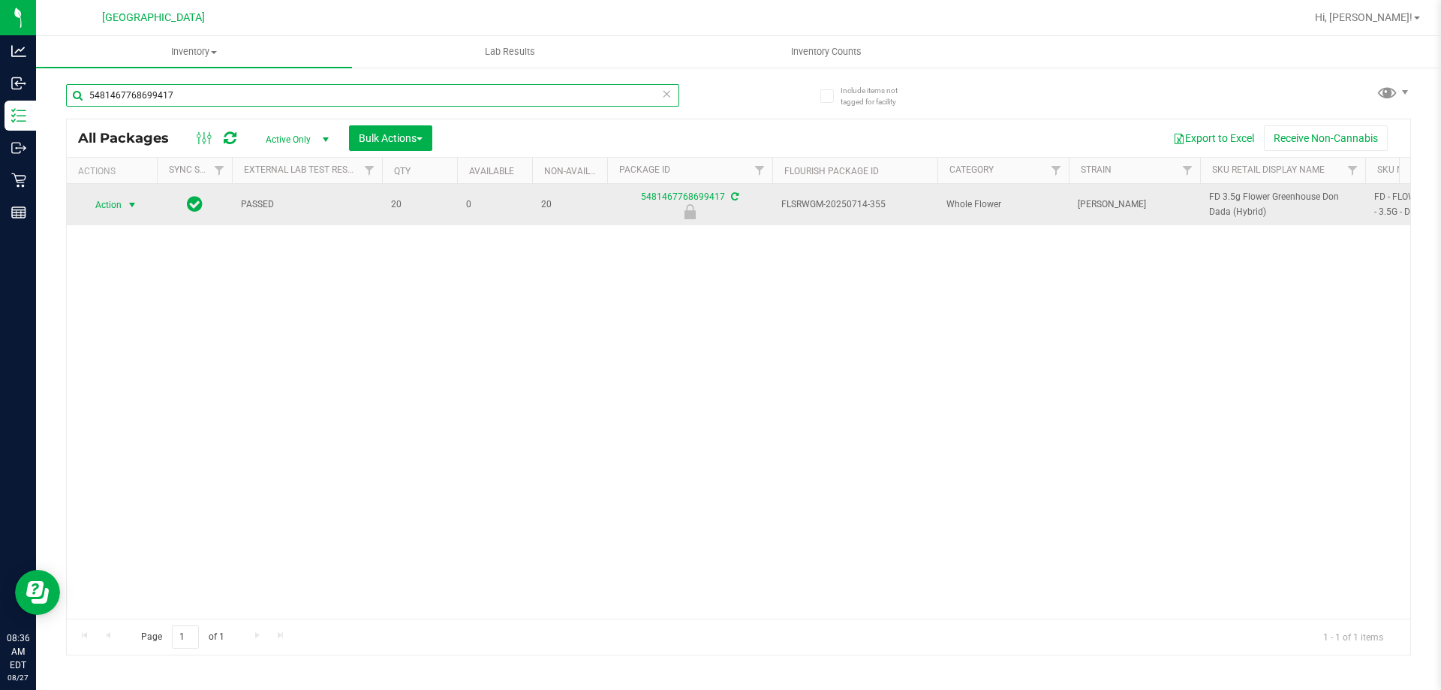
type input "5481467768699417"
click at [111, 212] on span "Action" at bounding box center [102, 204] width 41 height 21
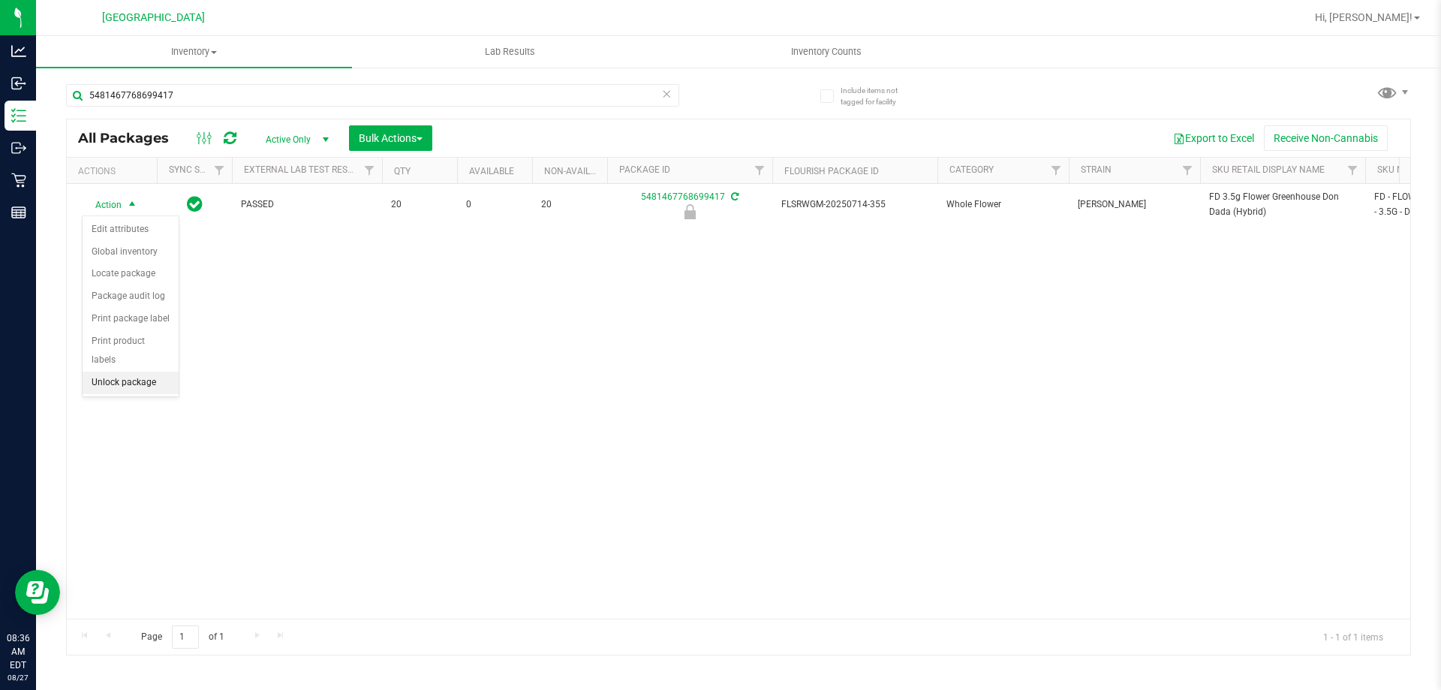
click at [140, 372] on li "Unlock package" at bounding box center [131, 383] width 96 height 23
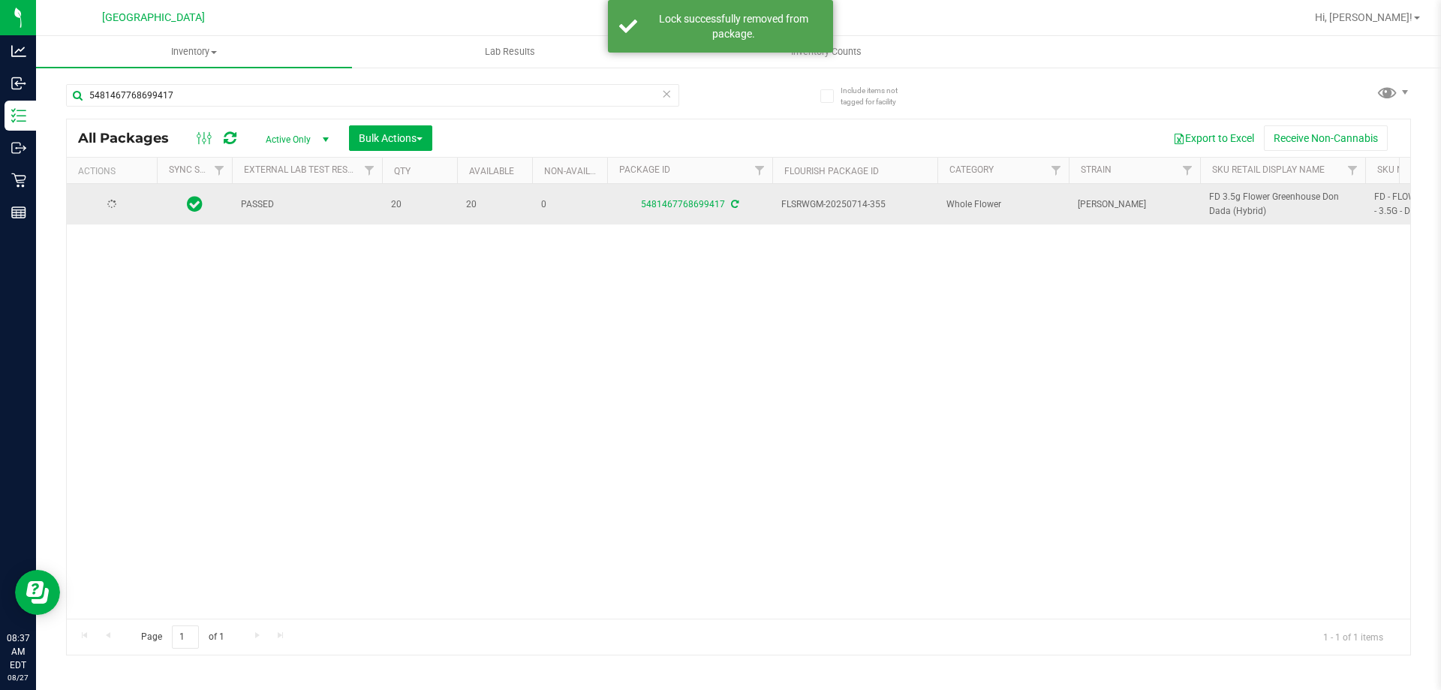
click at [1226, 206] on span "FD 3.5g Flower Greenhouse Don Dada (Hybrid)" at bounding box center [1282, 204] width 147 height 29
copy tr "FD 3.5g Flower Greenhouse Don Dada (Hybrid)"
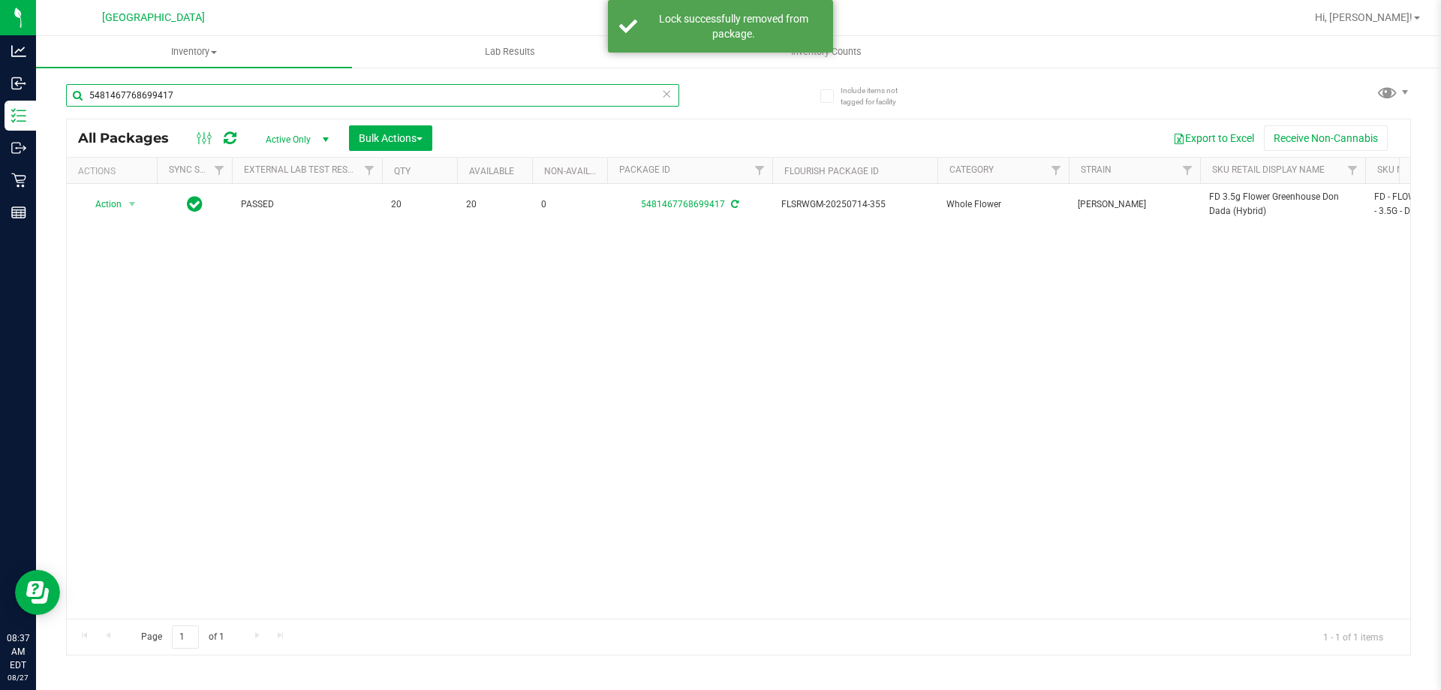
click at [627, 92] on input "5481467768699417" at bounding box center [372, 95] width 613 height 23
paste input "FD 3.5g Flower Greenhouse Don Dada (Hybrid)"
type input "FD 3.5g Flower Greenhouse Don Dada (Hybrid)"
